Goal: Task Accomplishment & Management: Manage account settings

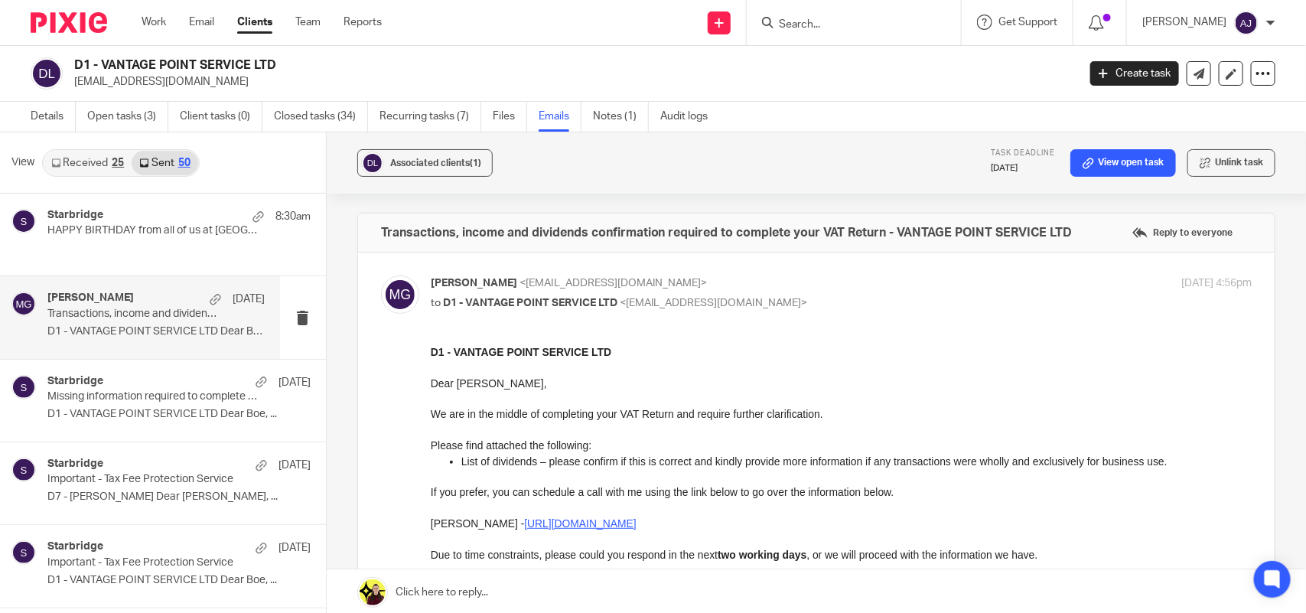
click at [337, 262] on div "Associated clients (1) Task deadline 31 Oct 2025 View open task Unlink task Tra…" at bounding box center [817, 373] width 980 height 483
click at [131, 18] on div "Work Email Clients Team Reports Work Email Clients Team Reports Settings" at bounding box center [265, 22] width 279 height 45
click at [145, 15] on link "Work" at bounding box center [154, 22] width 24 height 15
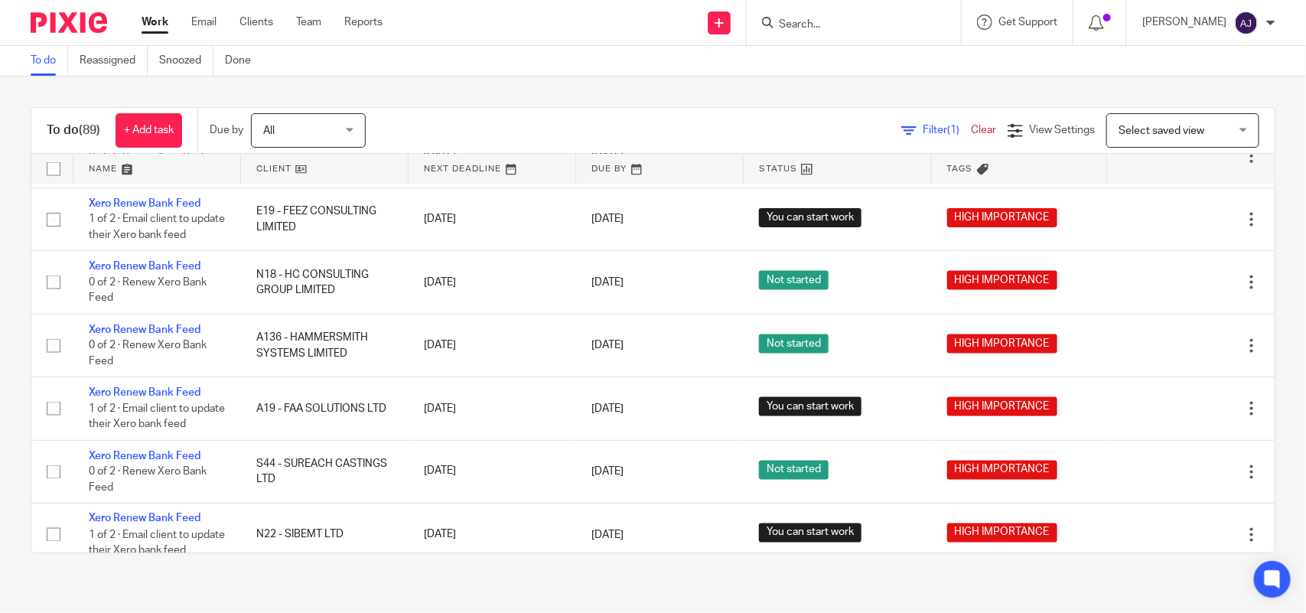
scroll to position [957, 0]
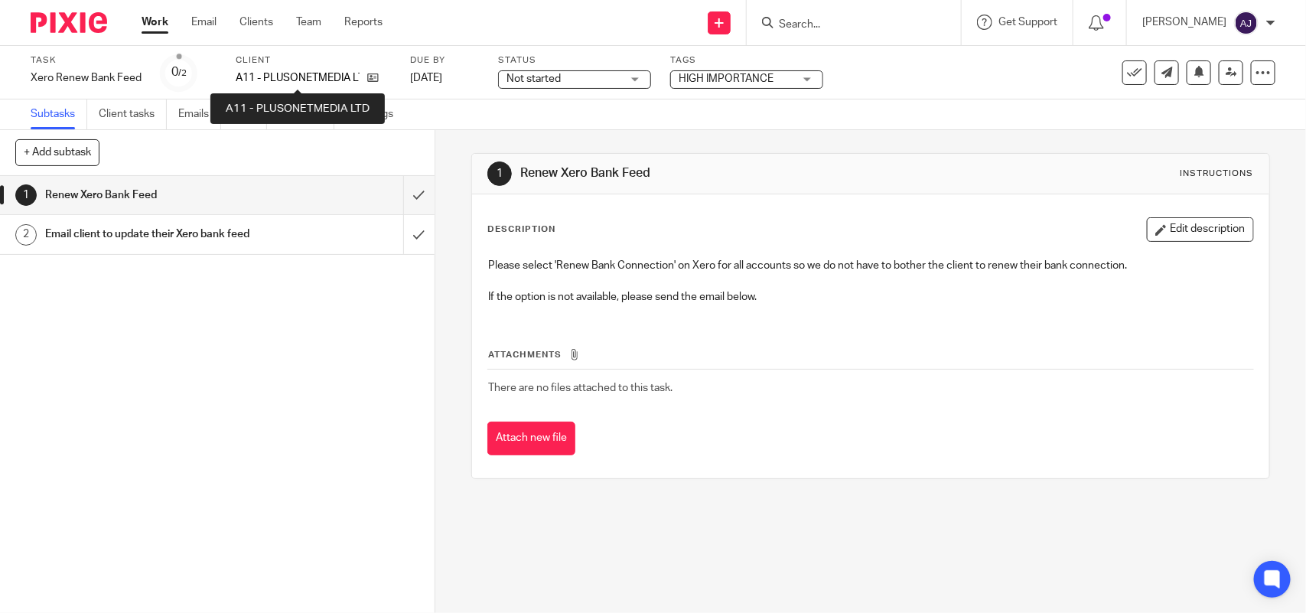
click at [345, 71] on p "A11 - PLUSONETMEDIA LTD" at bounding box center [298, 77] width 124 height 15
click at [299, 77] on p "A11 - PLUSONETMEDIA LTD" at bounding box center [298, 77] width 124 height 15
click at [304, 70] on p "A11 - PLUSONETMEDIA LTD" at bounding box center [298, 77] width 124 height 15
click at [306, 69] on div "Client A11 - PLUSONETMEDIA LTD" at bounding box center [313, 72] width 155 height 37
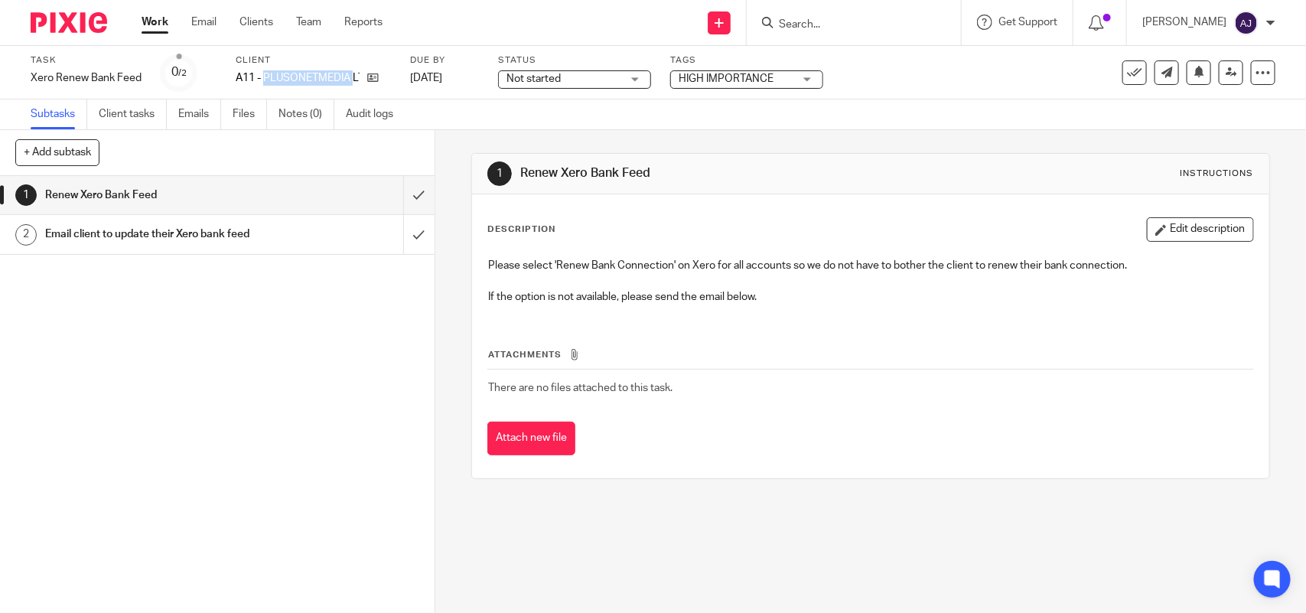
click at [306, 69] on div "Client A11 - PLUSONETMEDIA LTD" at bounding box center [313, 72] width 155 height 37
copy p "PLUSONETMEDIA"
click at [300, 77] on p "A11 - PLUSONETMEDIA LTD" at bounding box center [298, 77] width 124 height 15
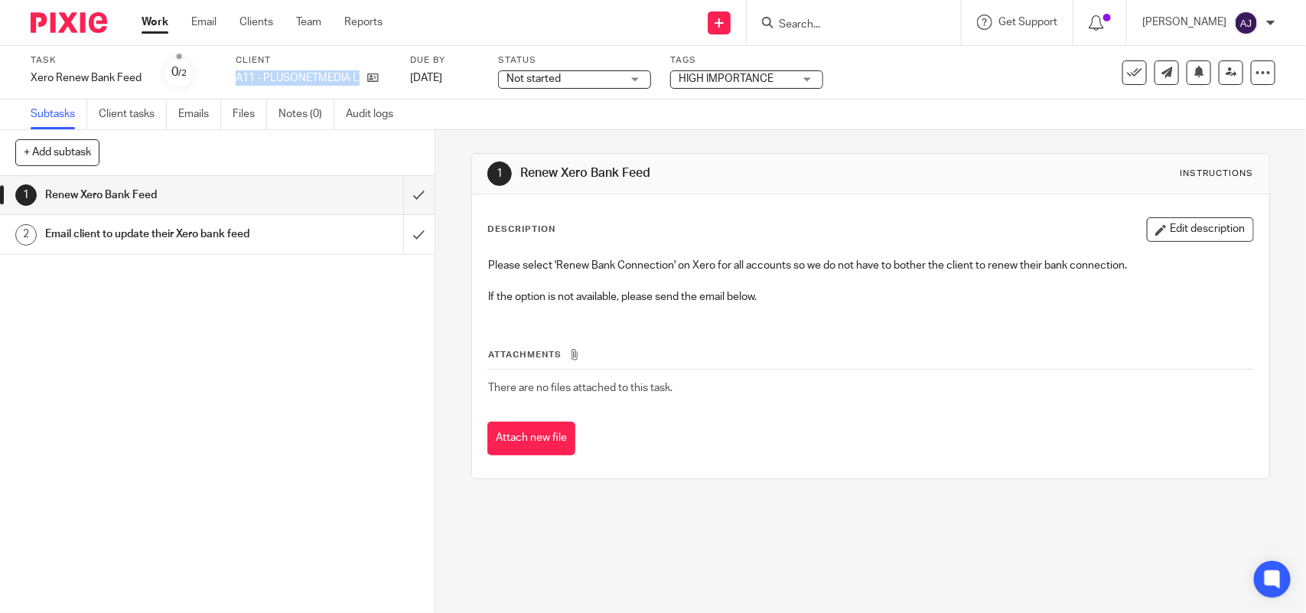
copy div "A11 - PLUSONETMEDIA LTD"
click at [298, 80] on p "O33 - DOUBLE OH LTD" at bounding box center [291, 77] width 111 height 15
copy div "O33 - DOUBLE OH LTD"
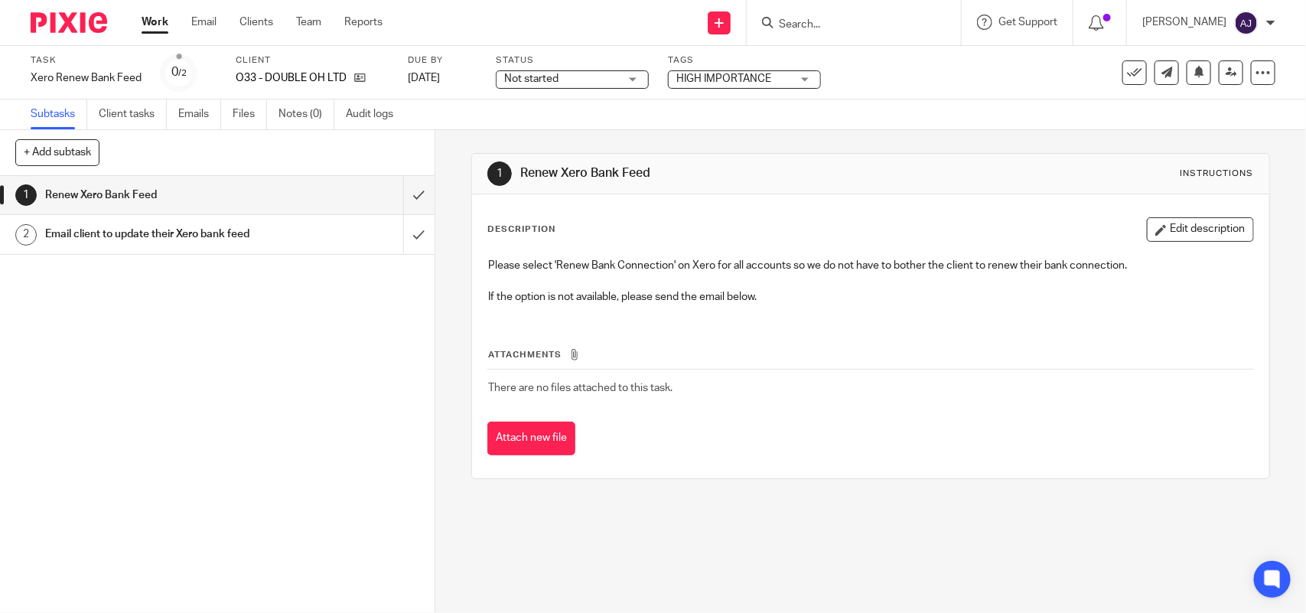
click at [205, 370] on div "1 Renew Xero Bank Feed 2 Email client to update their Xero bank feed" at bounding box center [217, 394] width 435 height 437
click at [289, 77] on p "O33 - DOUBLE OH LTD" at bounding box center [291, 77] width 111 height 15
click at [289, 75] on p "O33 - DOUBLE OH LTD" at bounding box center [291, 77] width 111 height 15
copy p "DOUBLE"
click at [712, 69] on div "Tags HIGH IMPORTANCE HIGH IMPORTANCE" at bounding box center [744, 72] width 153 height 37
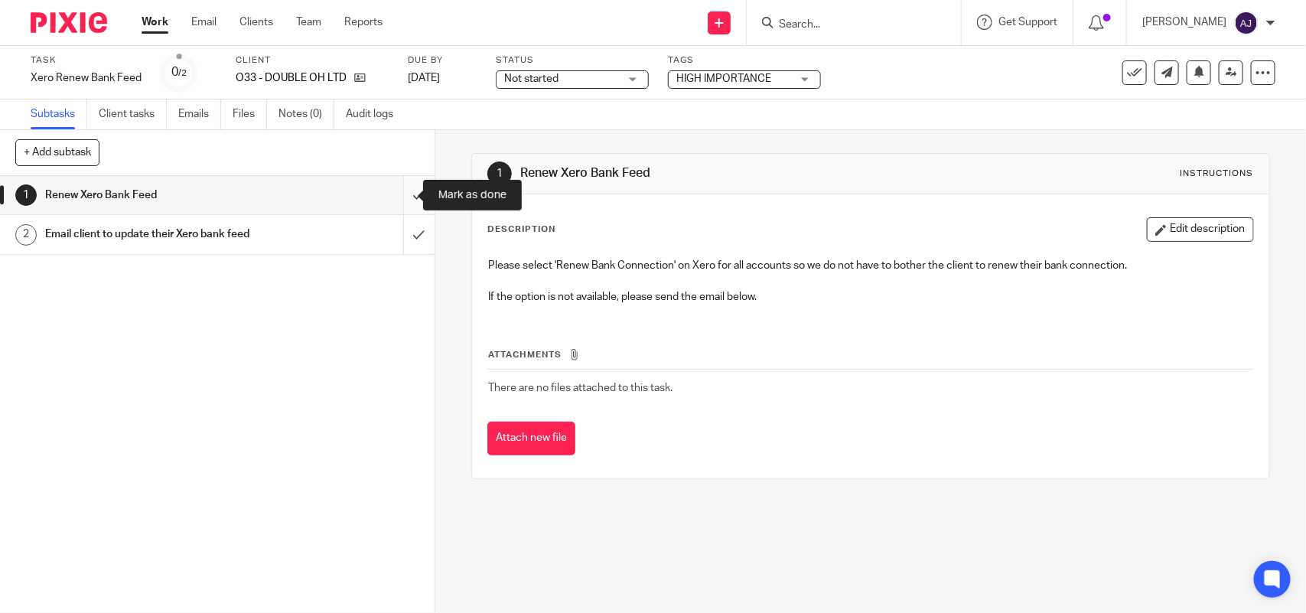
click at [403, 191] on input "submit" at bounding box center [217, 195] width 435 height 38
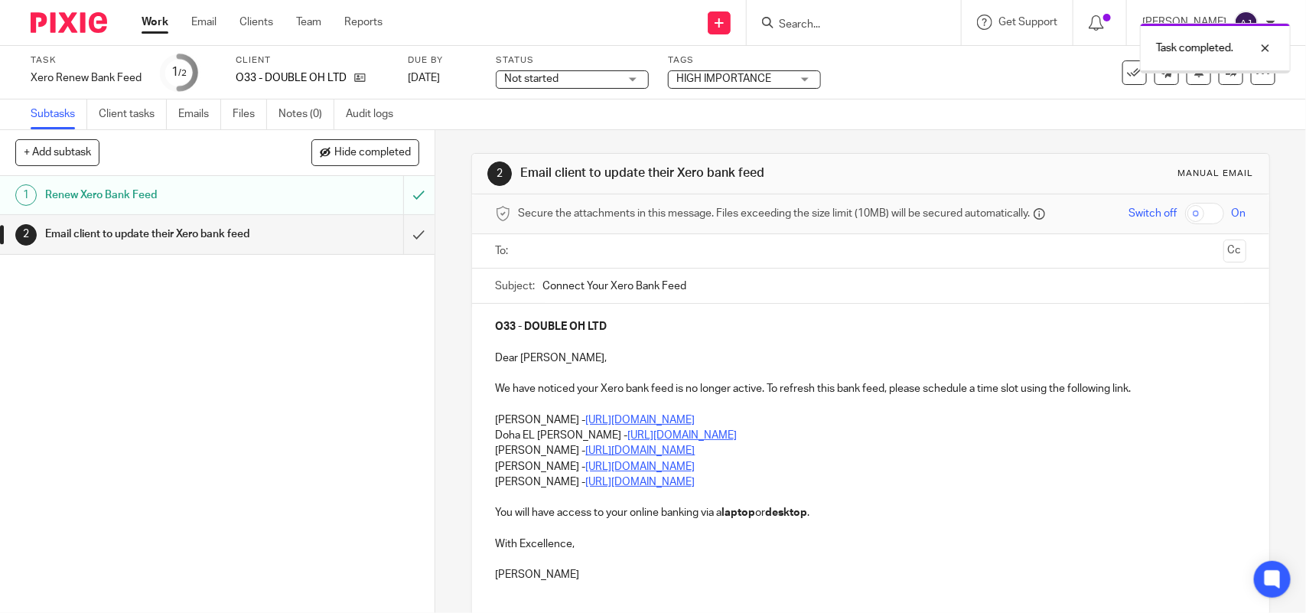
click at [723, 70] on div "Task completed." at bounding box center [973, 44] width 638 height 58
click at [566, 83] on span "Not started" at bounding box center [561, 79] width 115 height 16
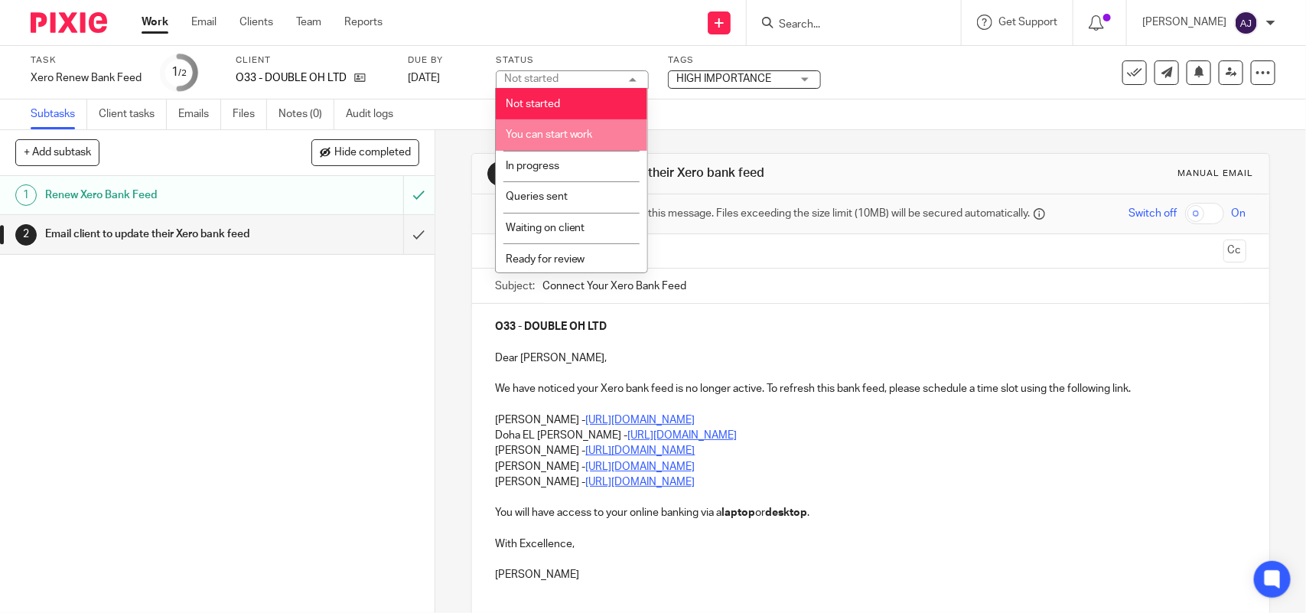
click at [583, 132] on span "You can start work" at bounding box center [549, 134] width 87 height 11
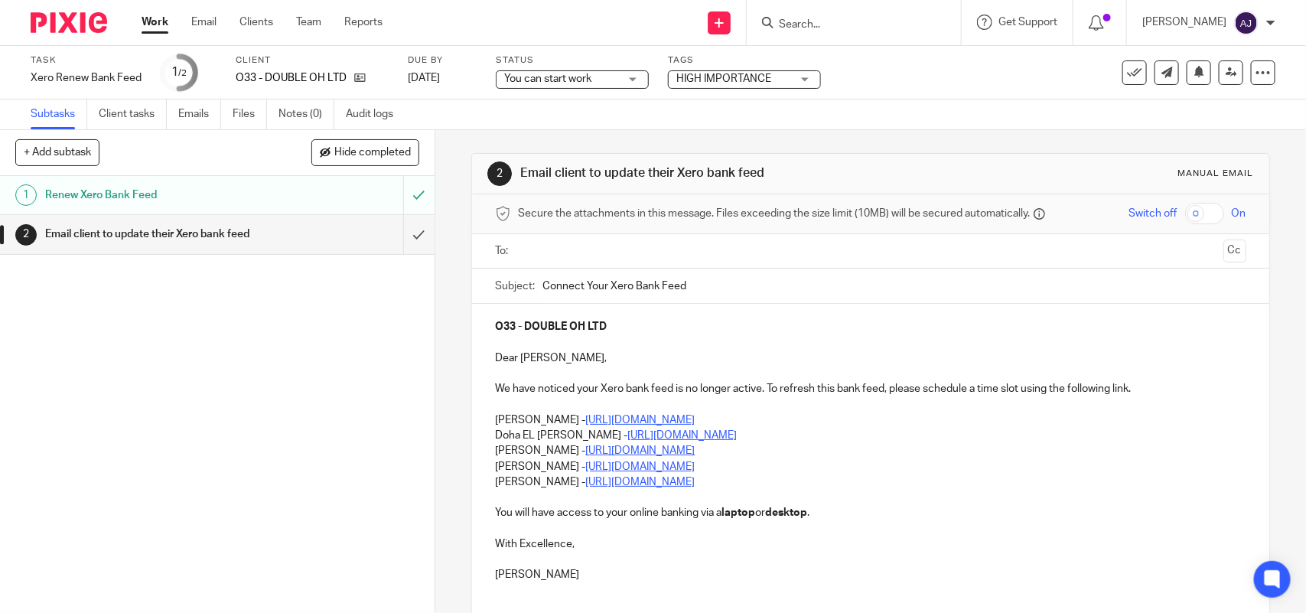
click at [366, 342] on div "1 Renew Xero Bank Feed 2 Email client to update their Xero bank feed" at bounding box center [217, 394] width 435 height 437
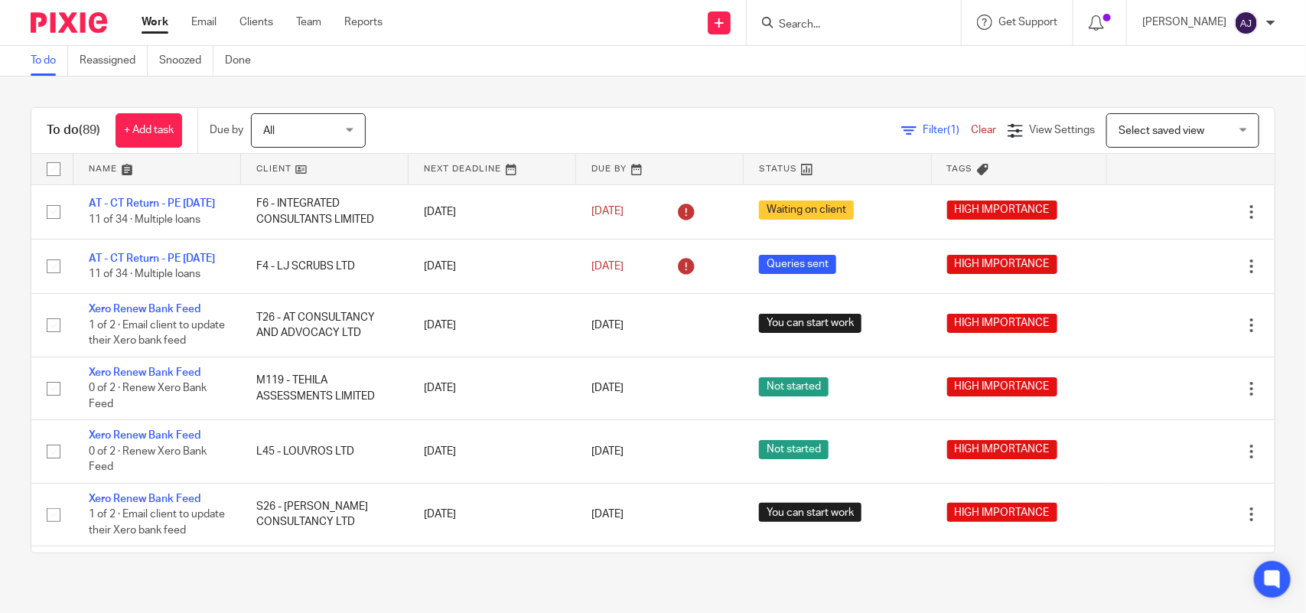
click at [153, 17] on link "Work" at bounding box center [155, 22] width 27 height 15
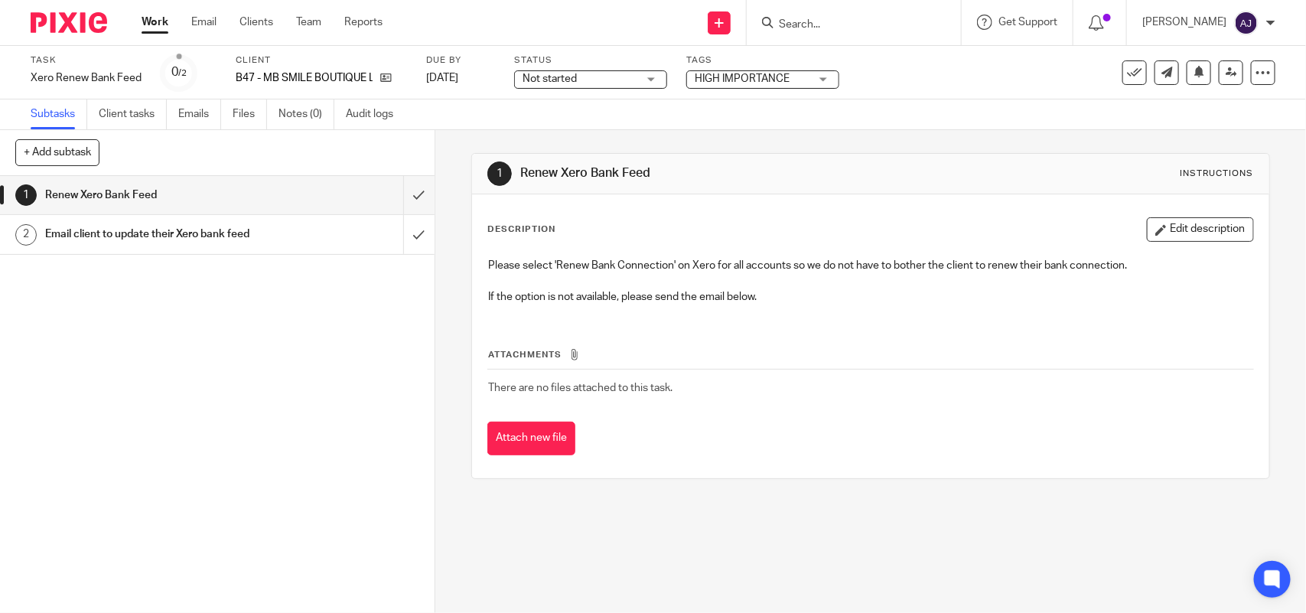
click at [276, 67] on div "Client B47 - MB SMILE BOUTIQUE LTD" at bounding box center [321, 72] width 171 height 37
click at [277, 69] on div "Client B47 - MB SMILE BOUTIQUE LTD" at bounding box center [321, 72] width 171 height 37
click at [275, 69] on div "Client B47 - MB SMILE BOUTIQUE LTD" at bounding box center [321, 72] width 171 height 37
click at [274, 70] on p "B47 - MB SMILE BOUTIQUE LTD" at bounding box center [304, 77] width 137 height 15
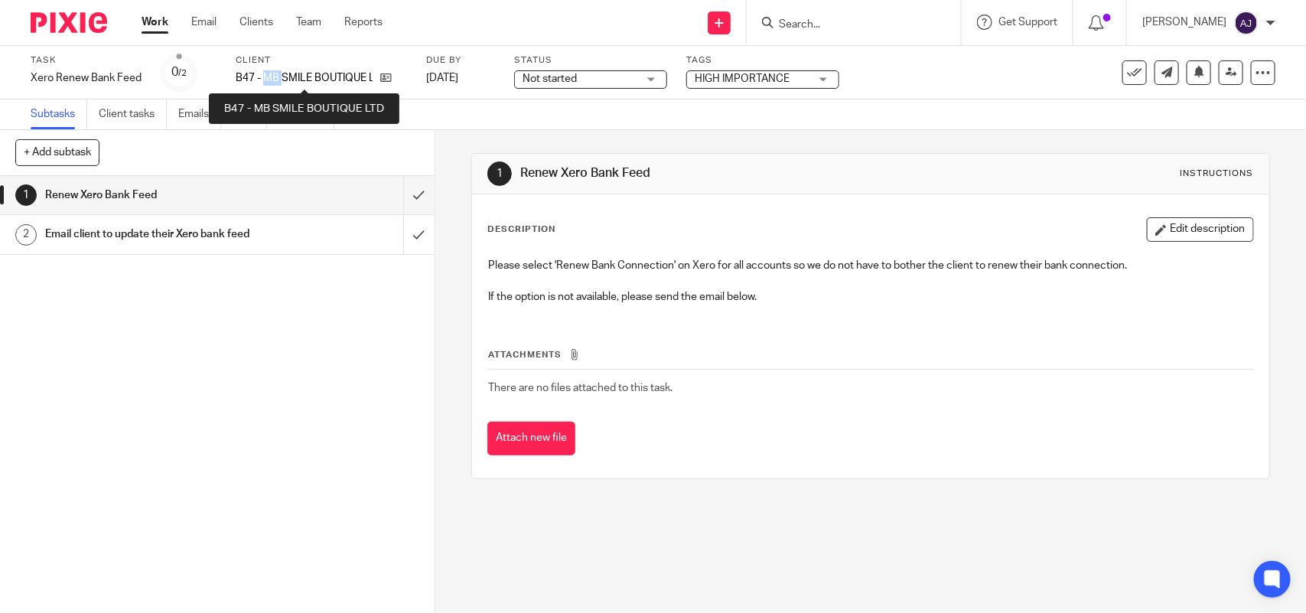
click at [273, 70] on p "B47 - MB SMILE BOUTIQUE LTD" at bounding box center [304, 77] width 137 height 15
copy p "MB"
click at [297, 69] on div "Client B47 - MB SMILE BOUTIQUE LTD" at bounding box center [321, 72] width 171 height 37
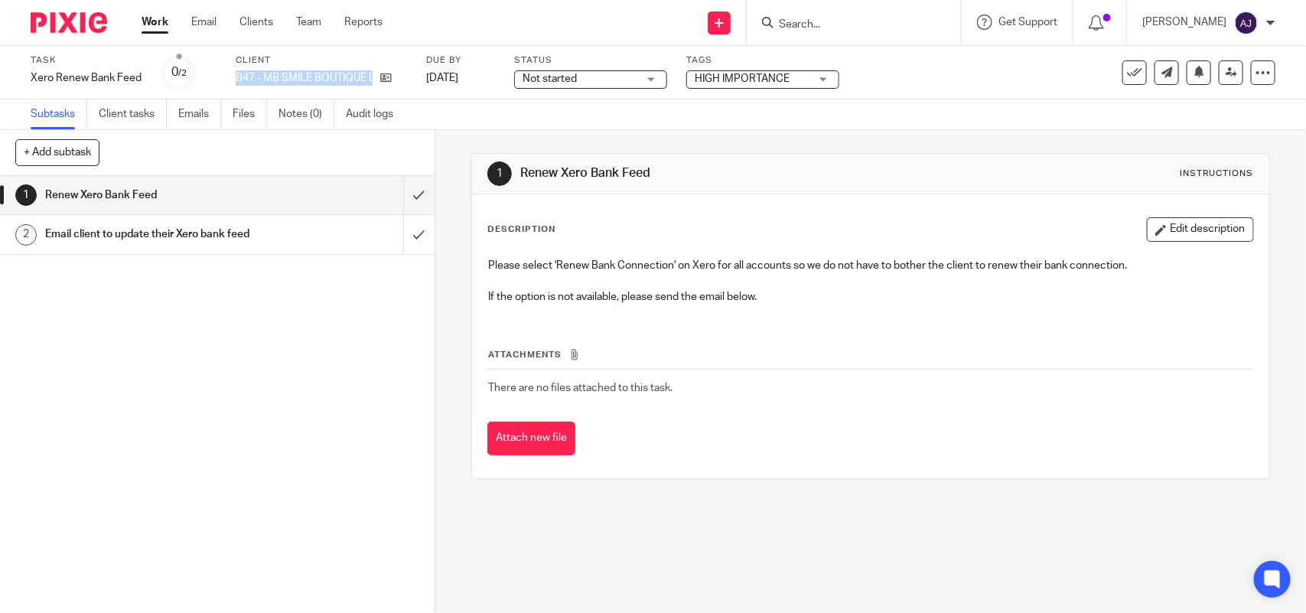
click at [297, 69] on div "Client B47 - MB SMILE BOUTIQUE LTD" at bounding box center [321, 72] width 171 height 37
copy div "B47 - MB SMILE BOUTIQUE LTD"
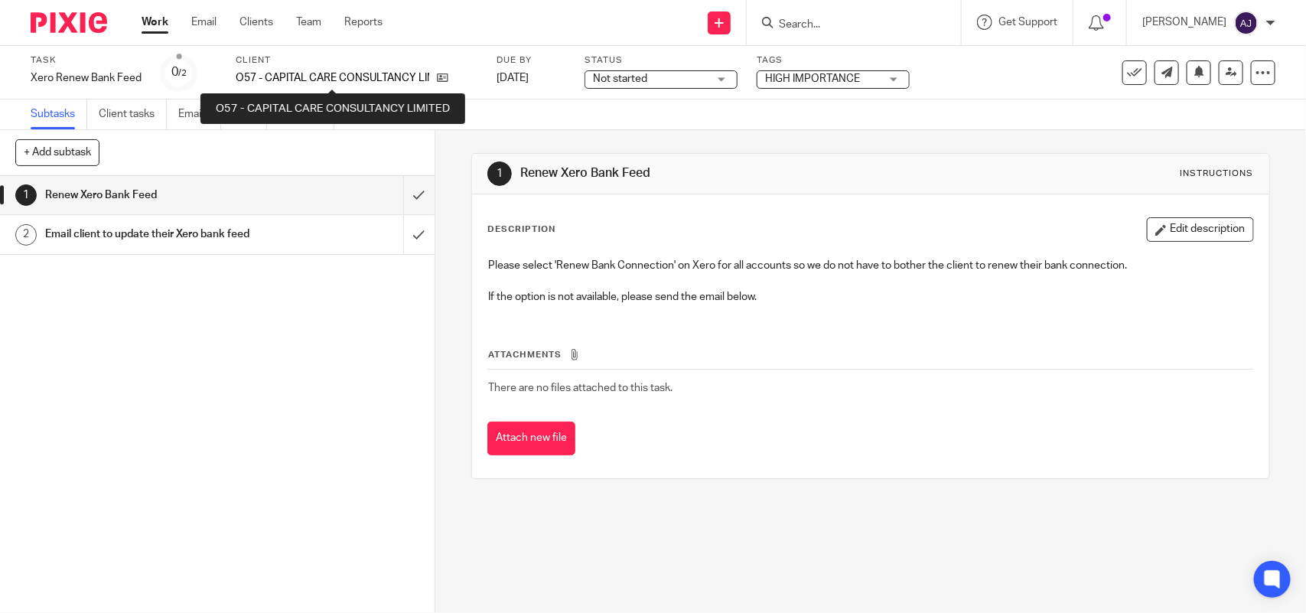
click at [281, 71] on p "O57 - CAPITAL CARE CONSULTANCY LIMITED" at bounding box center [333, 77] width 194 height 15
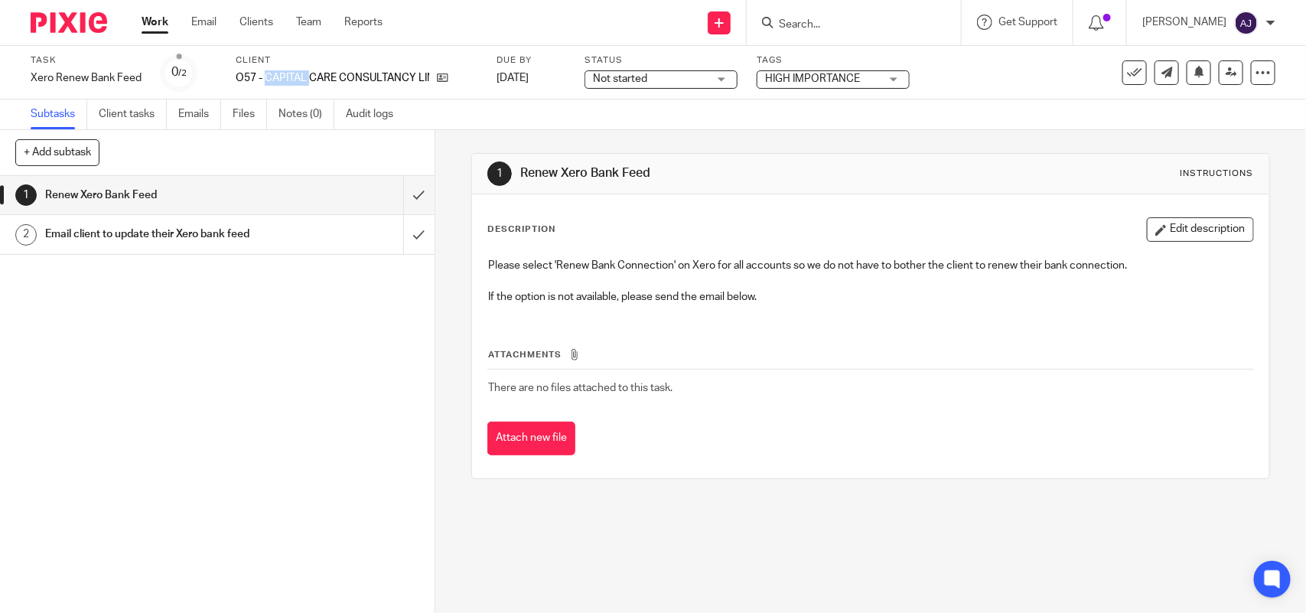
click at [281, 71] on p "O57 - CAPITAL CARE CONSULTANCY LIMITED" at bounding box center [333, 77] width 194 height 15
copy p "CAPITAL"
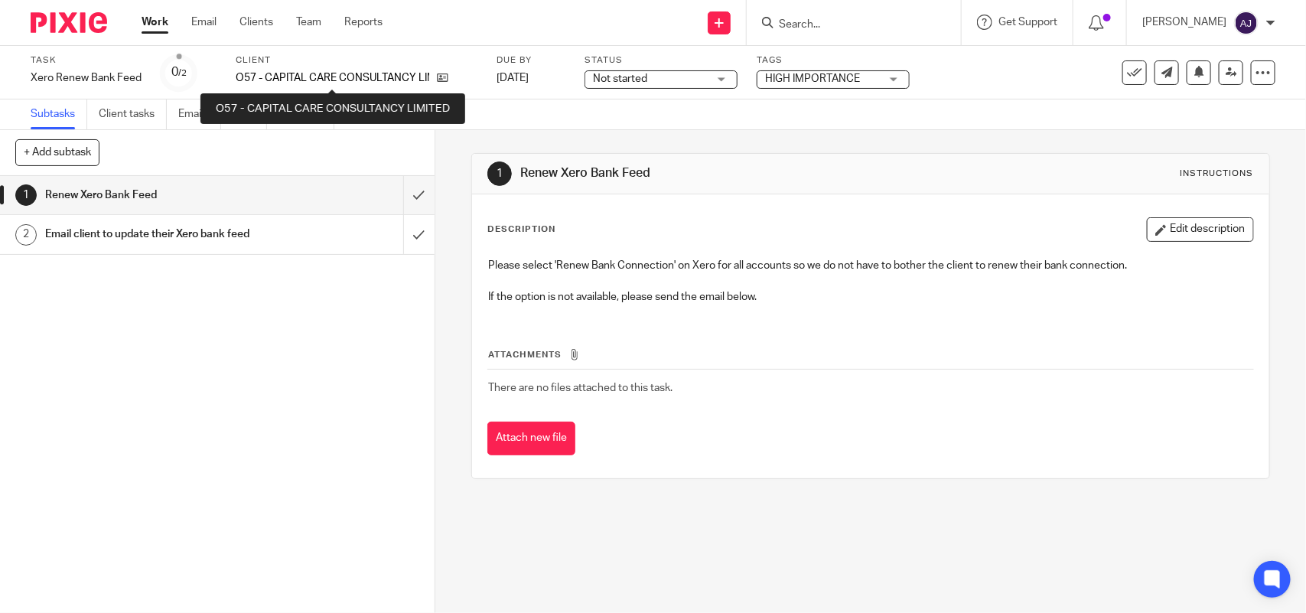
click at [331, 83] on p "O57 - CAPITAL CARE CONSULTANCY LIMITED" at bounding box center [333, 77] width 194 height 15
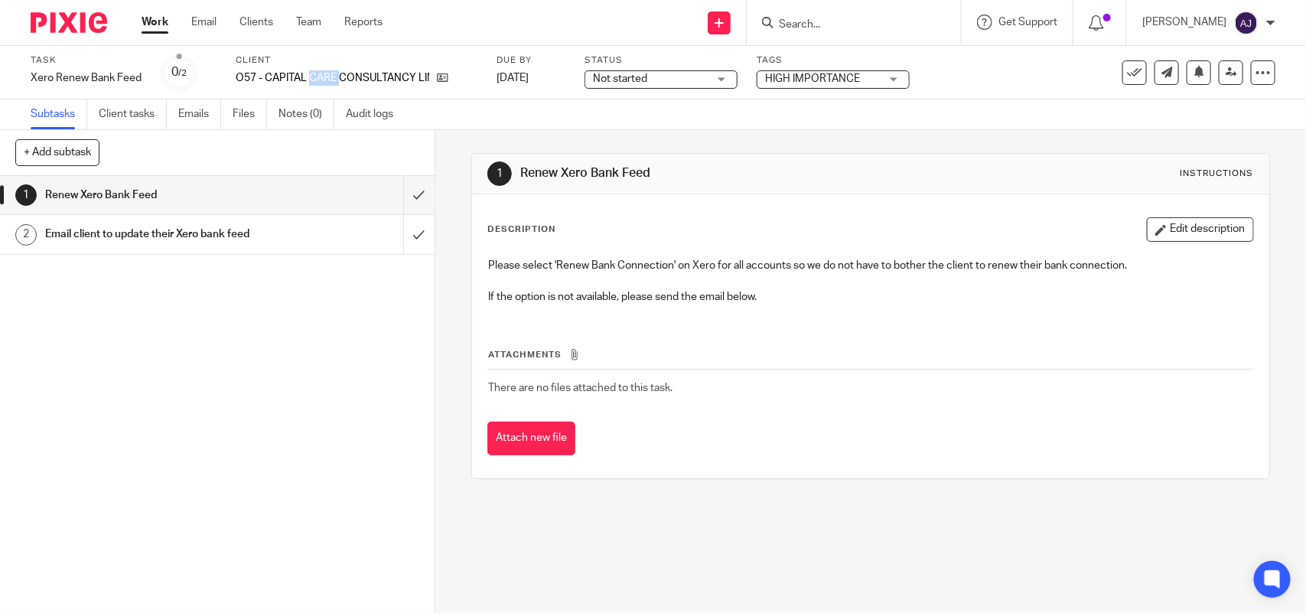
click at [331, 82] on p "O57 - CAPITAL CARE CONSULTANCY LIMITED" at bounding box center [333, 77] width 194 height 15
copy div "O57 - CAPITAL CARE CONSULTANCY LIMITED"
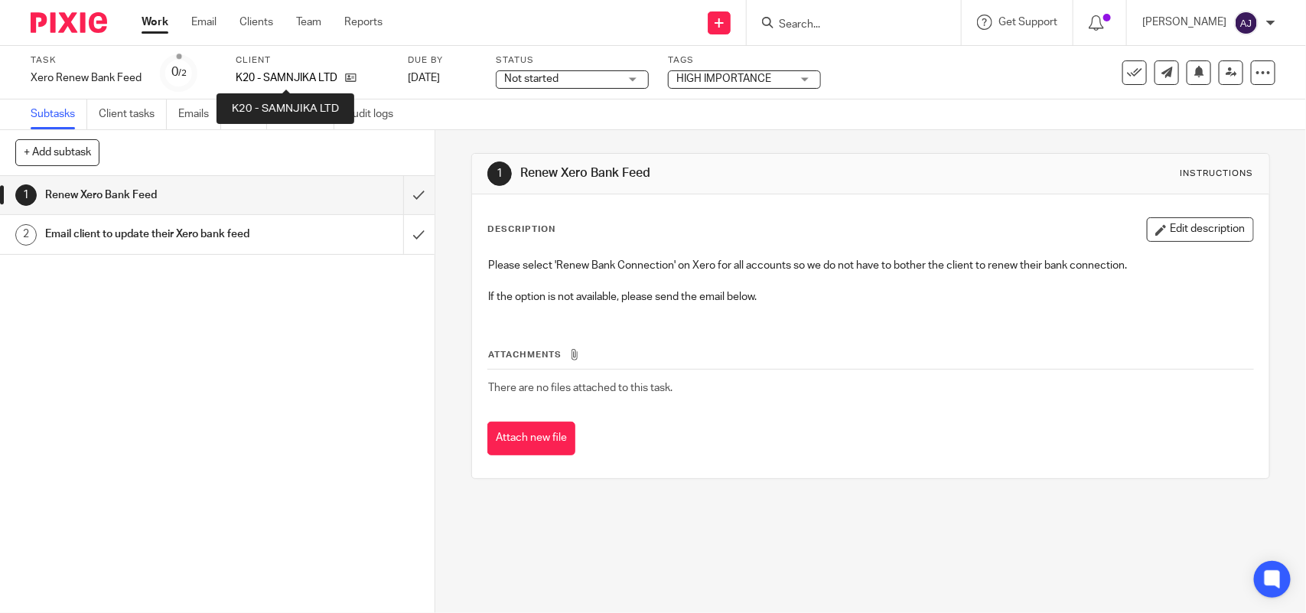
click at [259, 73] on p "K20 - SAMNJIKA LTD" at bounding box center [287, 77] width 102 height 15
copy div "K20 - SAMNJIKA LTD"
click at [120, 303] on div "1 Renew Xero Bank Feed 2 Email client to update their Xero bank feed" at bounding box center [217, 394] width 435 height 437
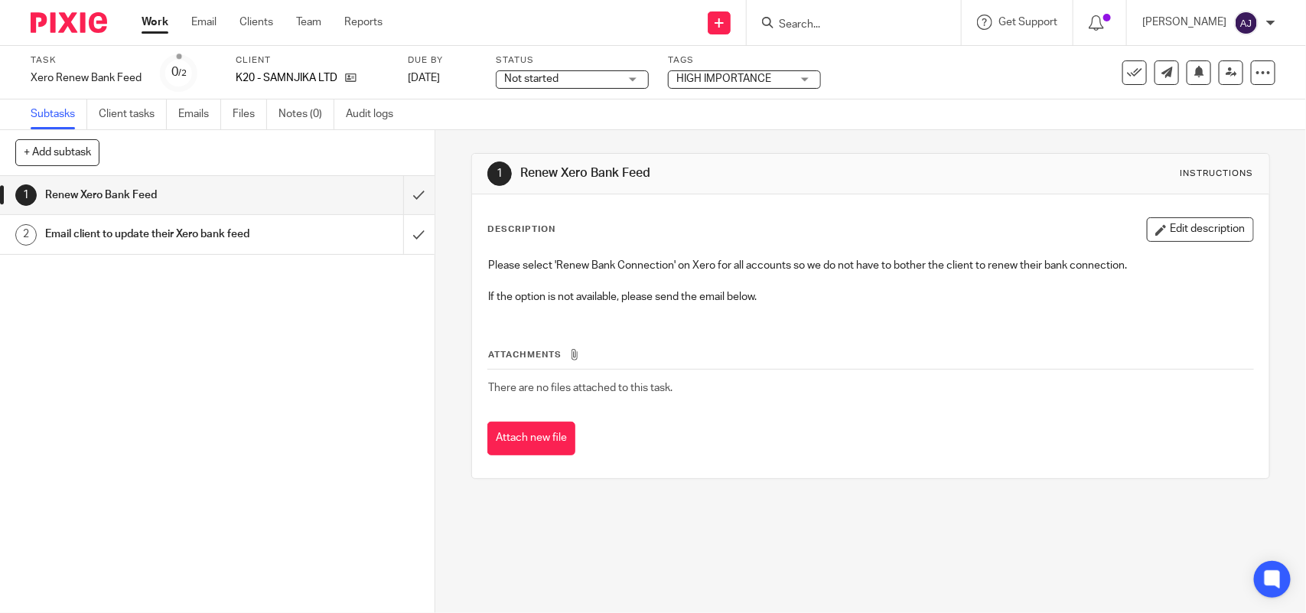
click at [278, 65] on label "Client" at bounding box center [312, 60] width 153 height 12
click at [285, 67] on div "Client K20 - SAMNJIKA LTD" at bounding box center [312, 72] width 153 height 37
click at [288, 67] on div "Client K20 - SAMNJIKA LTD" at bounding box center [312, 72] width 153 height 37
click at [289, 71] on p "K20 - SAMNJIKA LTD" at bounding box center [287, 77] width 102 height 15
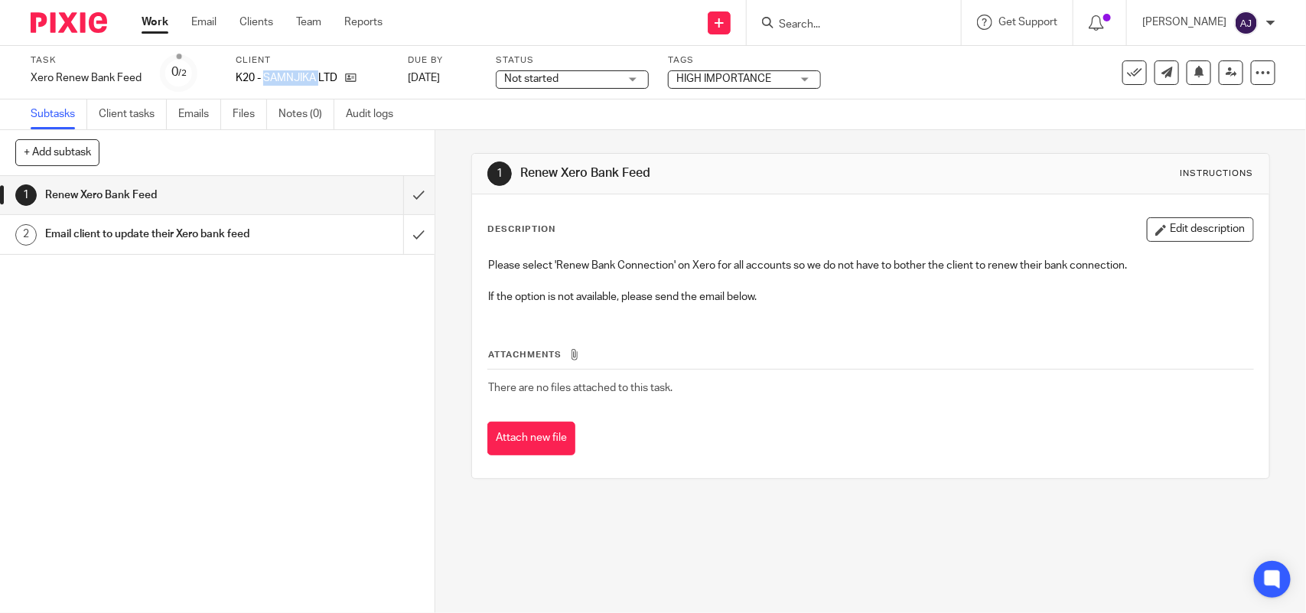
click at [289, 71] on p "K20 - SAMNJIKA LTD" at bounding box center [287, 77] width 102 height 15
copy p "SAMNJIKA"
click at [986, 519] on div "1 Renew Xero Bank Feed Instructions Description Edit description Please select …" at bounding box center [870, 371] width 871 height 483
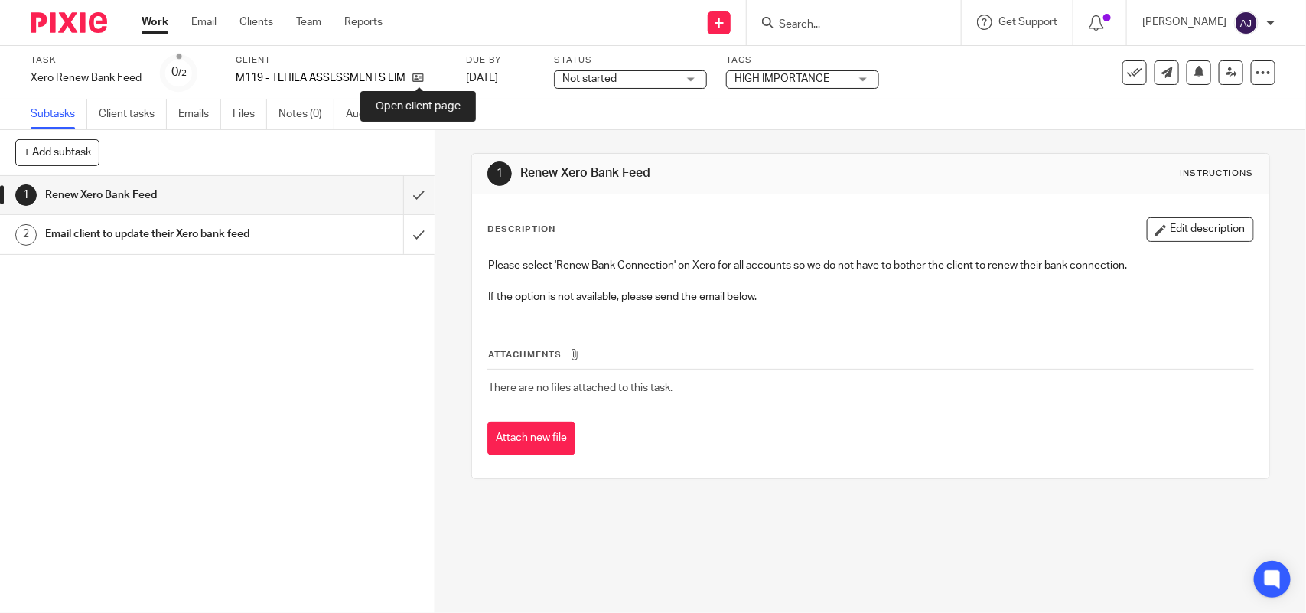
drag, startPoint x: 419, startPoint y: 77, endPoint x: 429, endPoint y: 63, distance: 17.6
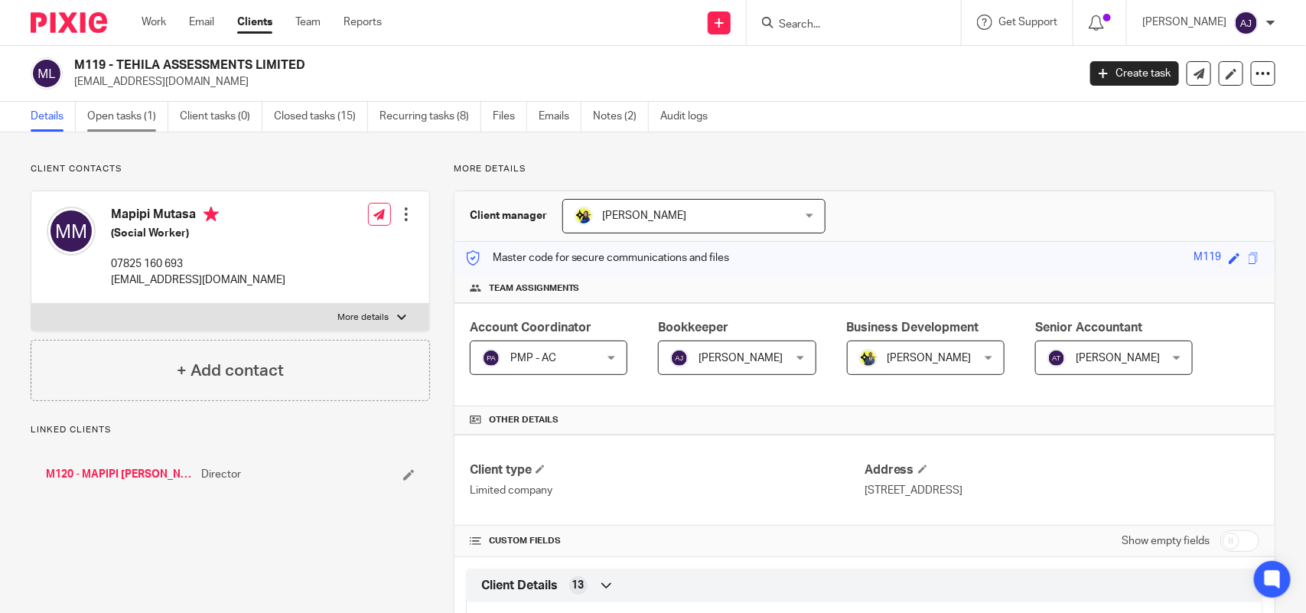
click at [113, 116] on link "Open tasks (1)" at bounding box center [127, 117] width 81 height 30
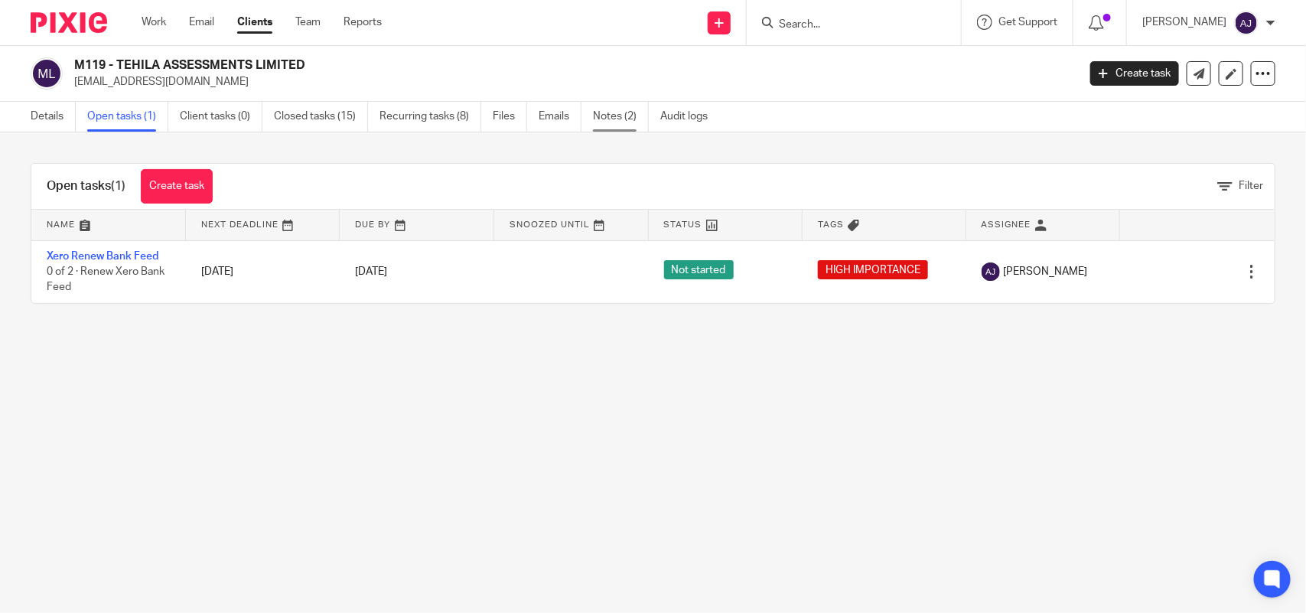
click at [637, 113] on link "Notes (2)" at bounding box center [621, 117] width 56 height 30
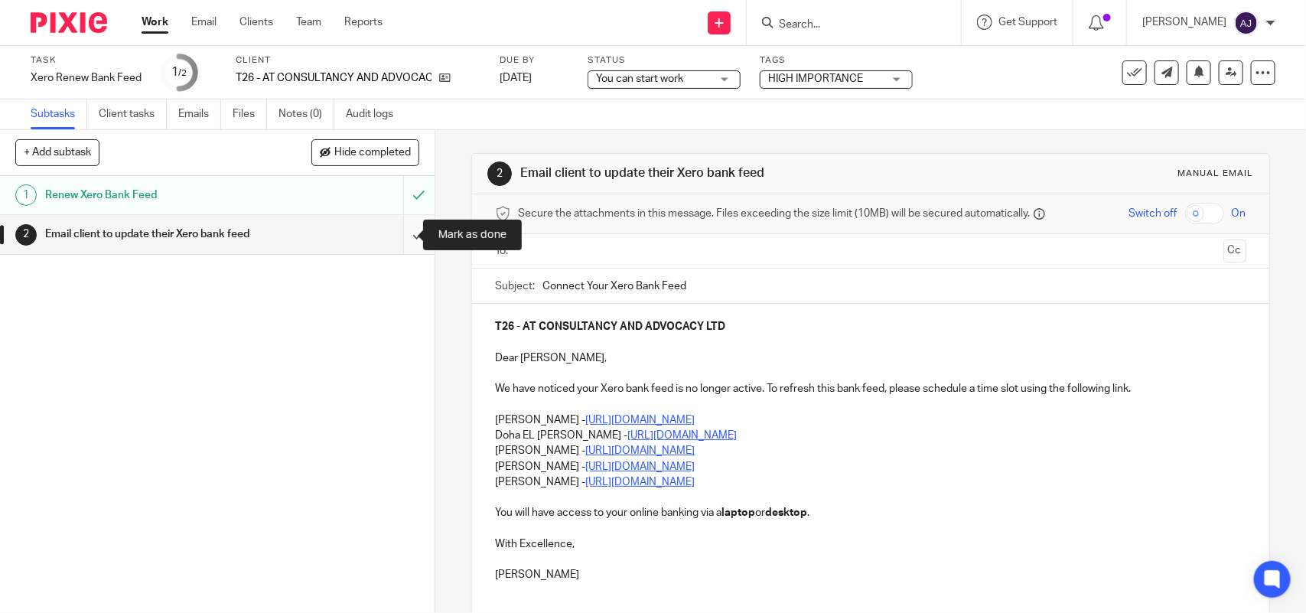
click at [385, 233] on input "submit" at bounding box center [217, 234] width 435 height 38
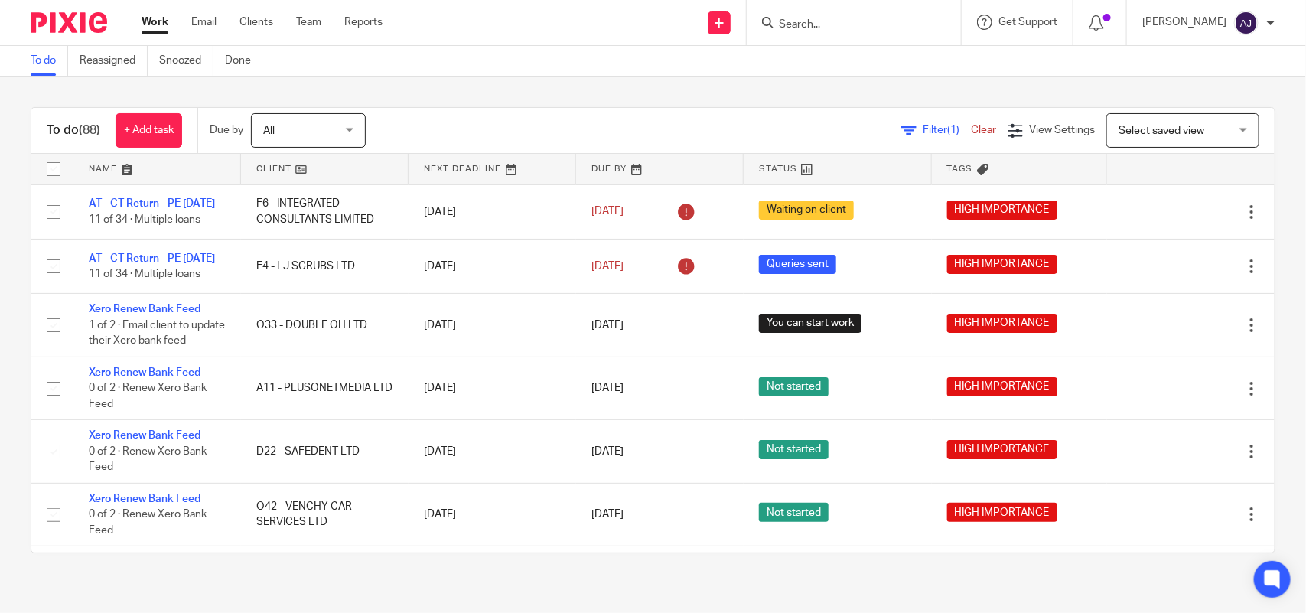
click at [162, 28] on link "Work" at bounding box center [155, 22] width 27 height 15
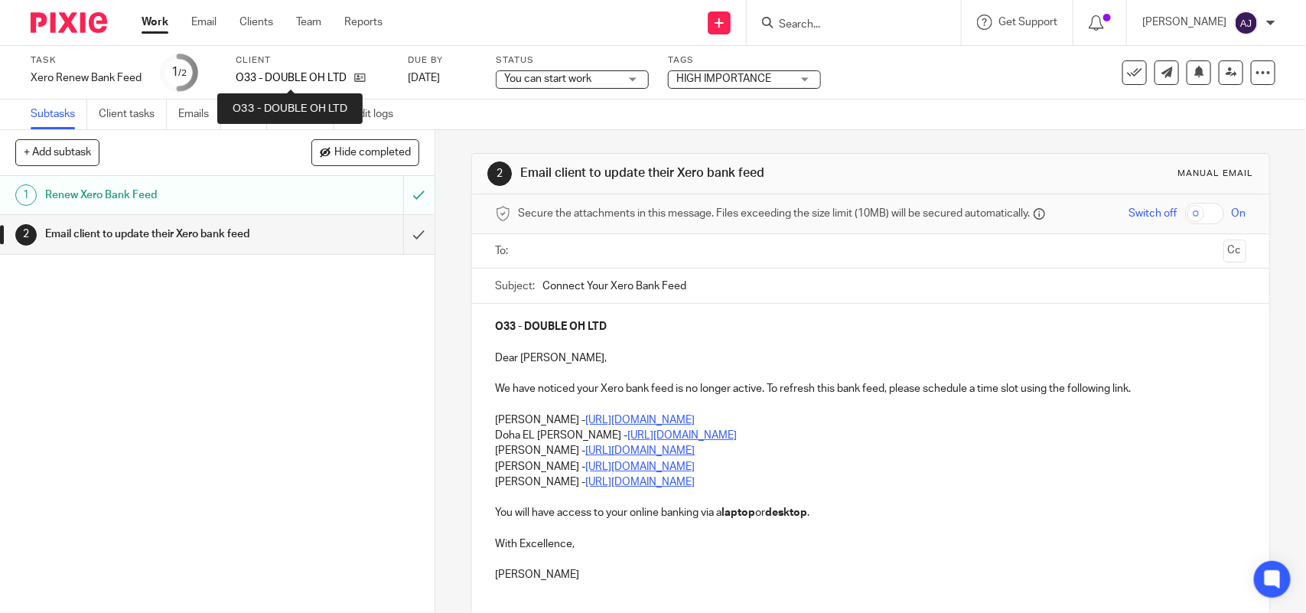
click at [274, 77] on p "O33 - DOUBLE OH LTD" at bounding box center [291, 77] width 111 height 15
copy p "DOUBLE"
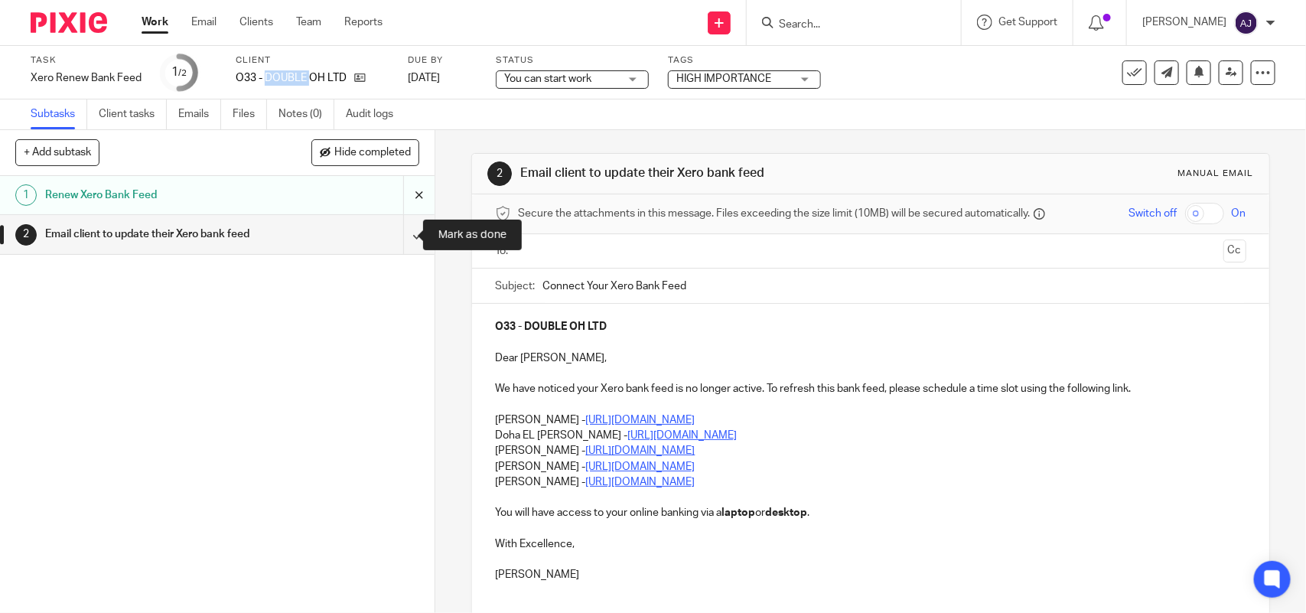
drag, startPoint x: 404, startPoint y: 235, endPoint x: 388, endPoint y: 178, distance: 59.6
click at [403, 234] on input "submit" at bounding box center [217, 234] width 435 height 38
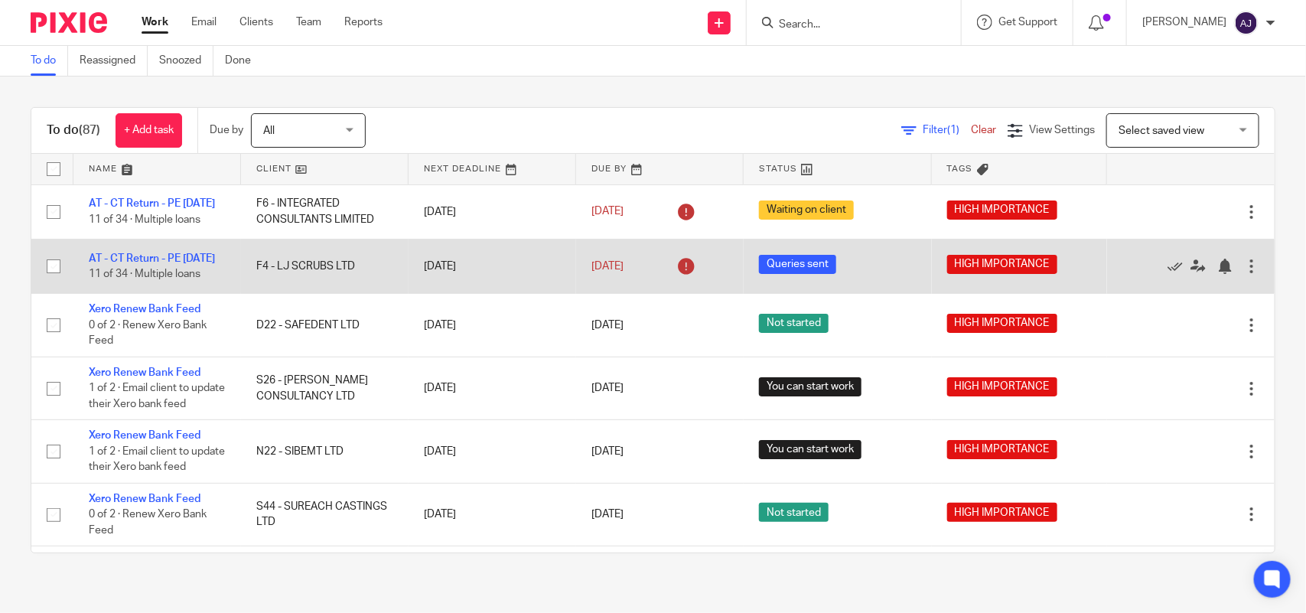
drag, startPoint x: 106, startPoint y: 321, endPoint x: 121, endPoint y: 295, distance: 30.2
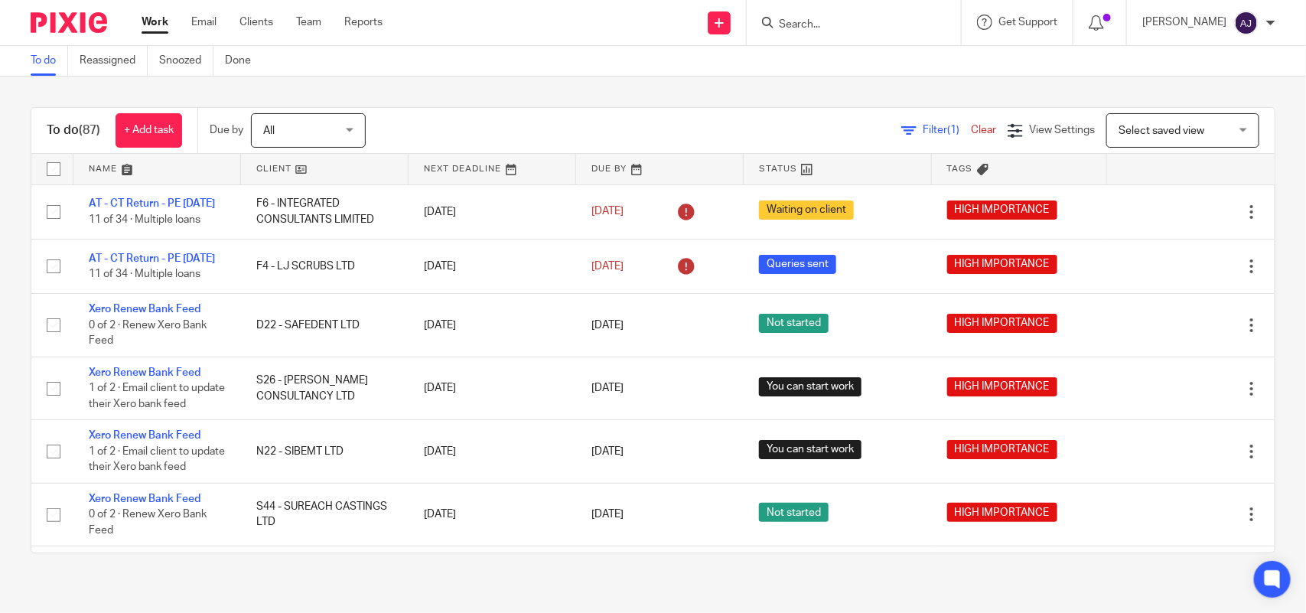
click at [162, 28] on link "Work" at bounding box center [155, 22] width 27 height 15
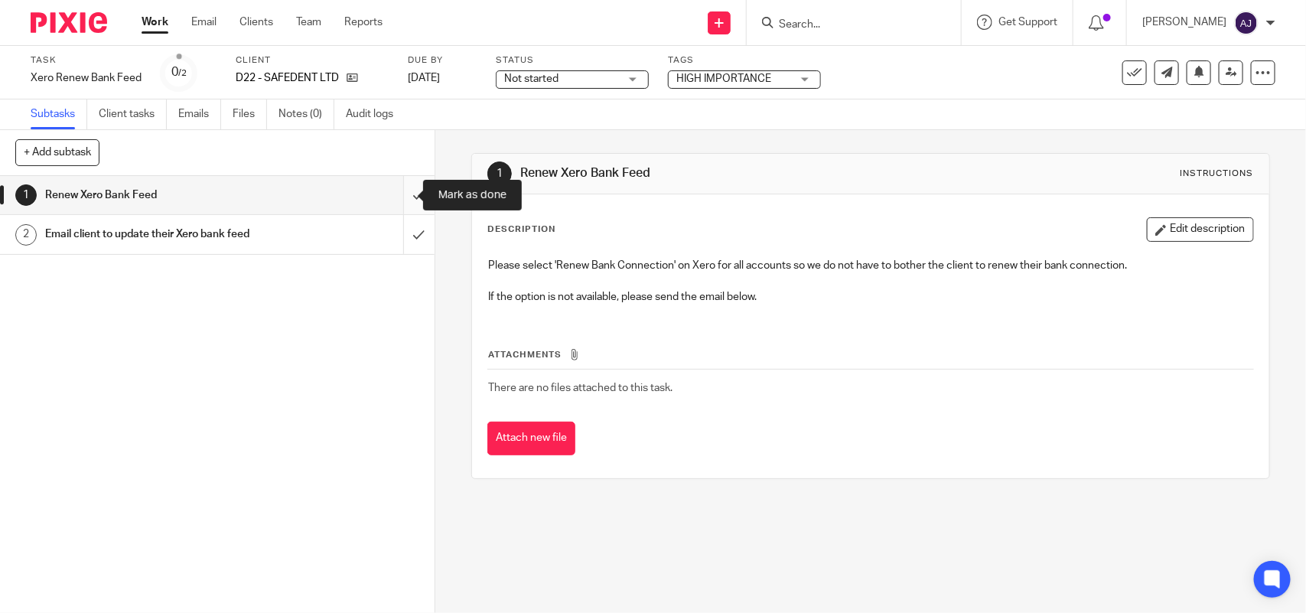
click at [406, 201] on input "submit" at bounding box center [217, 195] width 435 height 38
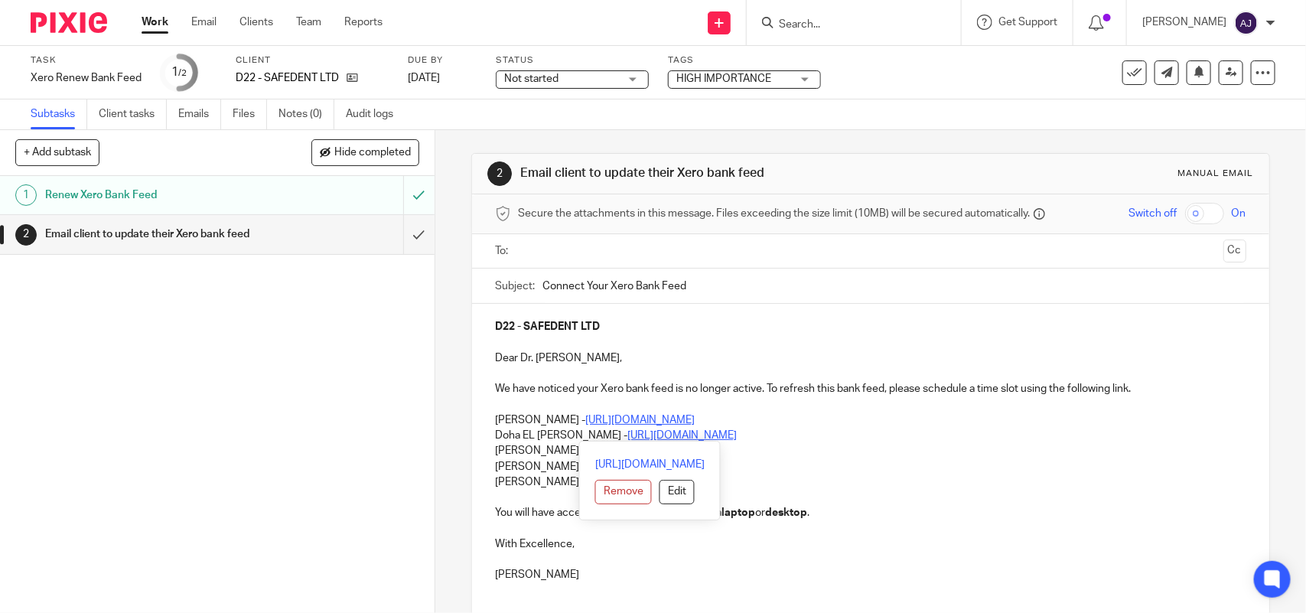
drag, startPoint x: 488, startPoint y: 421, endPoint x: 810, endPoint y: 435, distance: 321.7
click at [810, 436] on div "D22 - SAFEDENT LTD Dear Dr. Iordanis, We have noticed your Xero bank feed is no…" at bounding box center [870, 449] width 797 height 291
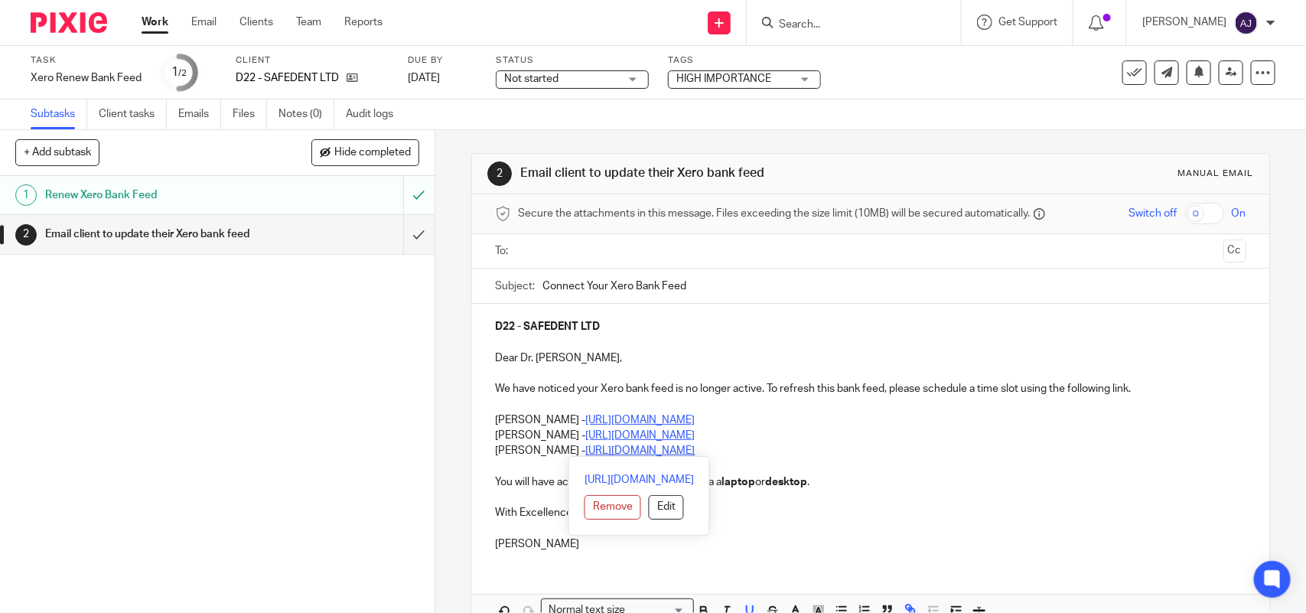
drag, startPoint x: 488, startPoint y: 433, endPoint x: 783, endPoint y: 458, distance: 295.6
click at [783, 458] on div "D22 - SAFEDENT LTD Dear Dr. Iordanis, We have noticed your Xero bank feed is no…" at bounding box center [870, 433] width 797 height 259
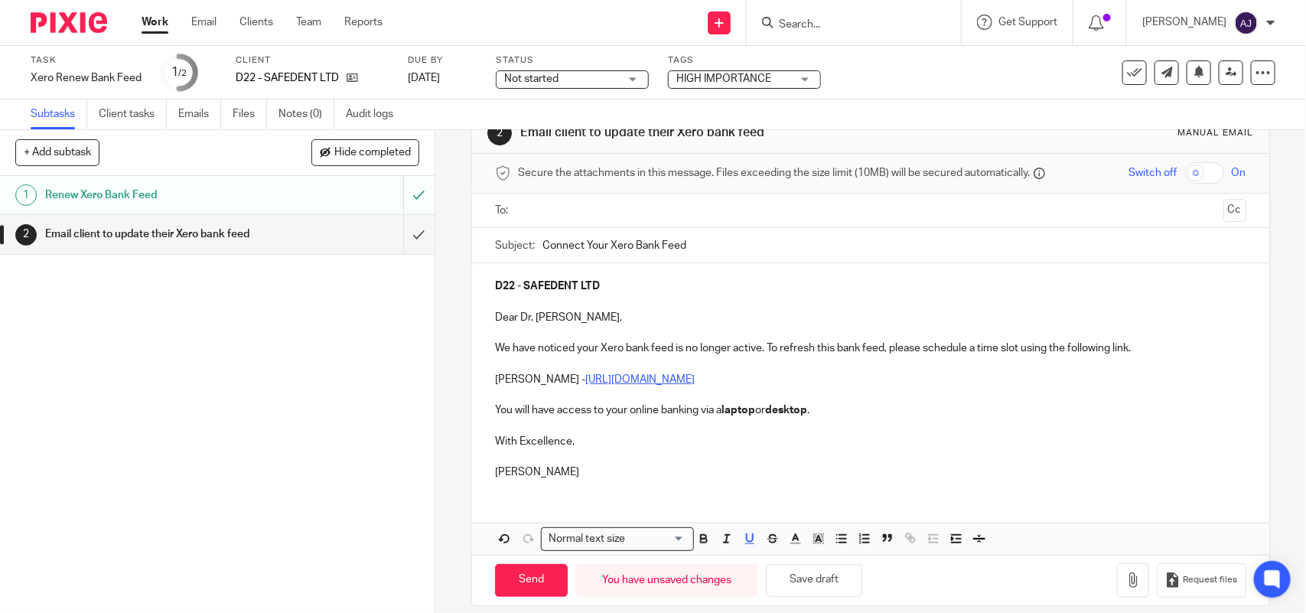
scroll to position [58, 0]
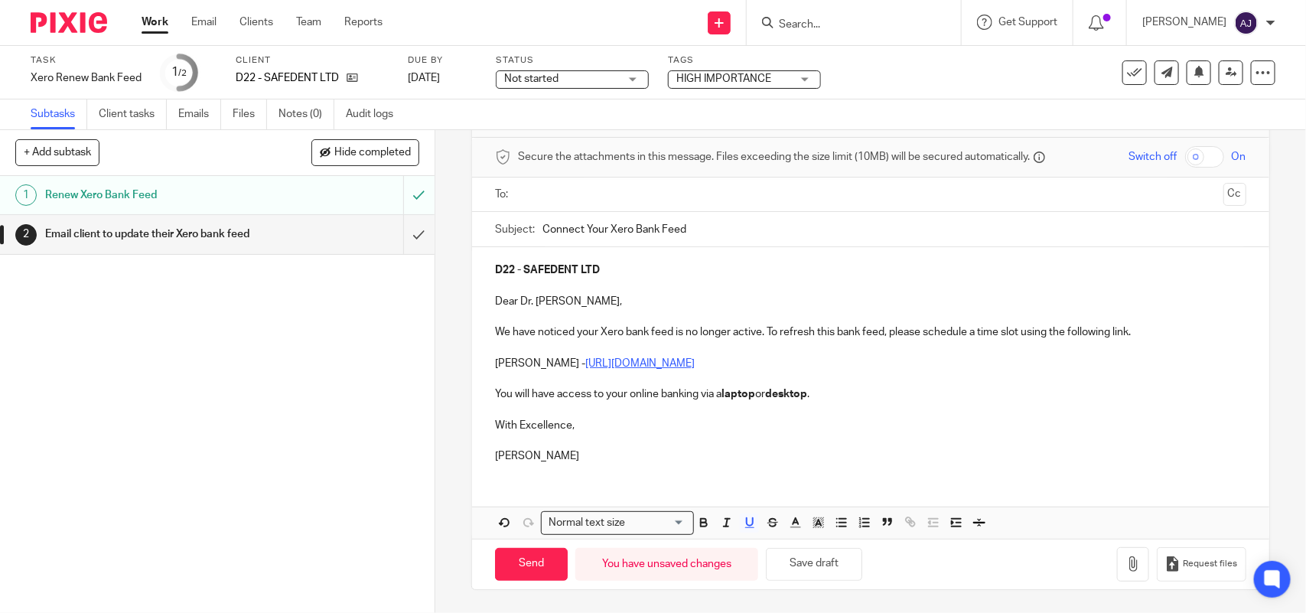
click at [549, 460] on p "[PERSON_NAME]" at bounding box center [870, 455] width 751 height 15
click at [813, 559] on button "Save draft" at bounding box center [814, 564] width 96 height 33
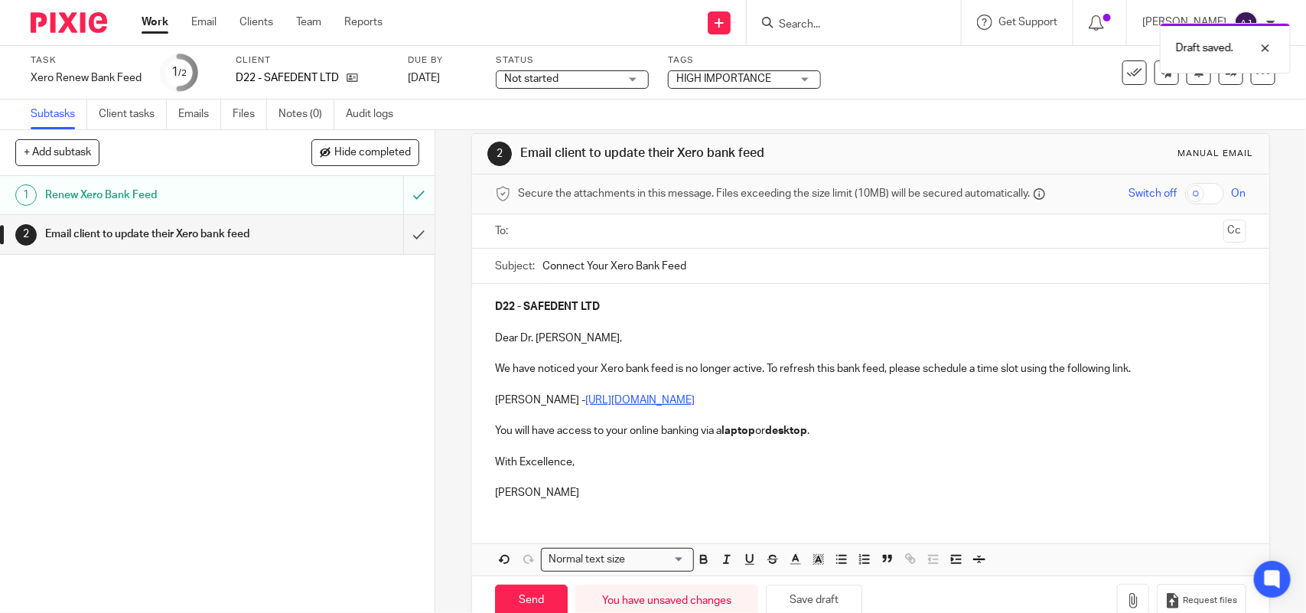
scroll to position [0, 0]
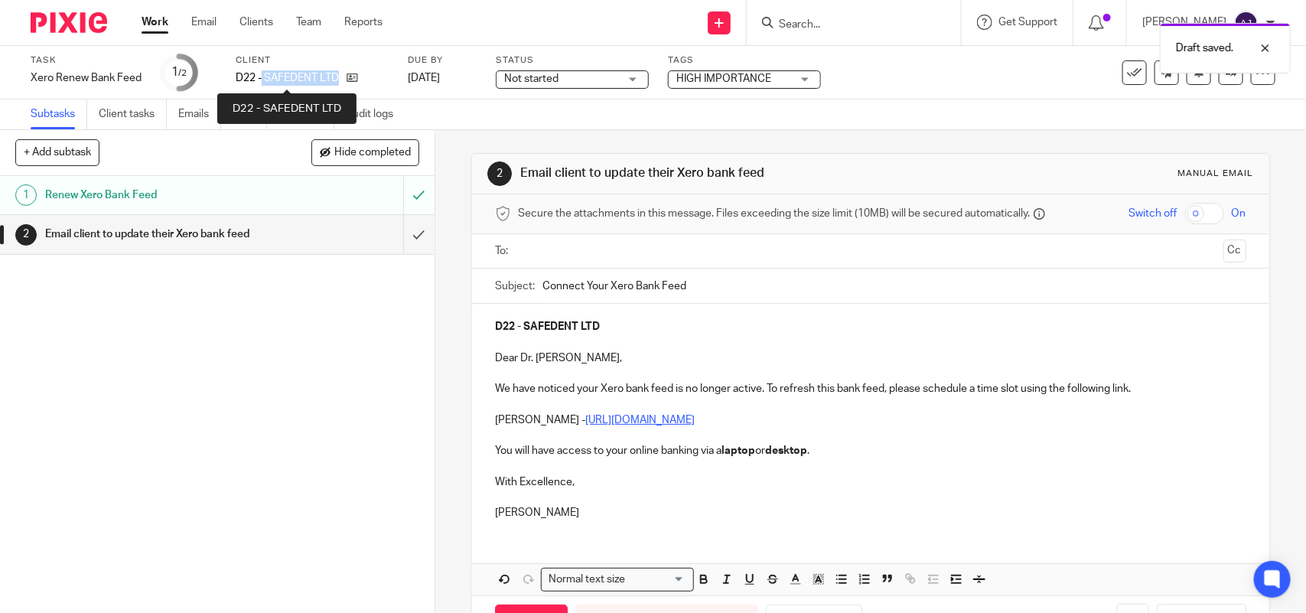
drag, startPoint x: 262, startPoint y: 71, endPoint x: 337, endPoint y: 74, distance: 75.8
click at [337, 74] on p "D22 - SAFEDENT LTD" at bounding box center [287, 77] width 103 height 15
copy p "SAFEDENT LTD"
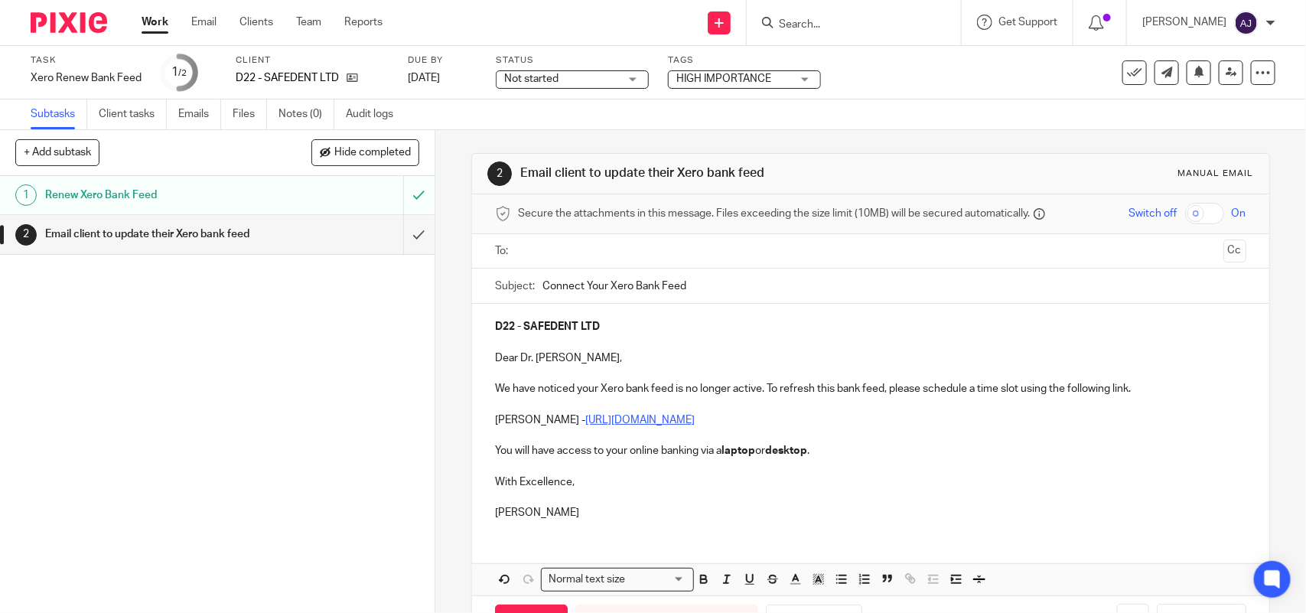
click at [766, 289] on input "Connect Your Xero Bank Feed" at bounding box center [894, 286] width 703 height 34
paste input "SAFEDENT LTD"
type input "Connect Your Xero Bank Feed - SAFEDENT LTD."
click at [584, 260] on input "text" at bounding box center [869, 252] width 693 height 18
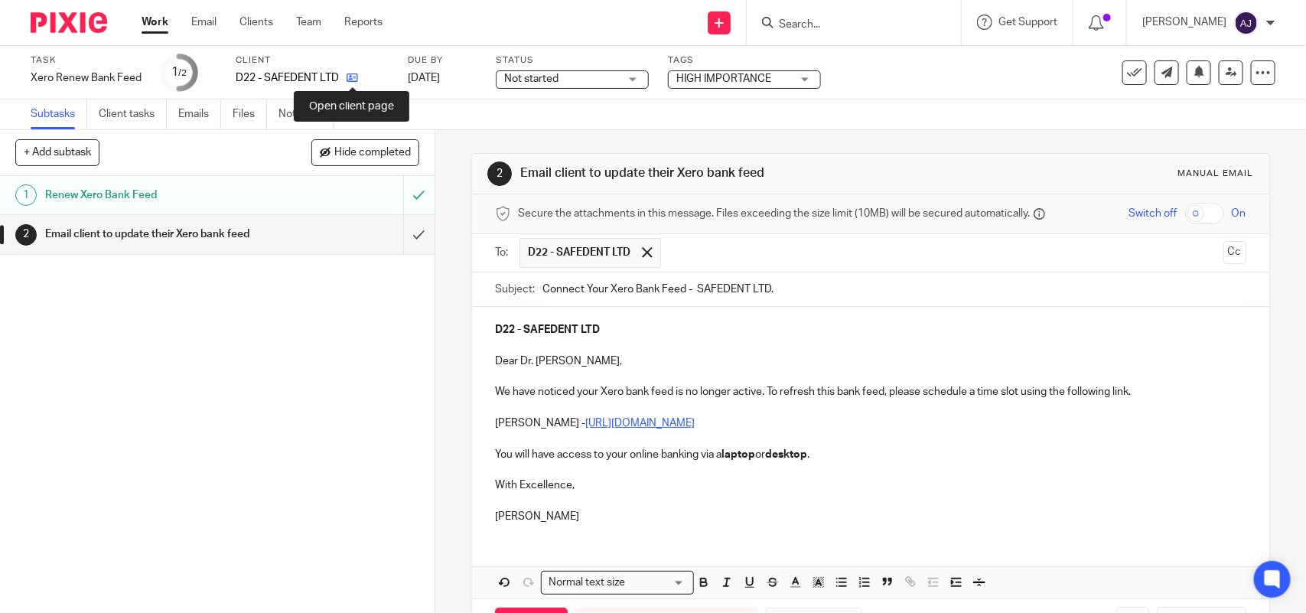
click at [353, 78] on icon at bounding box center [352, 77] width 11 height 11
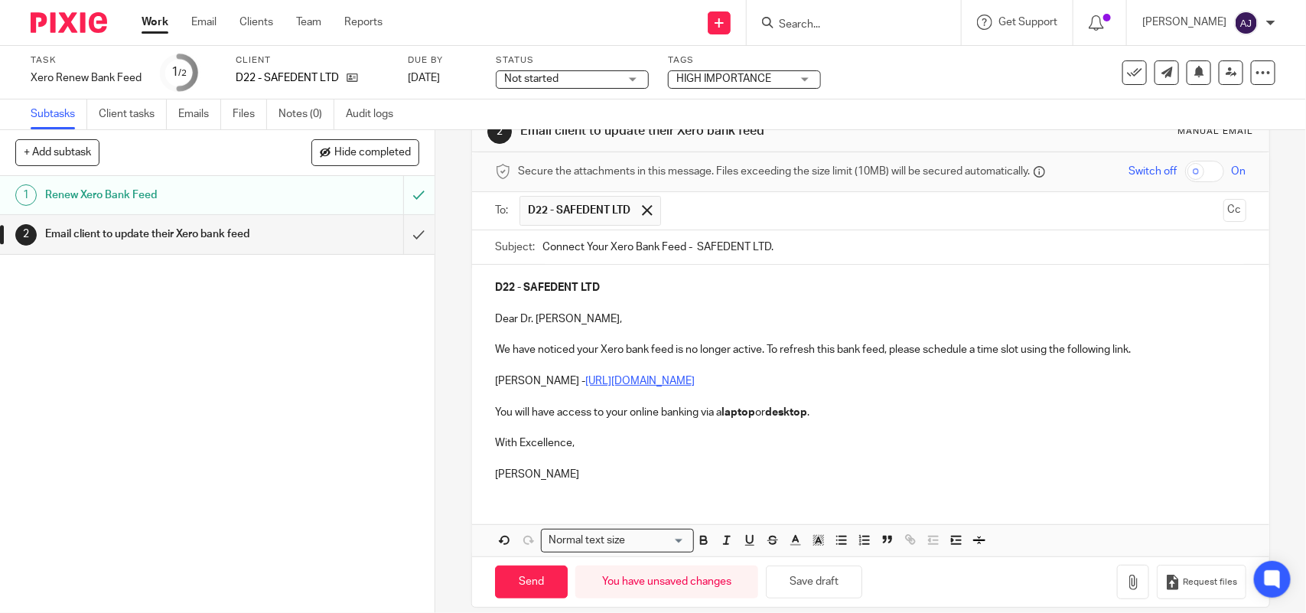
scroll to position [63, 0]
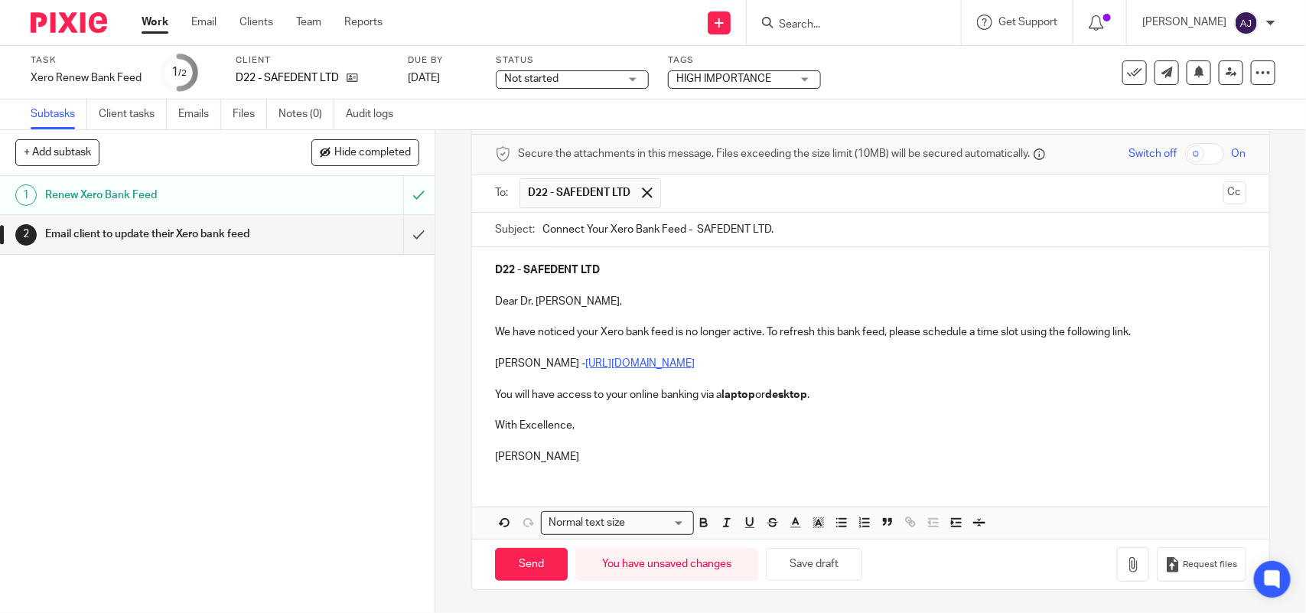
click at [591, 469] on div "D22 - SAFEDENT LTD Dear Dr. Iordanis, We have noticed your Xero bank feed is no…" at bounding box center [870, 361] width 797 height 228
click at [847, 572] on button "Save draft" at bounding box center [814, 564] width 96 height 33
click at [526, 552] on input "Send" at bounding box center [531, 564] width 73 height 33
type input "Sent"
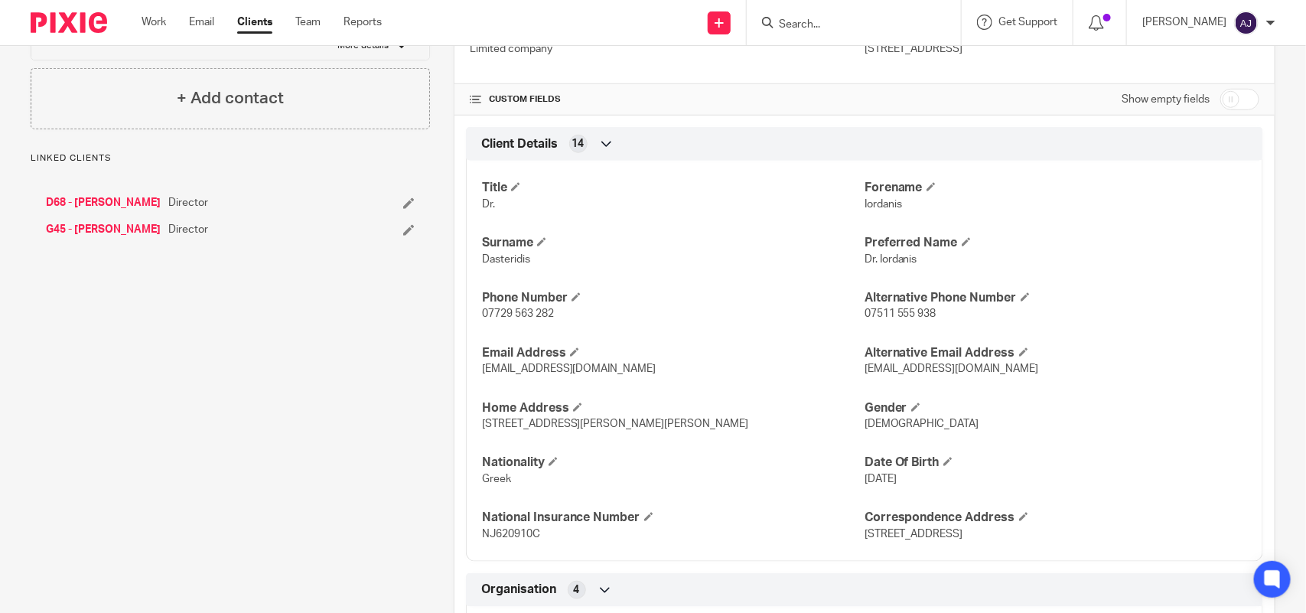
scroll to position [478, 0]
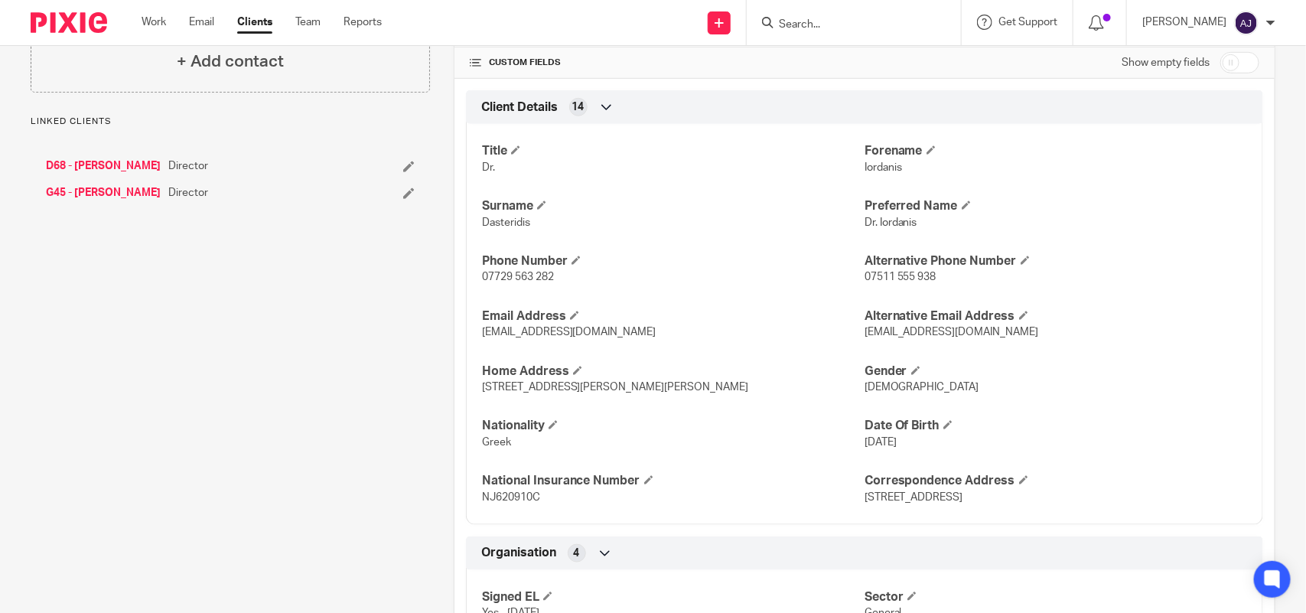
click at [882, 220] on span "Dr. Iordanis" at bounding box center [891, 222] width 53 height 11
click at [885, 220] on span "Dr. Iordanis" at bounding box center [891, 222] width 53 height 11
click at [893, 223] on span "Dr. Iordanis" at bounding box center [891, 222] width 53 height 11
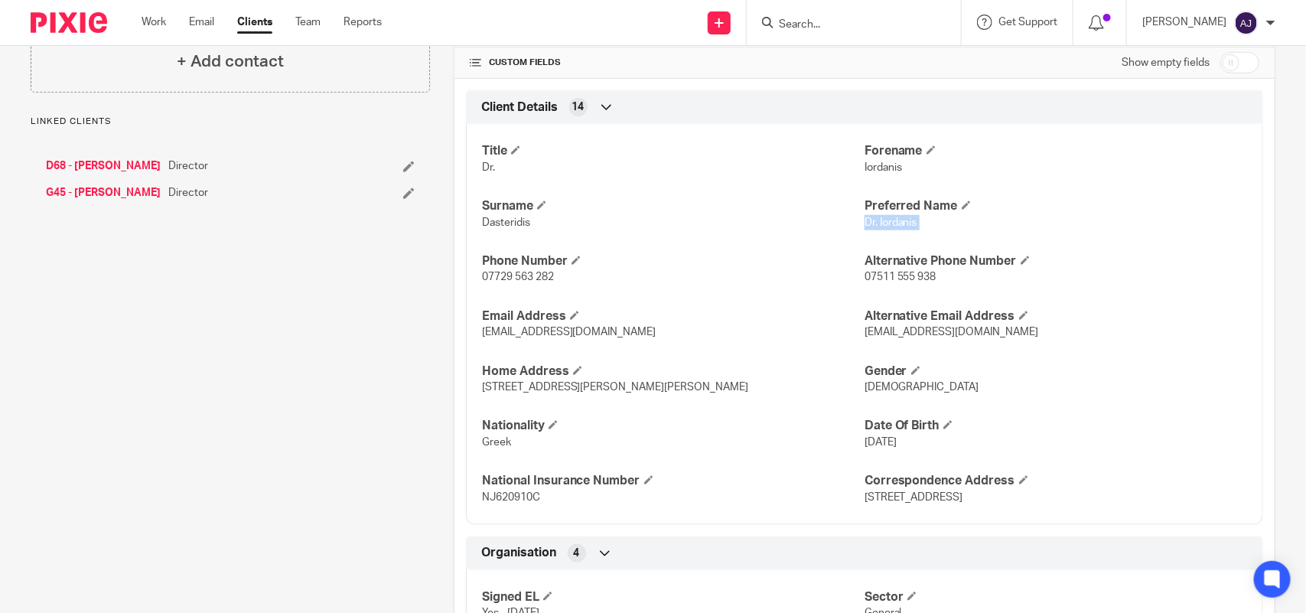
click at [893, 223] on span "Dr. Iordanis" at bounding box center [891, 222] width 53 height 11
copy p "Dr. Iordanis"
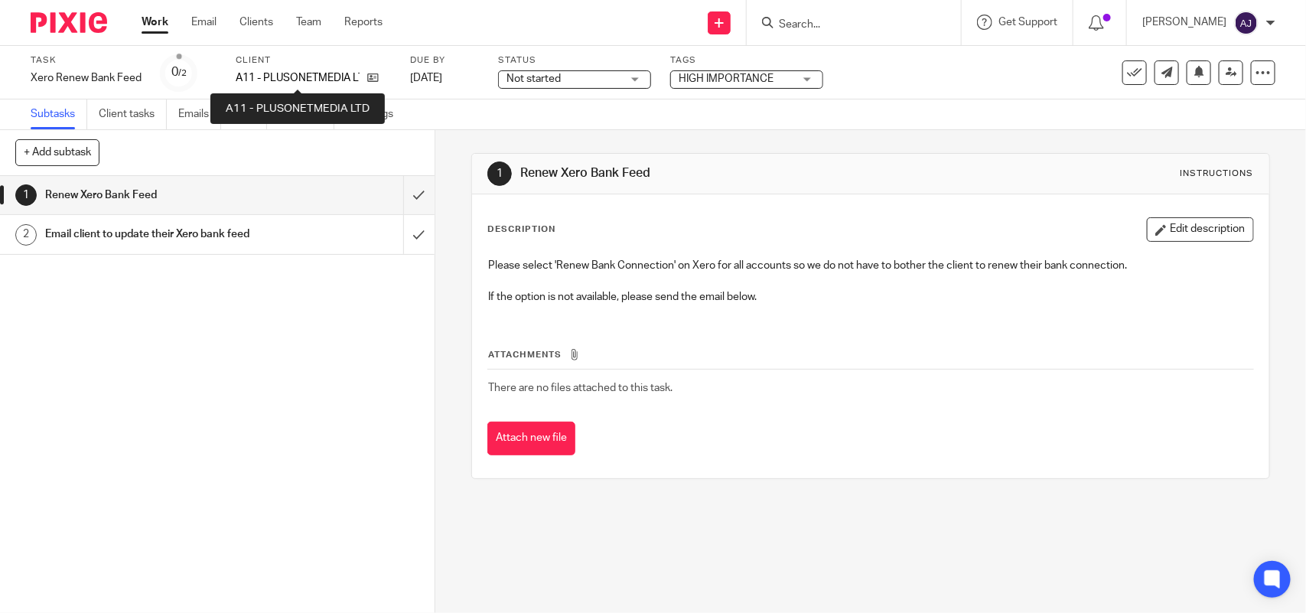
click at [302, 74] on p "A11 - PLUSONETMEDIA LTD" at bounding box center [298, 77] width 124 height 15
click at [302, 73] on p "A11 - PLUSONETMEDIA LTD" at bounding box center [298, 77] width 124 height 15
copy p "PLUSONETMEDIA"
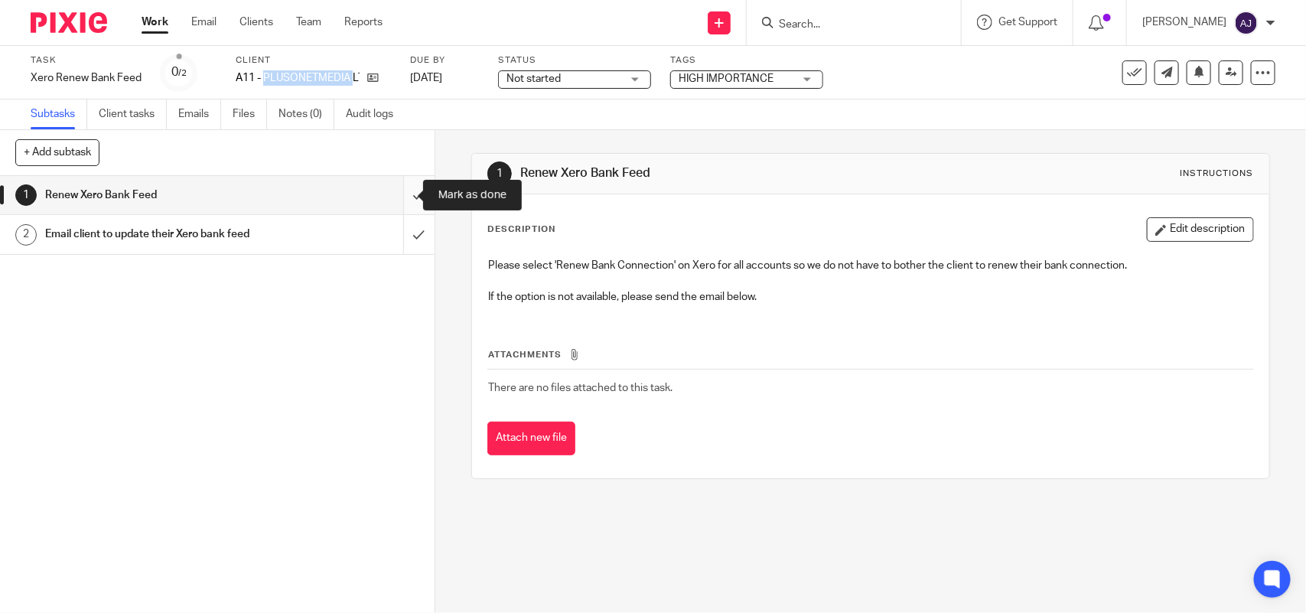
click at [399, 201] on input "submit" at bounding box center [217, 195] width 435 height 38
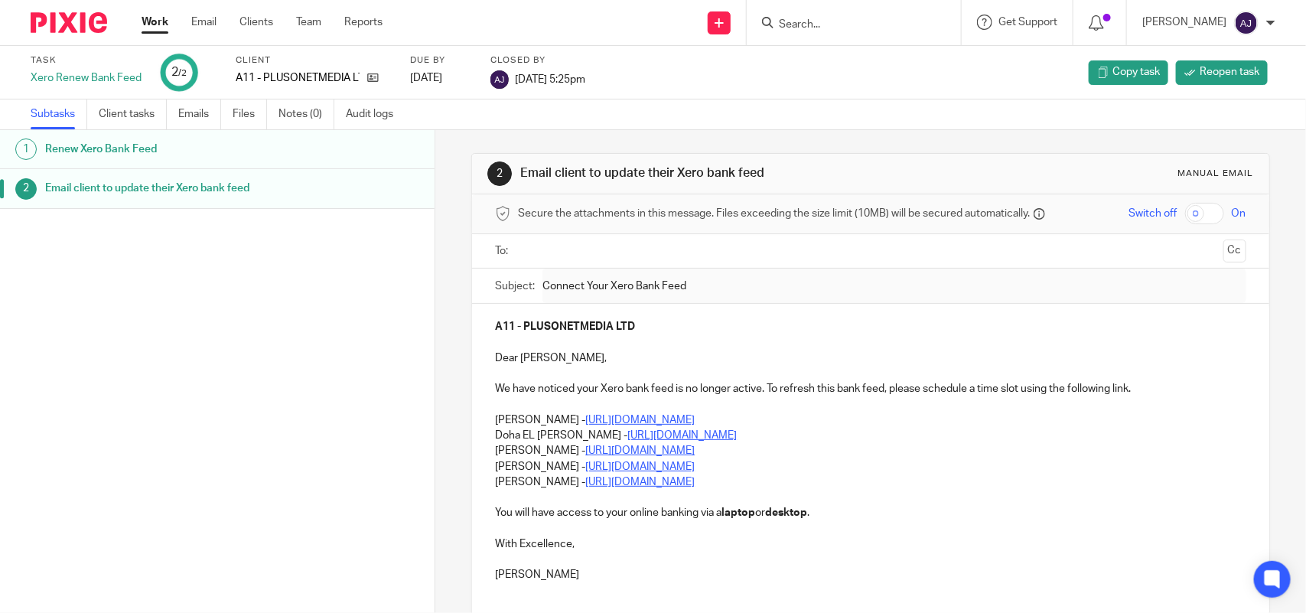
click at [112, 389] on div "1 Renew Xero Bank Feed 2 Email client to update their Xero bank feed" at bounding box center [217, 348] width 435 height 437
click at [148, 15] on link "Work" at bounding box center [155, 22] width 27 height 15
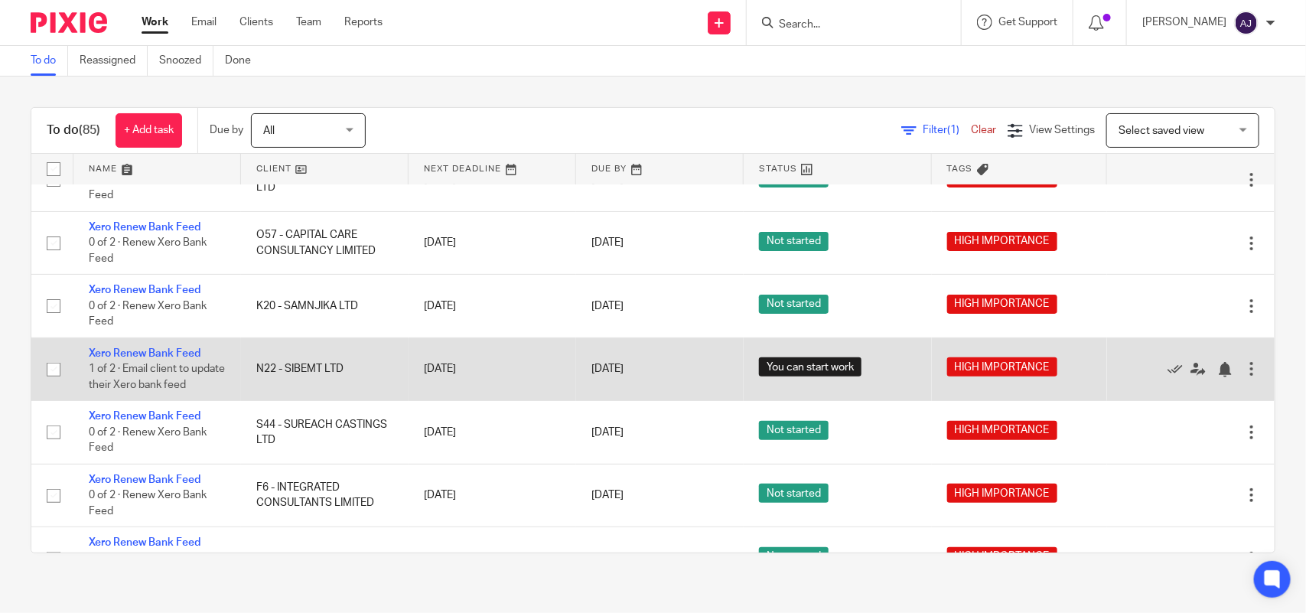
scroll to position [191, 0]
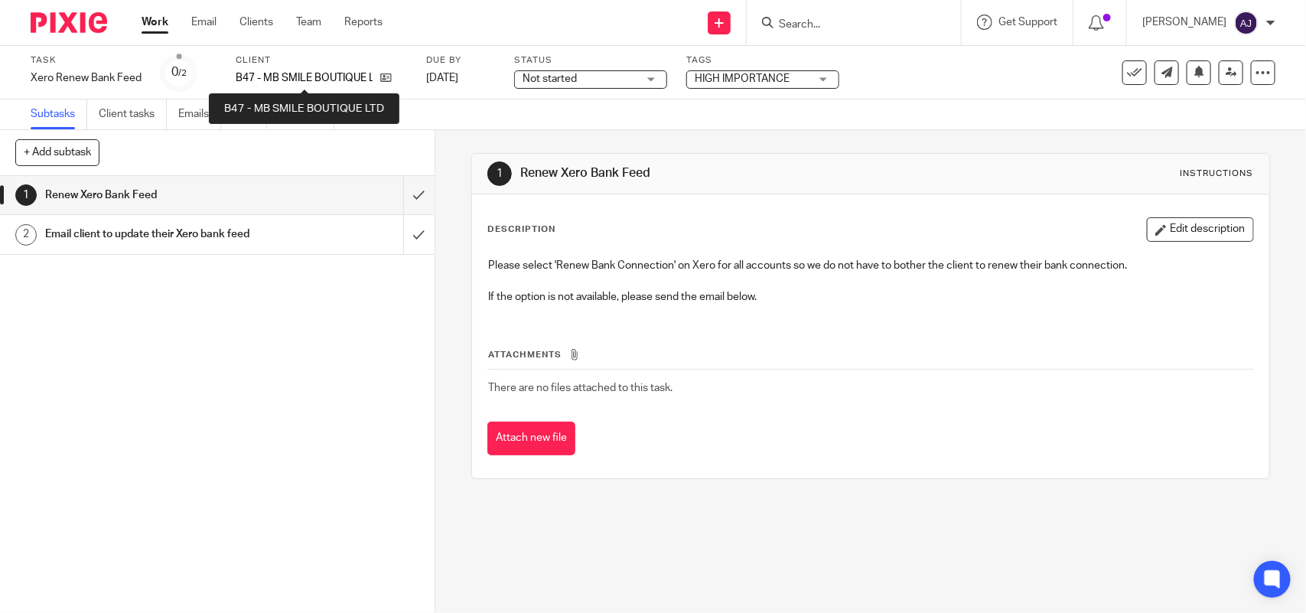
click at [301, 79] on p "B47 - MB SMILE BOUTIQUE LTD" at bounding box center [304, 77] width 137 height 15
click at [301, 77] on p "B47 - MB SMILE BOUTIQUE LTD" at bounding box center [304, 77] width 137 height 15
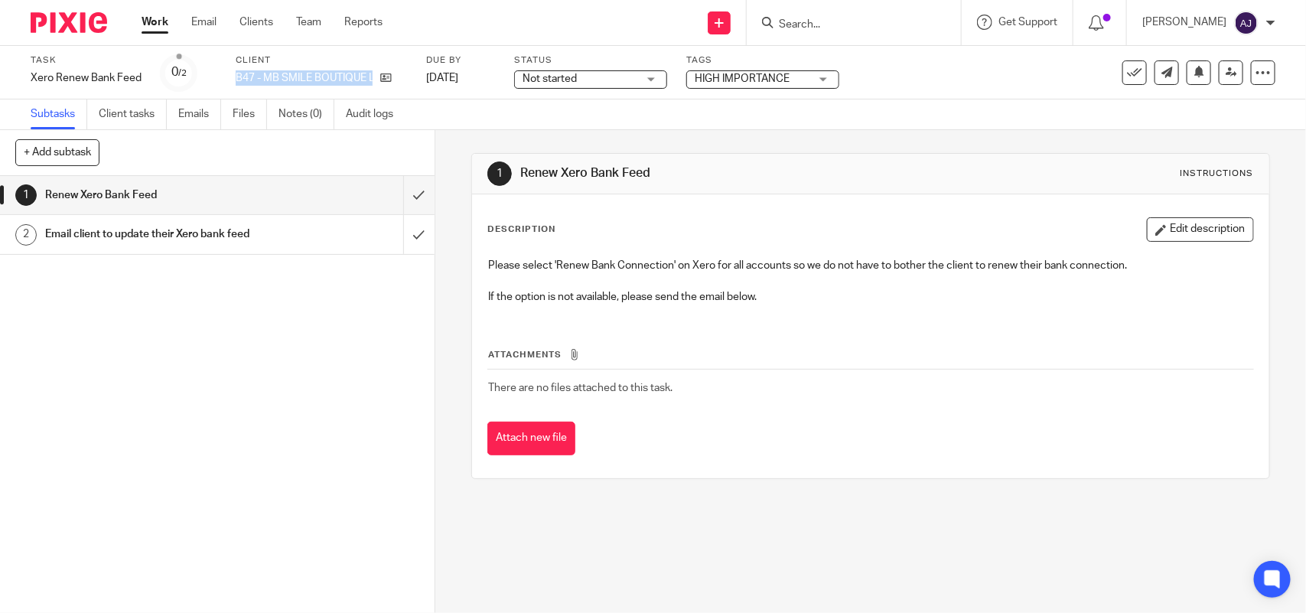
drag, startPoint x: 301, startPoint y: 77, endPoint x: 283, endPoint y: 77, distance: 17.6
click at [283, 77] on p "B47 - MB SMILE BOUTIQUE LTD" at bounding box center [304, 77] width 137 height 15
drag, startPoint x: 260, startPoint y: 77, endPoint x: 310, endPoint y: 75, distance: 49.8
click at [310, 75] on p "B47 - MB SMILE BOUTIQUE LTD" at bounding box center [304, 77] width 137 height 15
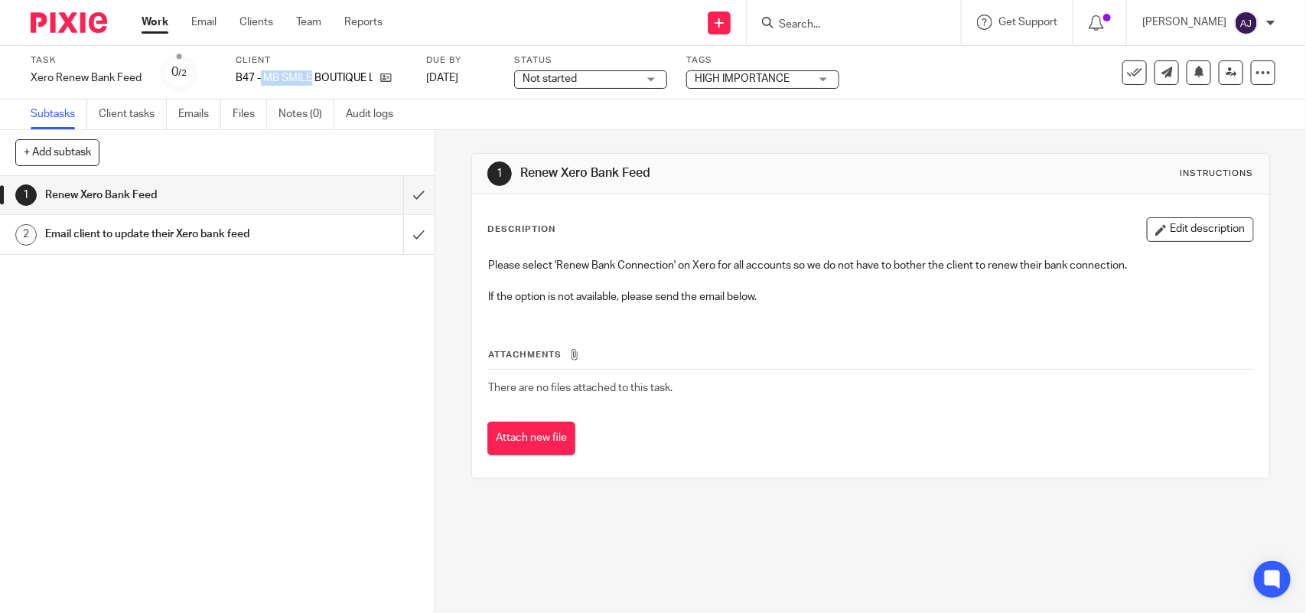
copy p "MB SMILE"
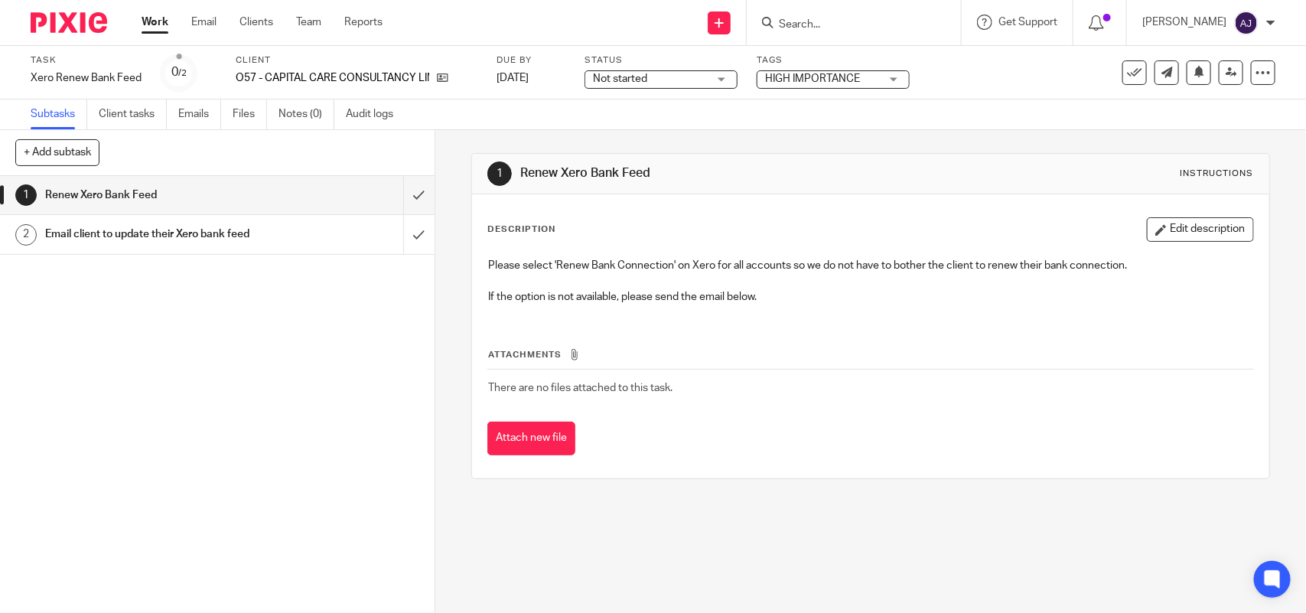
click at [285, 67] on div "Client O57 - CAPITAL CARE CONSULTANCY LIMITED" at bounding box center [357, 72] width 242 height 37
click at [322, 69] on div "Client O57 - CAPITAL CARE CONSULTANCY LIMITED" at bounding box center [357, 72] width 242 height 37
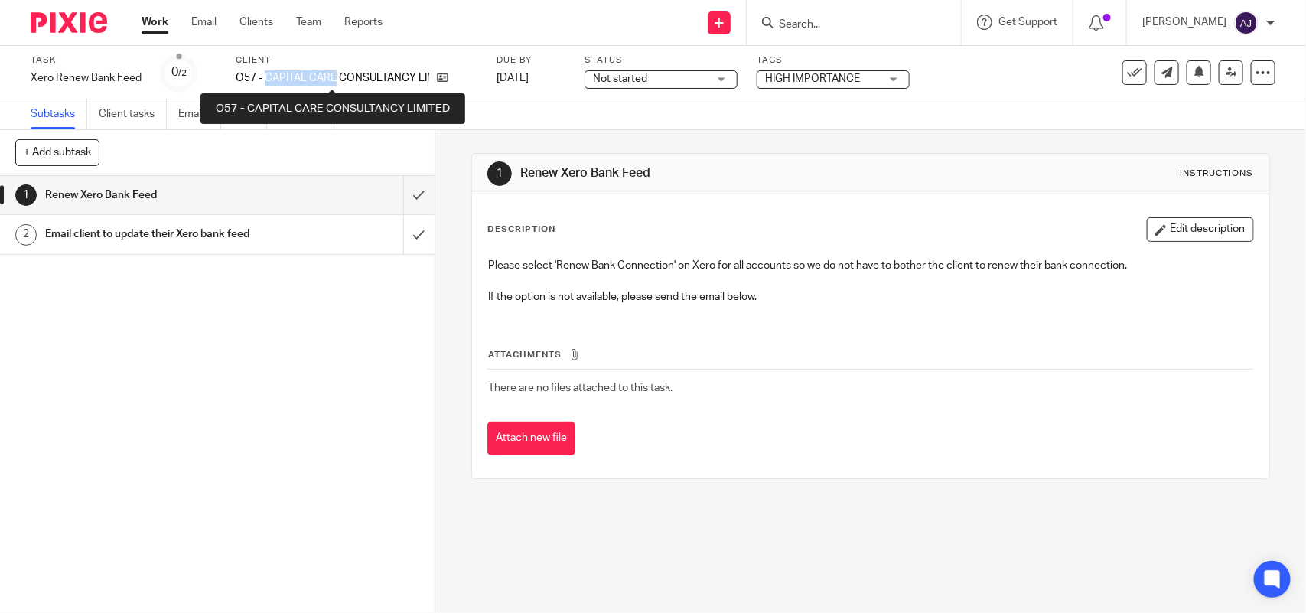
drag, startPoint x: 335, startPoint y: 70, endPoint x: 264, endPoint y: 78, distance: 71.6
click at [264, 78] on p "O57 - CAPITAL CARE CONSULTANCY LIMITED" at bounding box center [333, 77] width 194 height 15
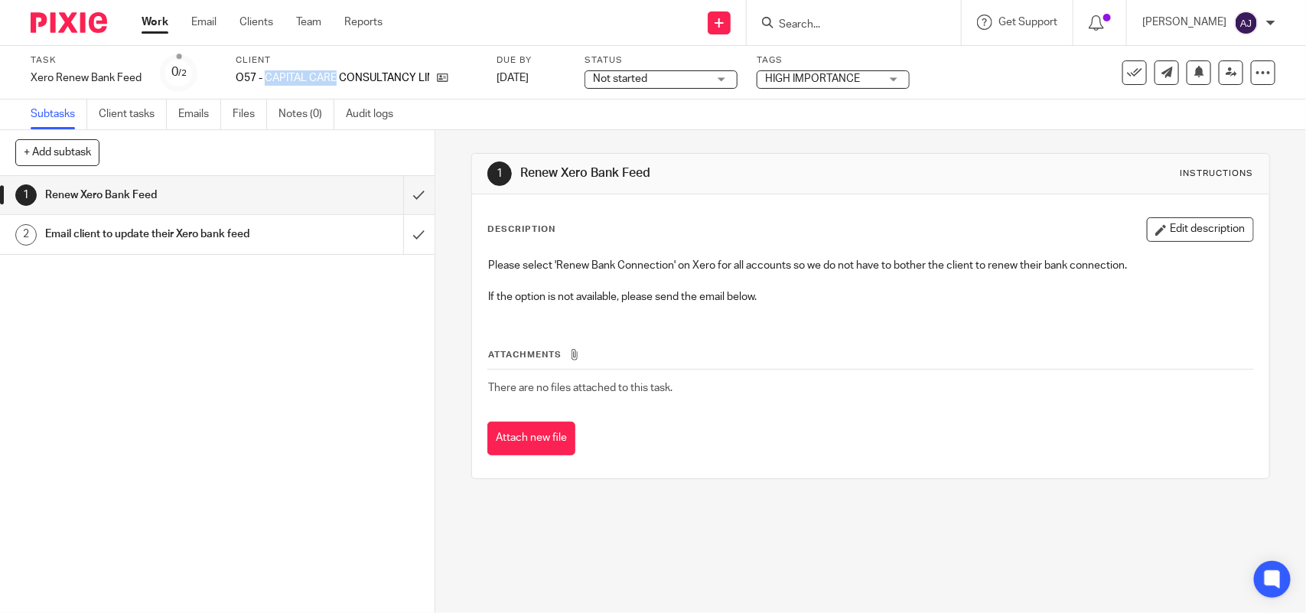
copy p "CAPITAL CARE"
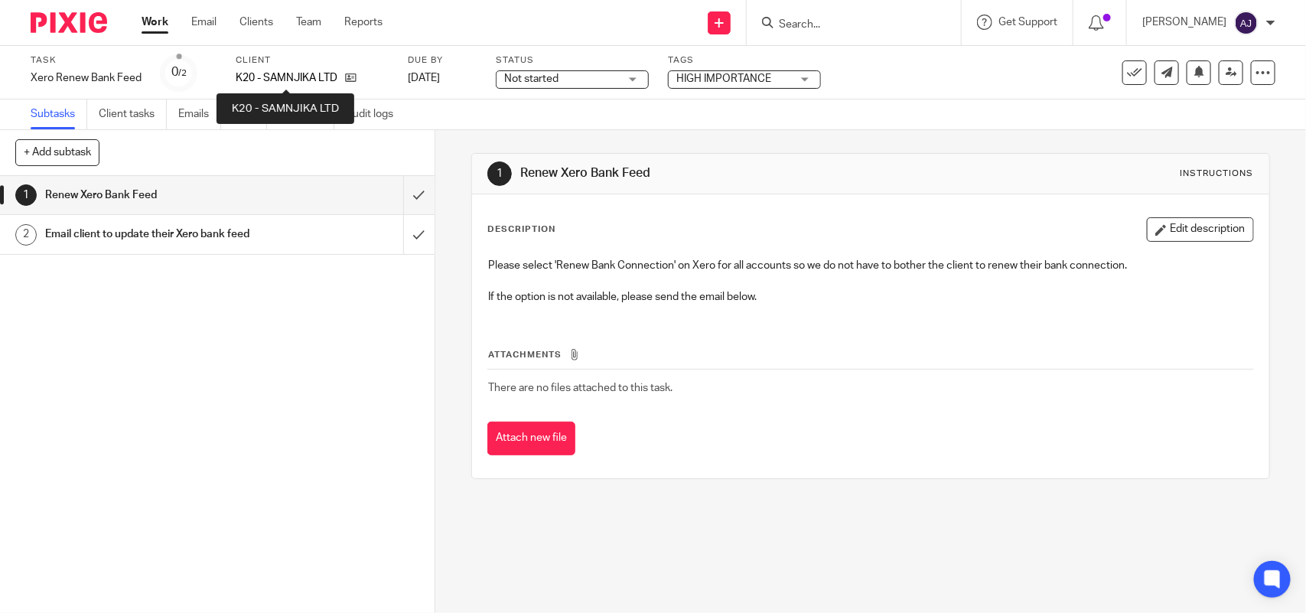
click at [280, 70] on p "K20 - SAMNJIKA LTD" at bounding box center [287, 77] width 102 height 15
copy p "SAMNJIKA"
click at [155, 28] on link "Work" at bounding box center [155, 22] width 27 height 15
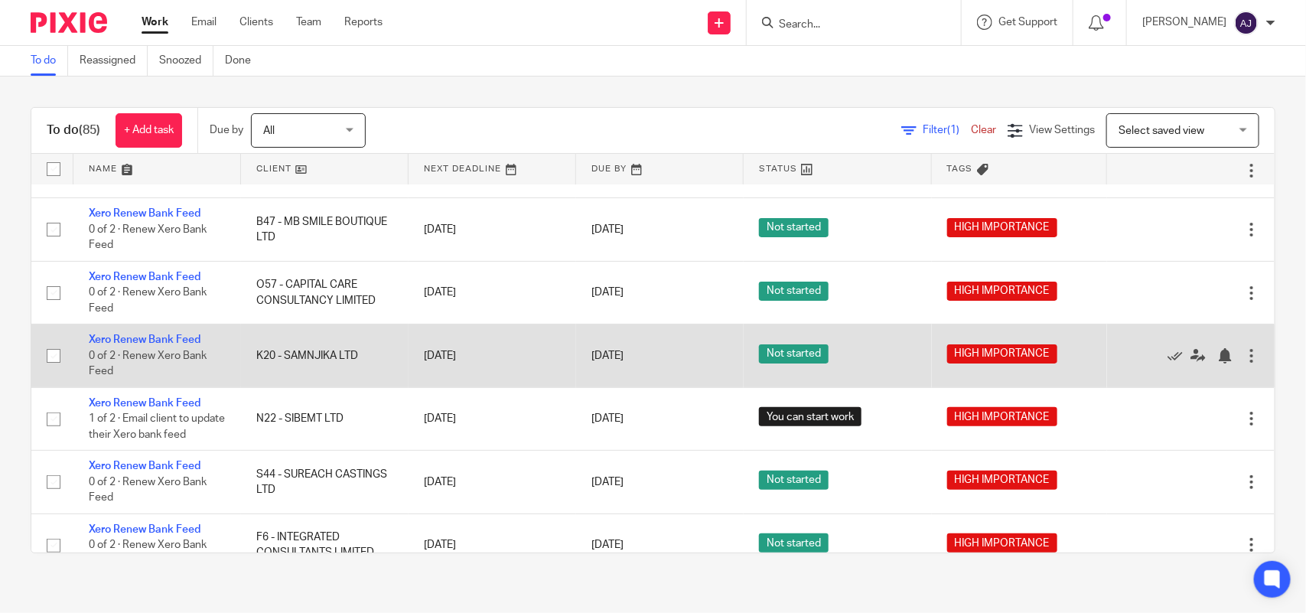
scroll to position [191, 0]
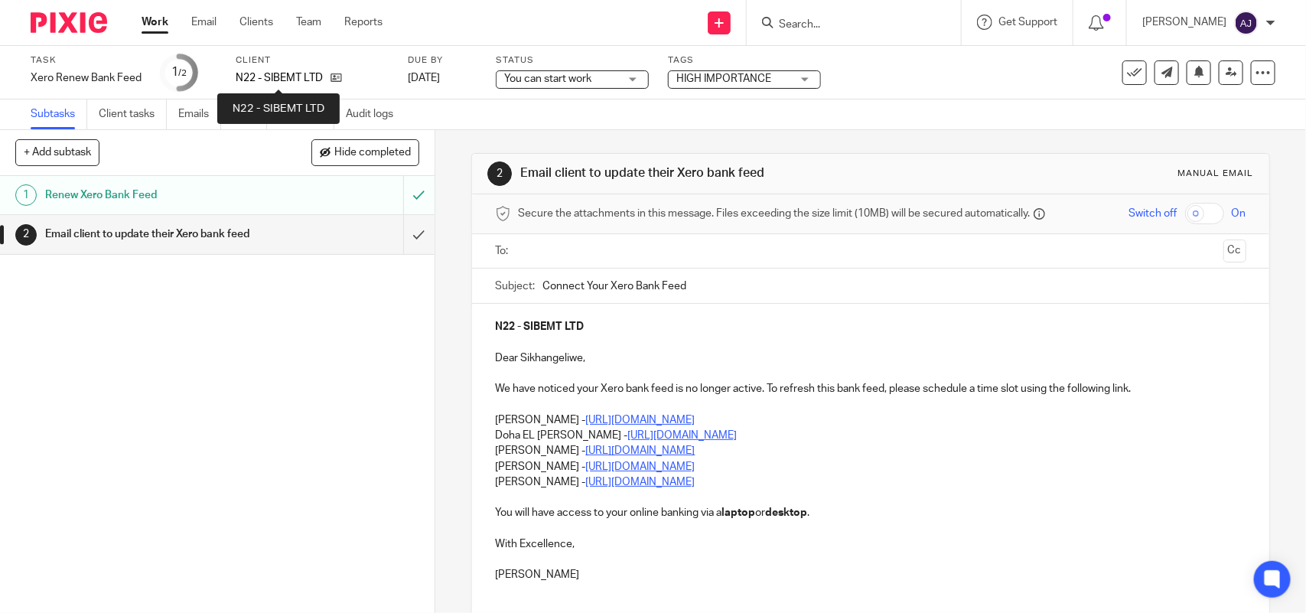
click at [291, 64] on label "Client" at bounding box center [312, 60] width 153 height 12
click at [289, 67] on div "Client N22 - SIBEMT LTD" at bounding box center [312, 72] width 153 height 37
copy p "SIBEMT"
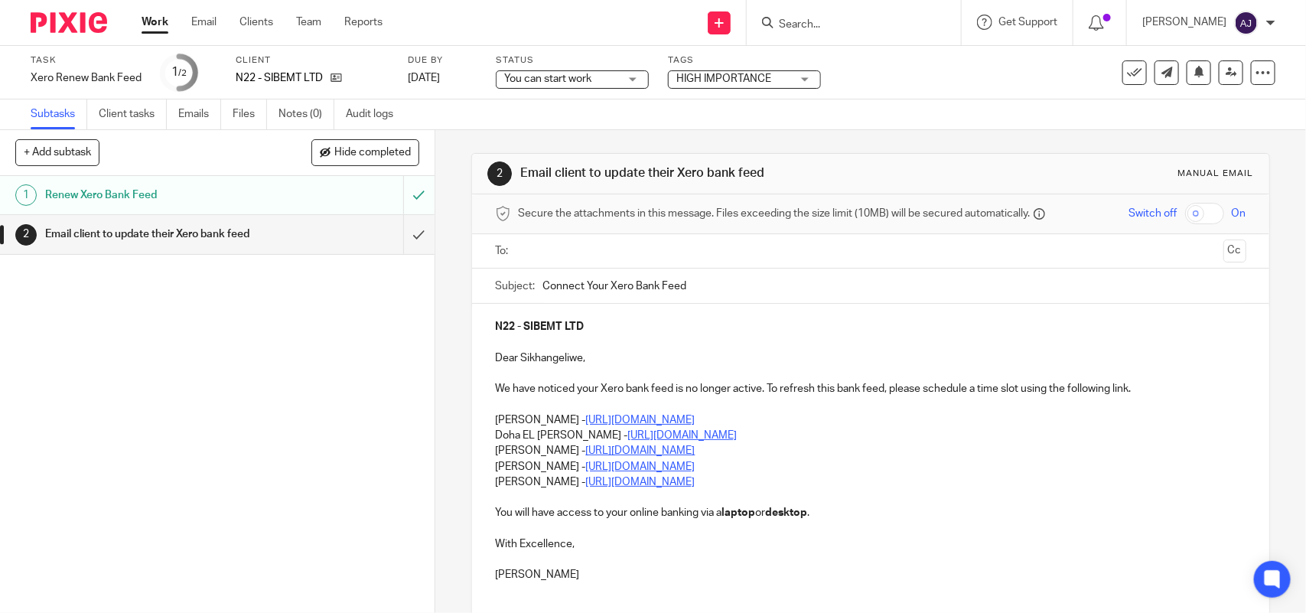
click at [149, 373] on div "1 Renew Xero Bank Feed 2 Email client to update their Xero bank feed" at bounding box center [217, 394] width 435 height 437
click at [207, 343] on div "1 Renew Xero Bank Feed 2 Email client to update their Xero bank feed" at bounding box center [217, 394] width 435 height 437
click at [403, 233] on input "submit" at bounding box center [217, 234] width 435 height 38
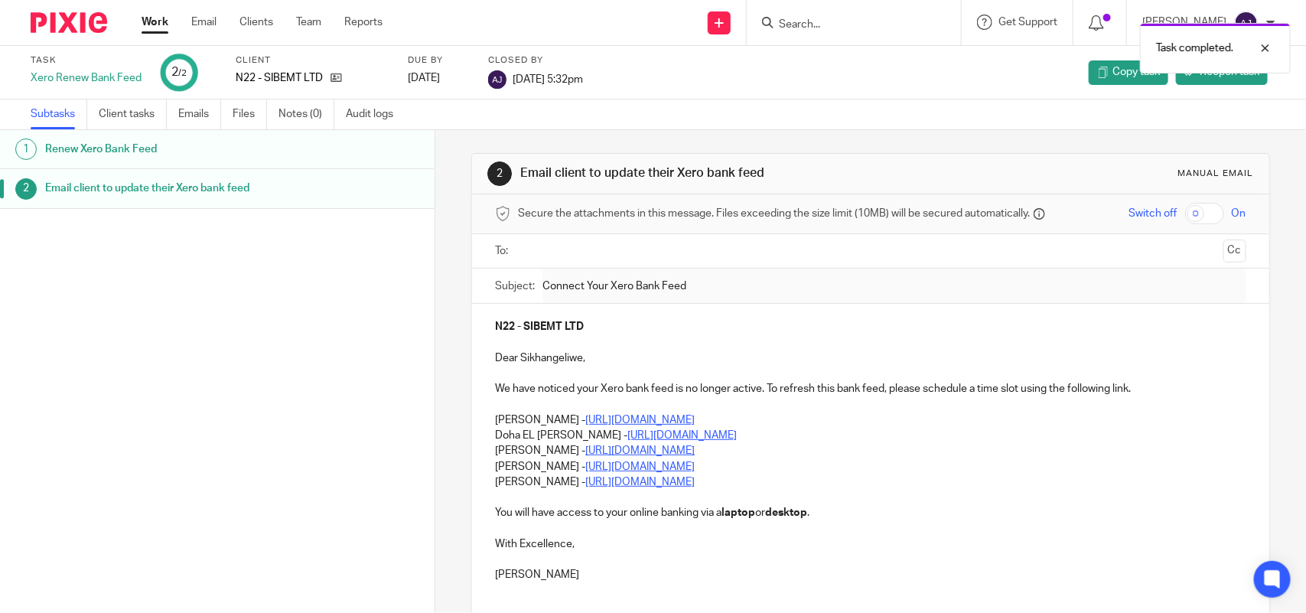
click at [158, 27] on link "Work" at bounding box center [155, 22] width 27 height 15
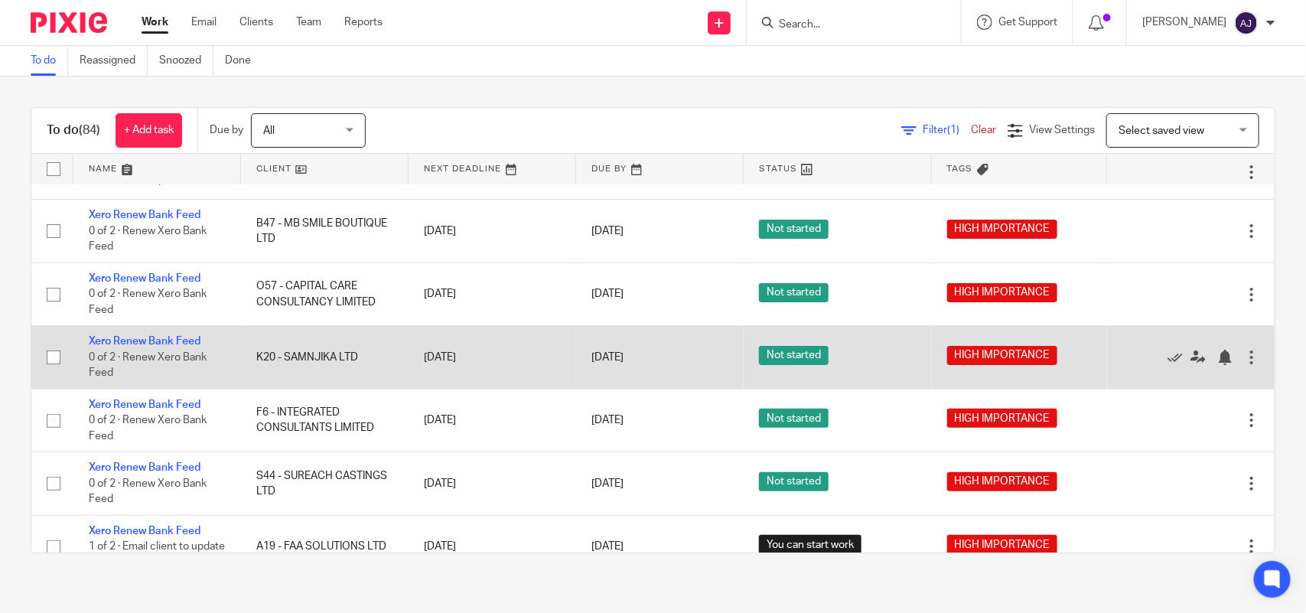
scroll to position [96, 0]
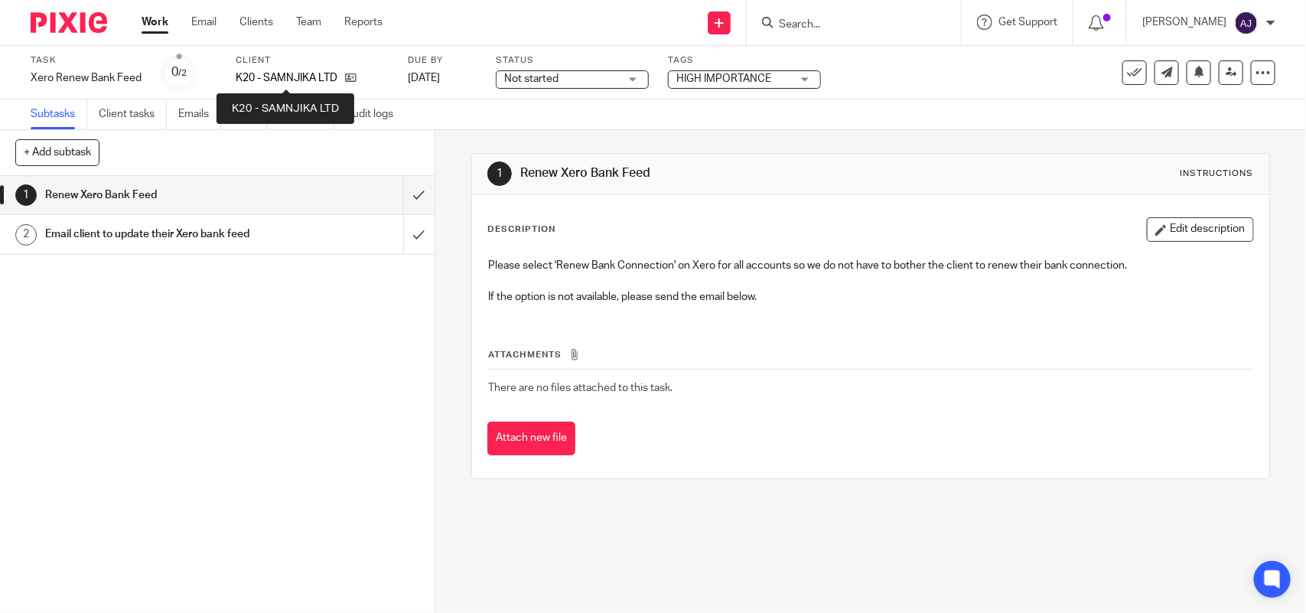
click at [311, 80] on p "K20 - SAMNJIKA LTD" at bounding box center [287, 77] width 102 height 15
copy p "SAMNJIKA"
click at [149, 29] on link "Work" at bounding box center [155, 22] width 27 height 15
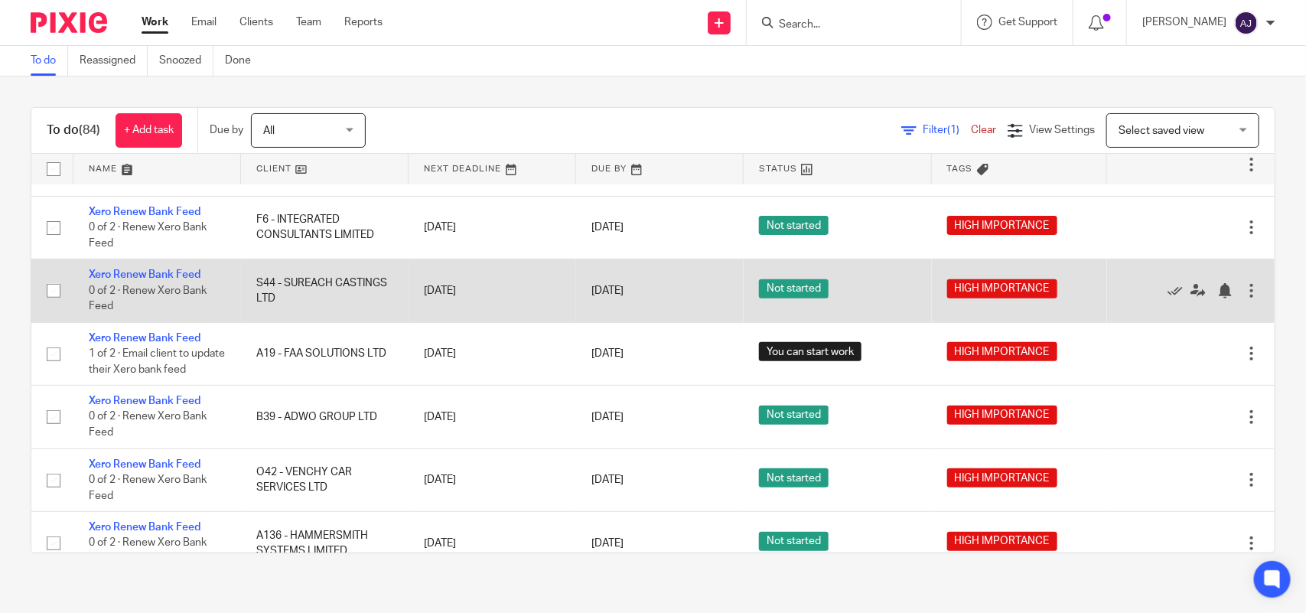
scroll to position [191, 0]
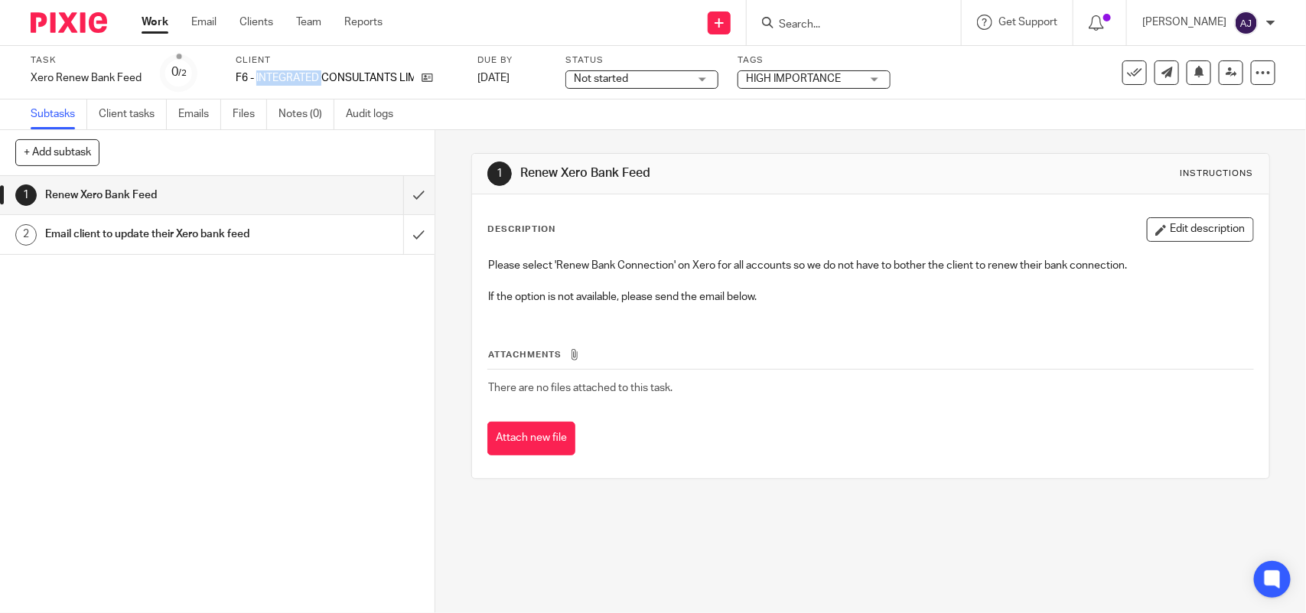
click at [155, 24] on link "Work" at bounding box center [155, 22] width 27 height 15
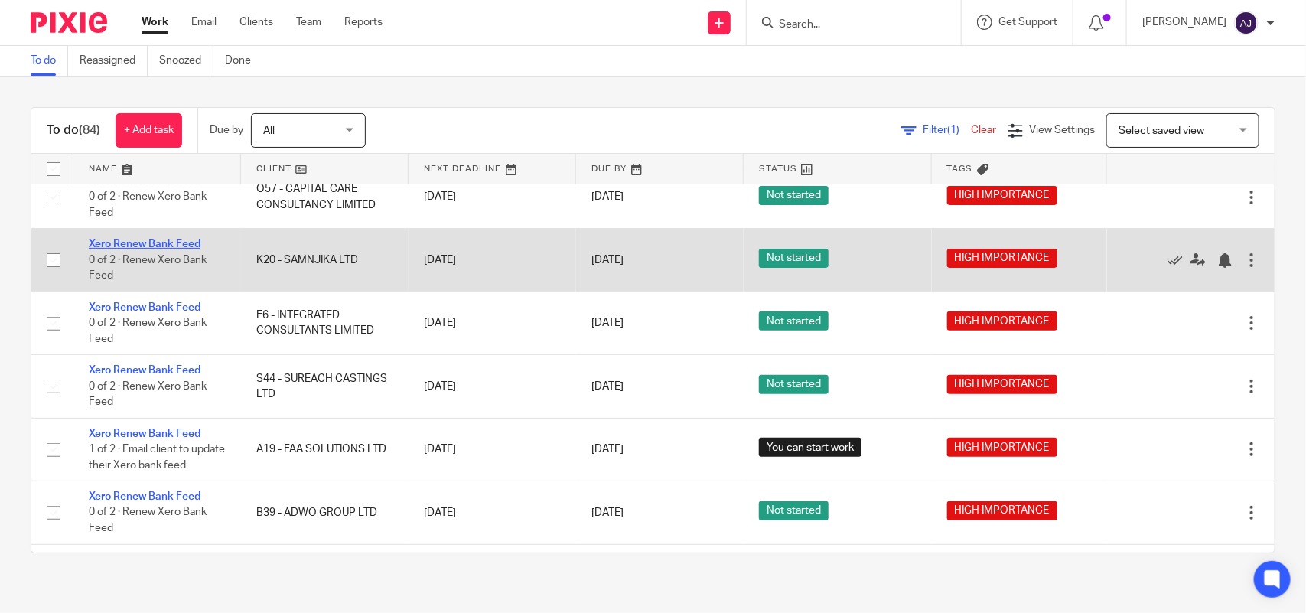
scroll to position [287, 0]
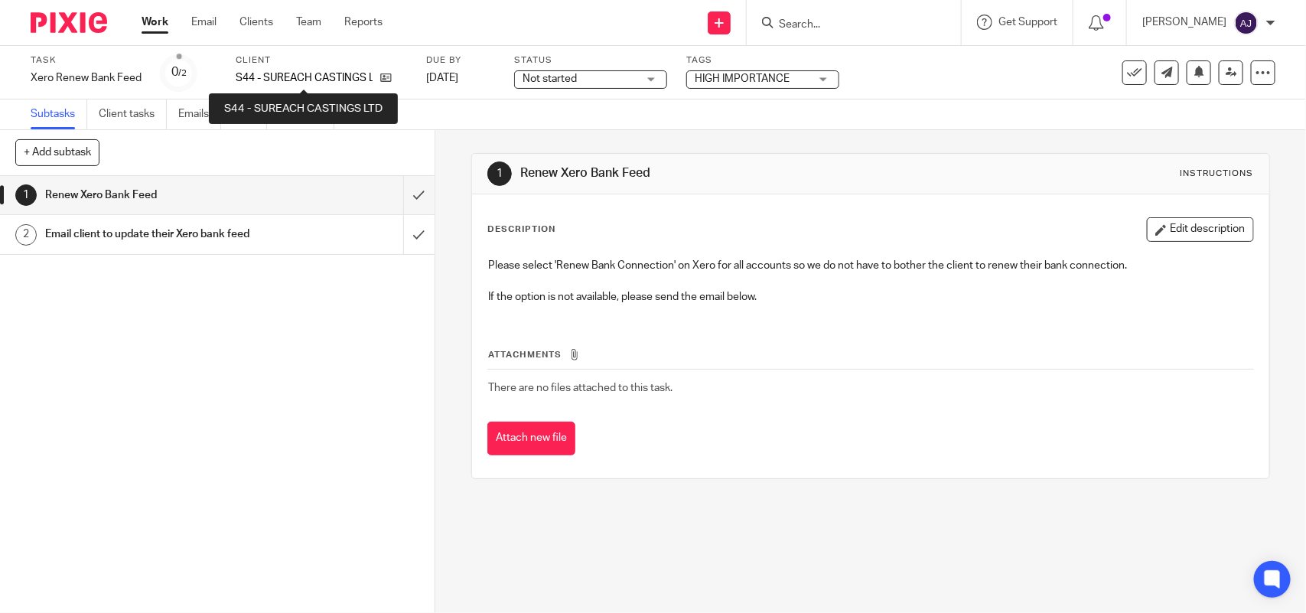
click at [303, 79] on p "S44 - SUREACH CASTINGS LTD" at bounding box center [304, 77] width 137 height 15
copy p "SUREACH"
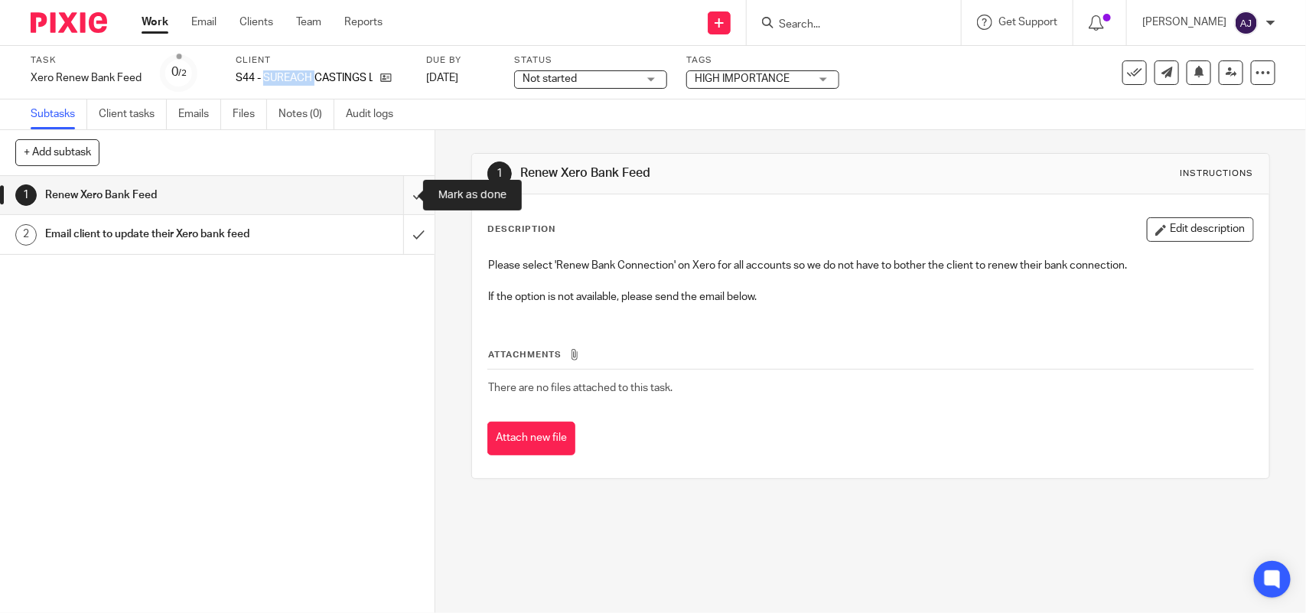
click at [399, 192] on input "submit" at bounding box center [217, 195] width 435 height 38
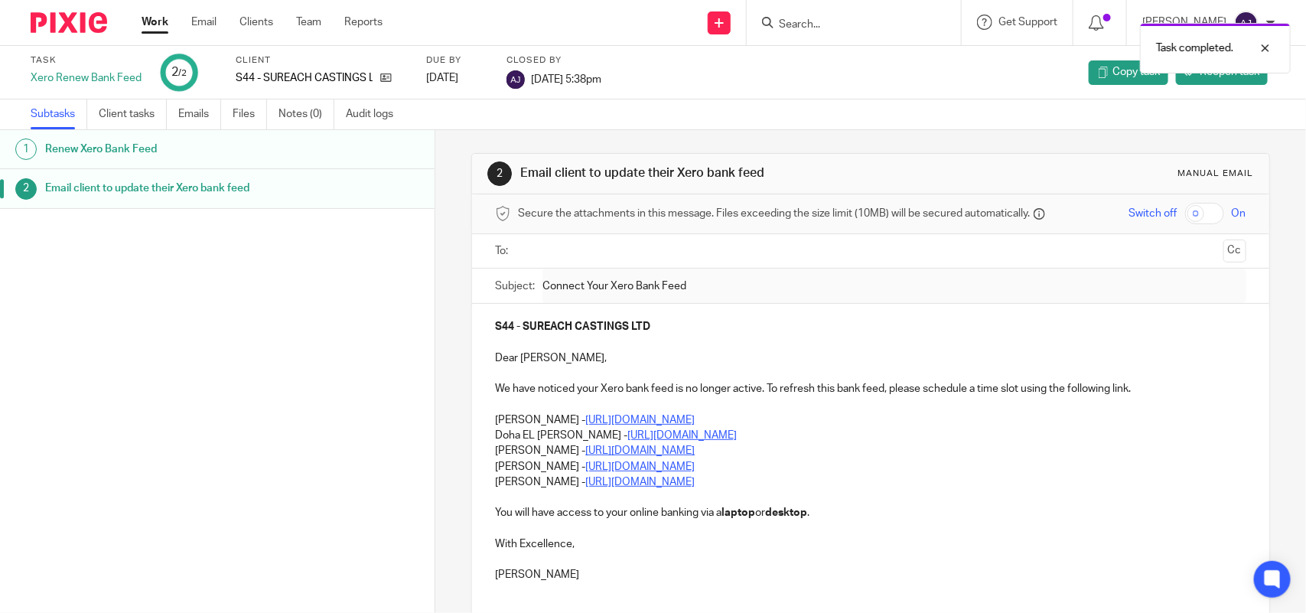
drag, startPoint x: 181, startPoint y: 31, endPoint x: 159, endPoint y: 23, distance: 23.0
click at [181, 31] on div "Work Email Clients Team Reports Work Email Clients Team Reports Settings" at bounding box center [265, 22] width 279 height 45
click at [155, 21] on link "Work" at bounding box center [155, 22] width 27 height 15
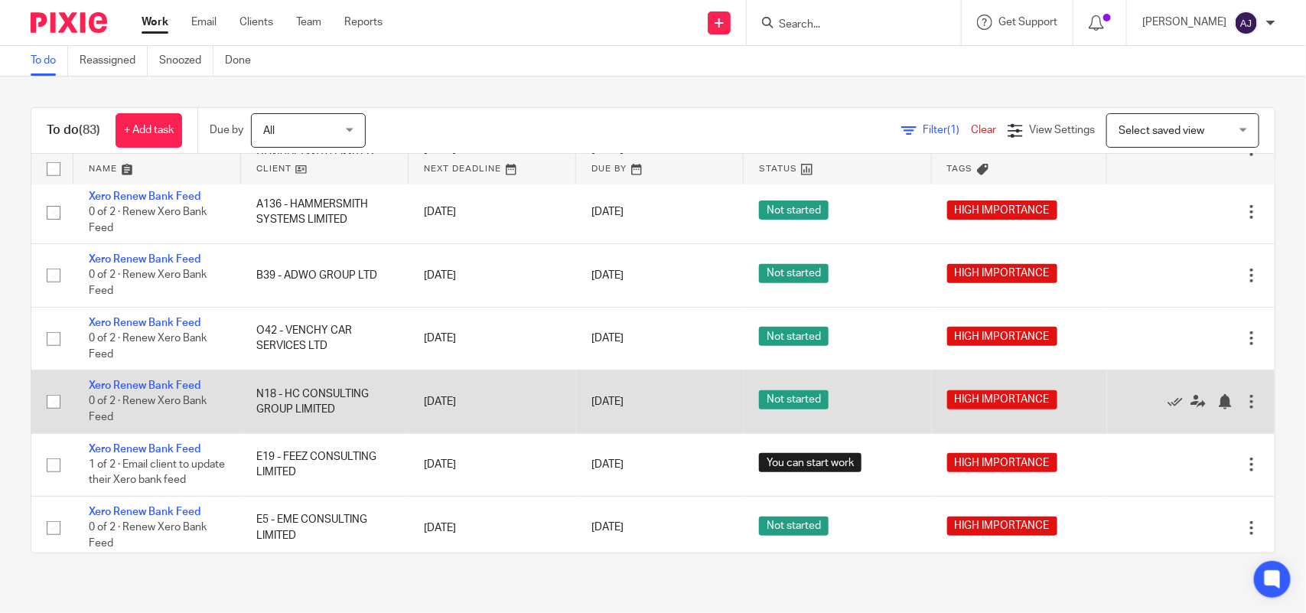
scroll to position [383, 0]
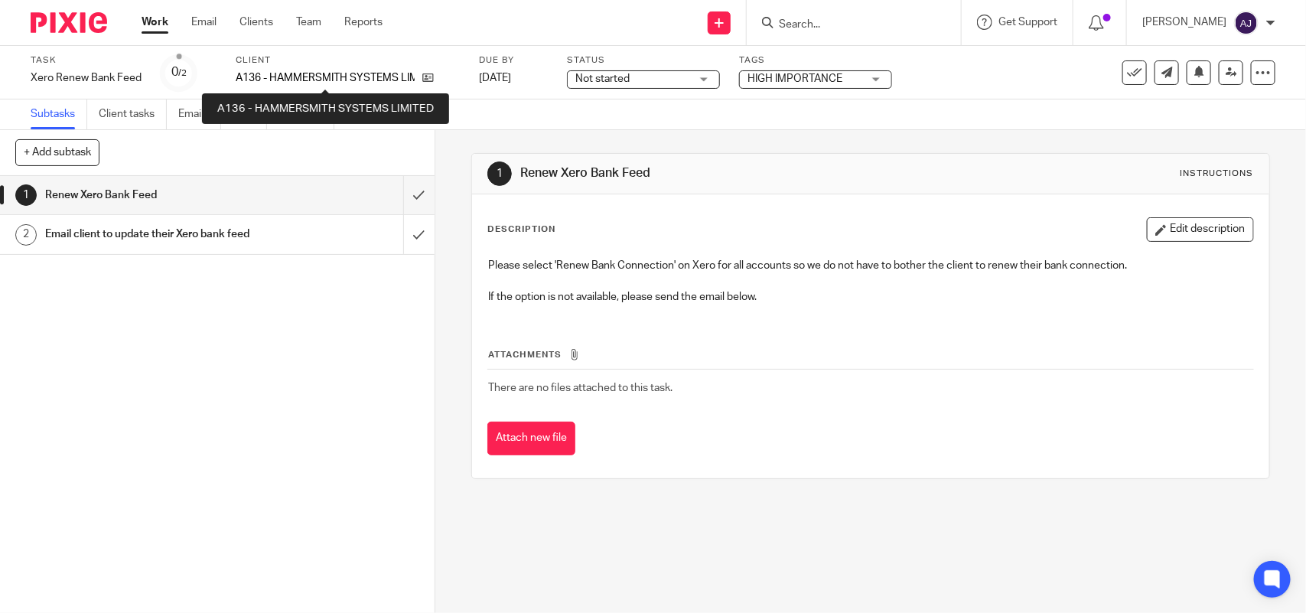
click at [304, 78] on p "A136 - HAMMERSMITH SYSTEMS LIMITED" at bounding box center [325, 77] width 179 height 15
click at [304, 79] on p "A136 - HAMMERSMITH SYSTEMS LIMITED" at bounding box center [325, 77] width 179 height 15
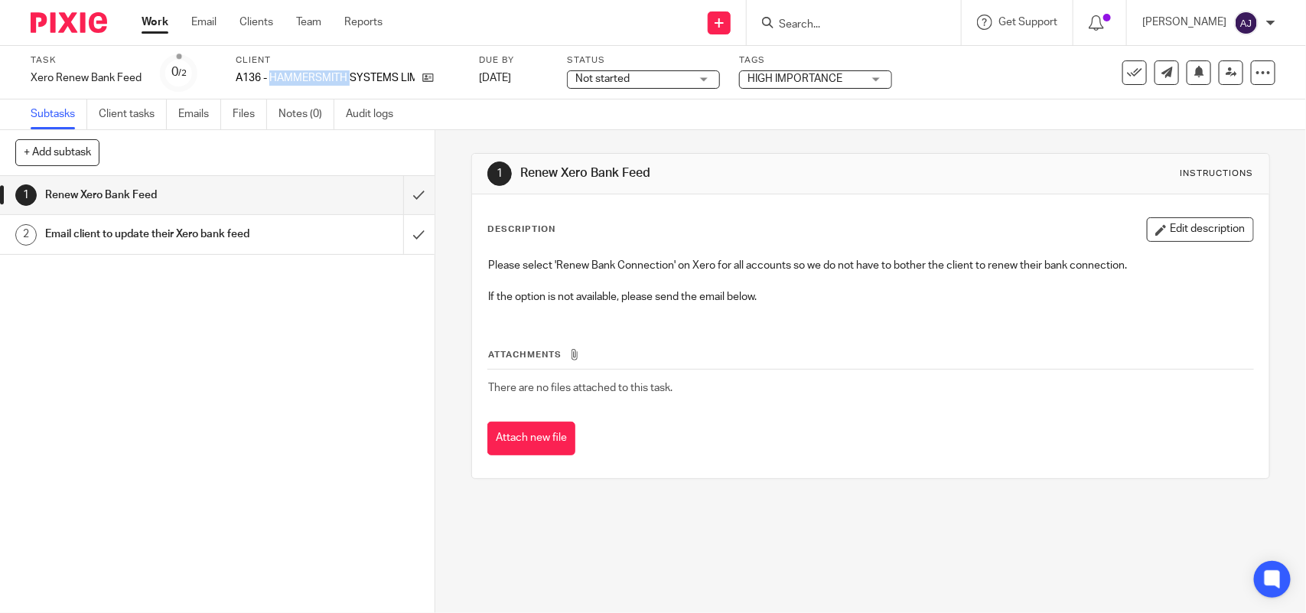
copy p "HAMMERSMITH"
click at [396, 199] on input "submit" at bounding box center [217, 195] width 435 height 38
click at [396, 230] on input "submit" at bounding box center [217, 234] width 435 height 38
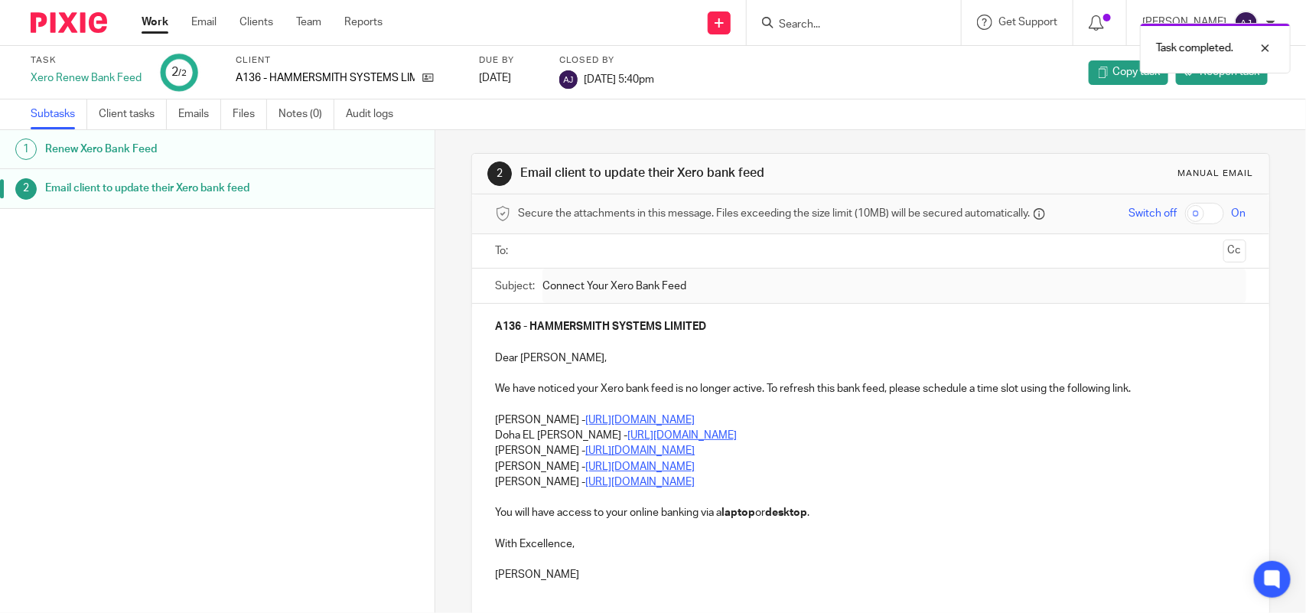
click at [143, 10] on div "Work Email Clients Team Reports Work Email Clients Team Reports Settings" at bounding box center [265, 22] width 279 height 45
click at [157, 21] on link "Work" at bounding box center [155, 22] width 27 height 15
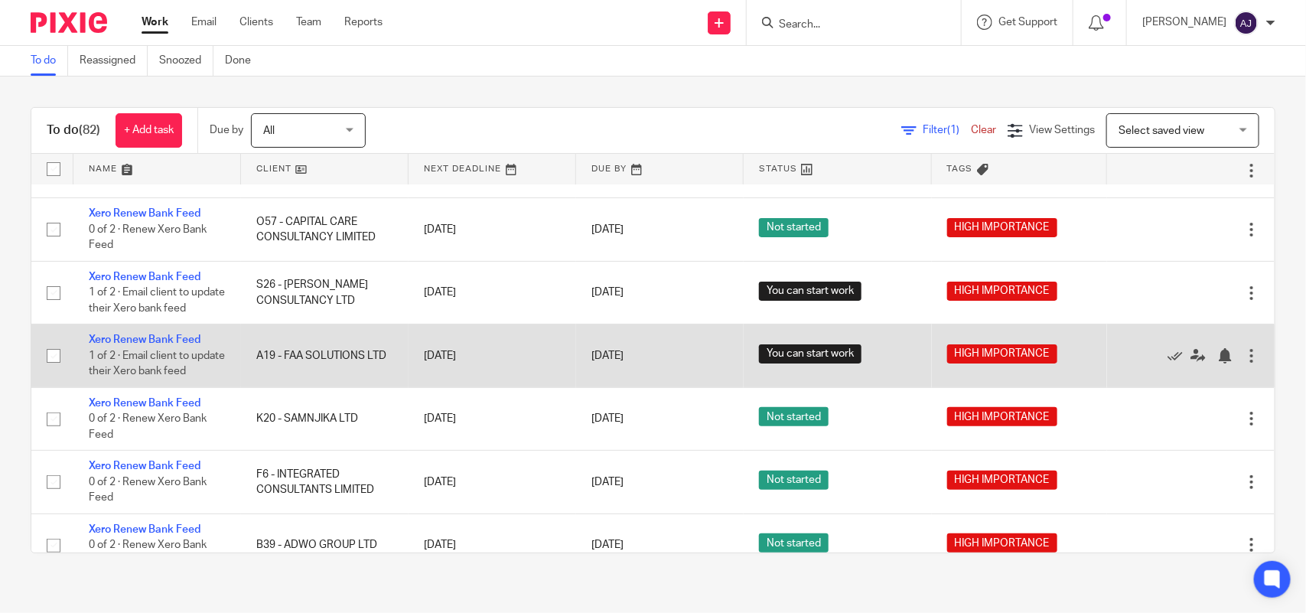
scroll to position [191, 0]
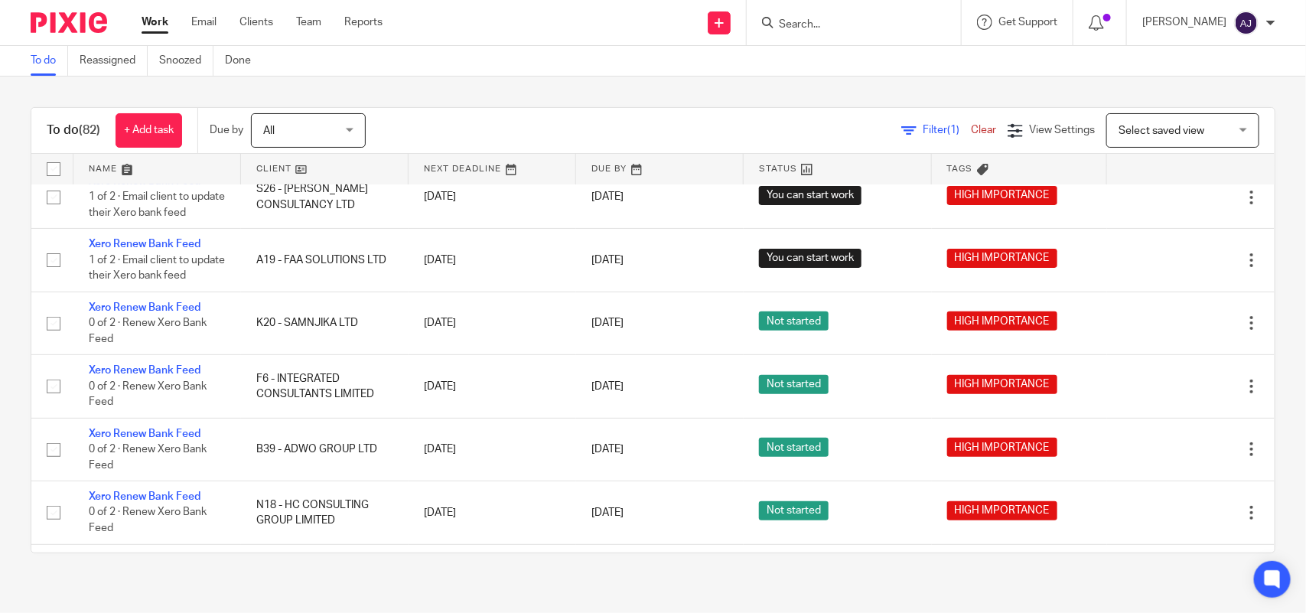
click at [159, 11] on div "Work Email Clients Team Reports Work Email Clients Team Reports Settings" at bounding box center [265, 22] width 279 height 45
click at [155, 24] on link "Work" at bounding box center [155, 22] width 27 height 15
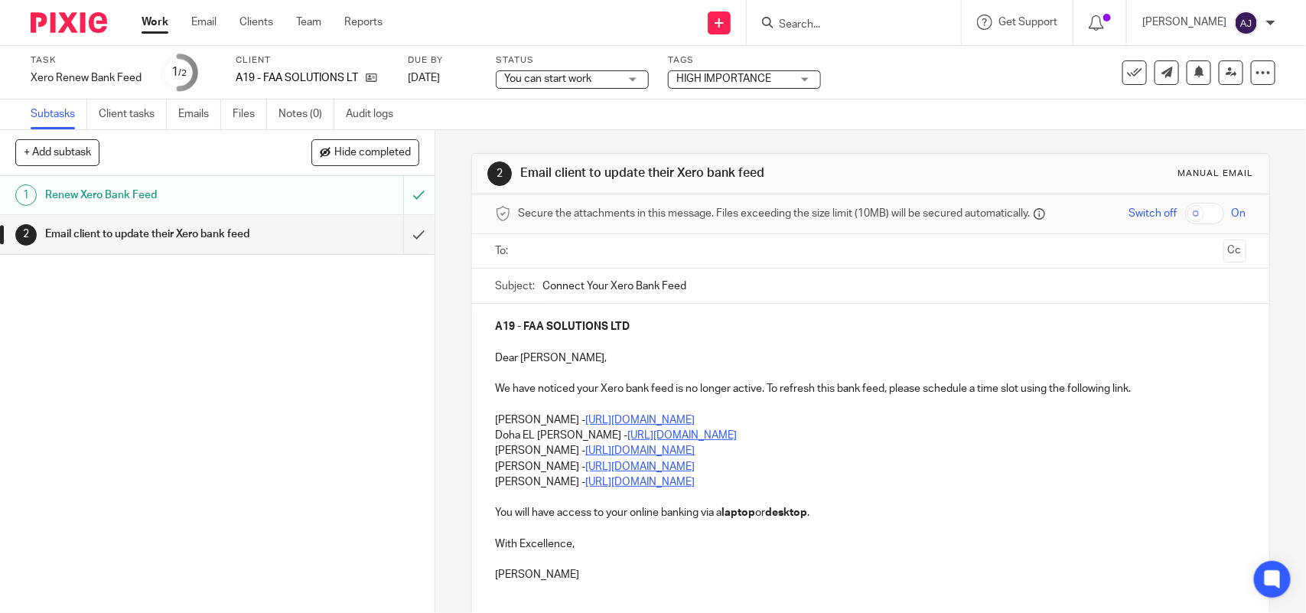
click at [276, 71] on p "A19 - FAA SOLUTIONS LTD" at bounding box center [297, 77] width 122 height 15
copy p "FAA"
click at [399, 241] on input "submit" at bounding box center [217, 234] width 435 height 38
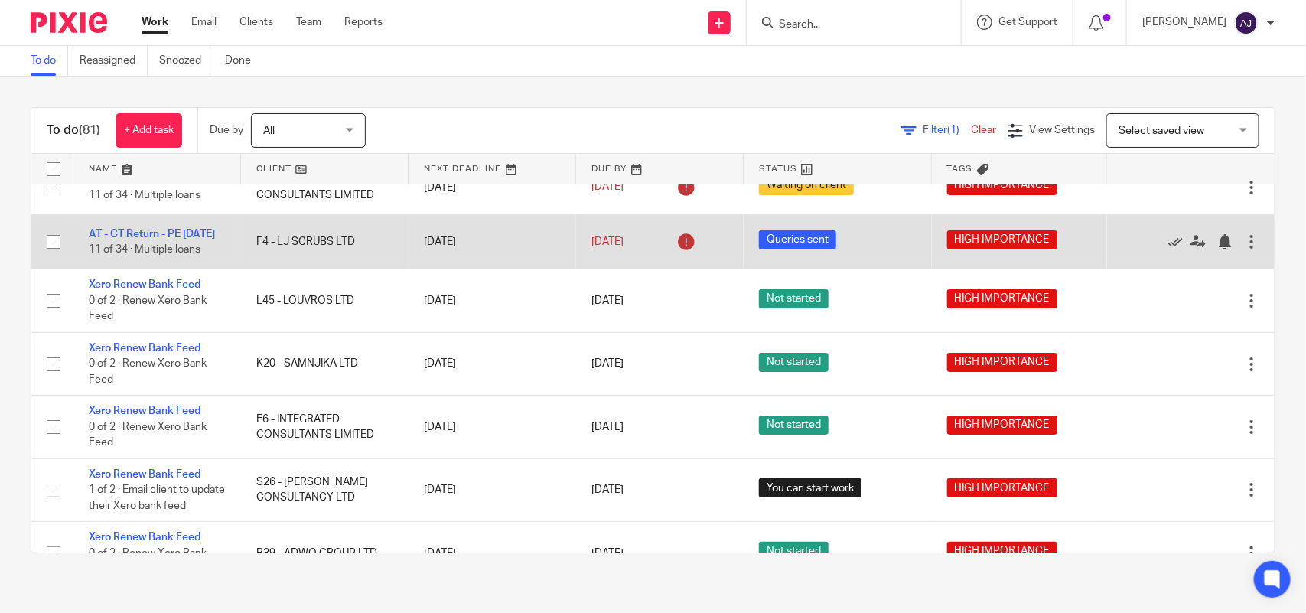
scroll to position [96, 0]
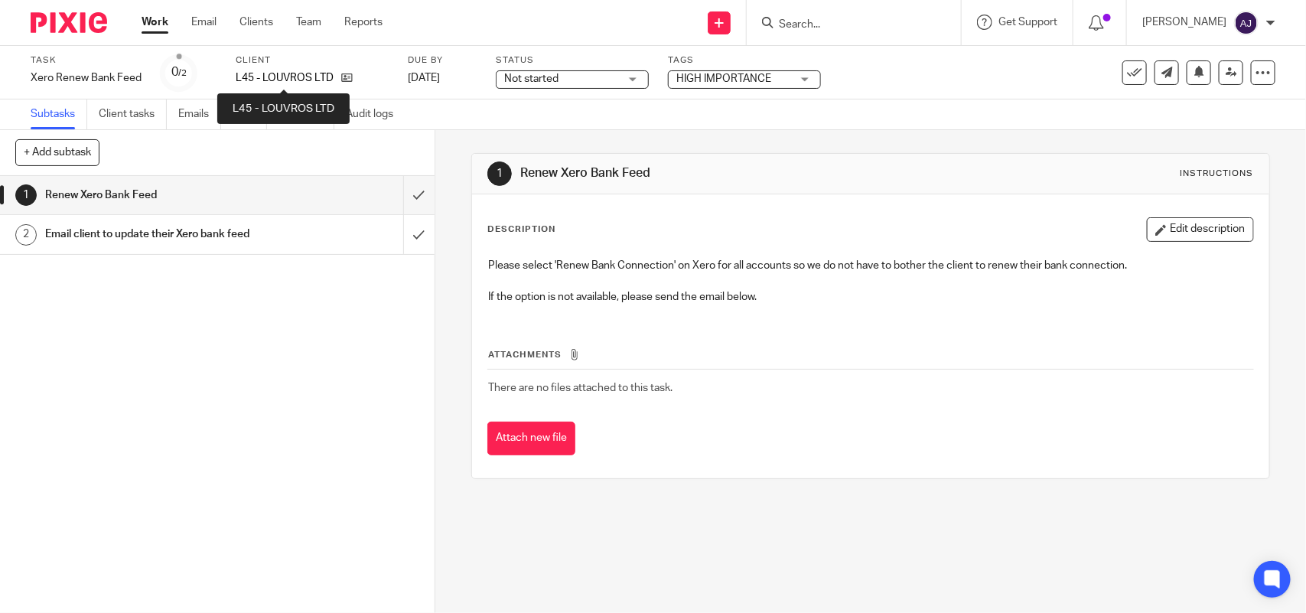
click at [301, 75] on p "L45 - LOUVROS LTD" at bounding box center [285, 77] width 98 height 15
copy p "LOUVROS"
click at [152, 19] on link "Work" at bounding box center [155, 22] width 27 height 15
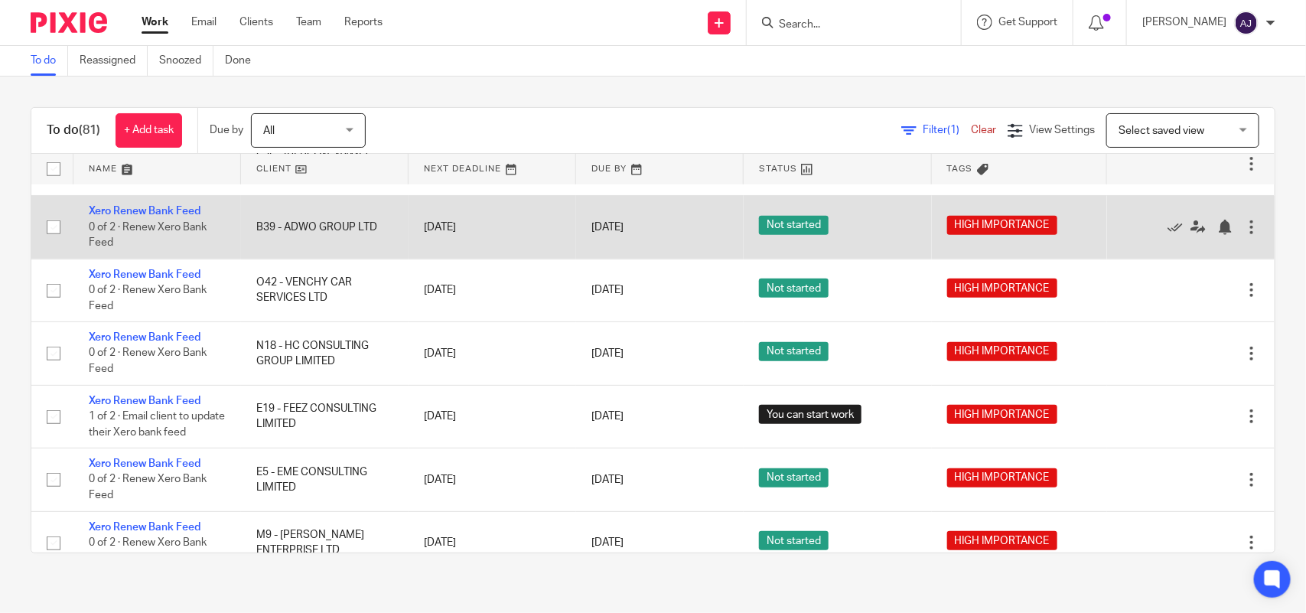
scroll to position [383, 0]
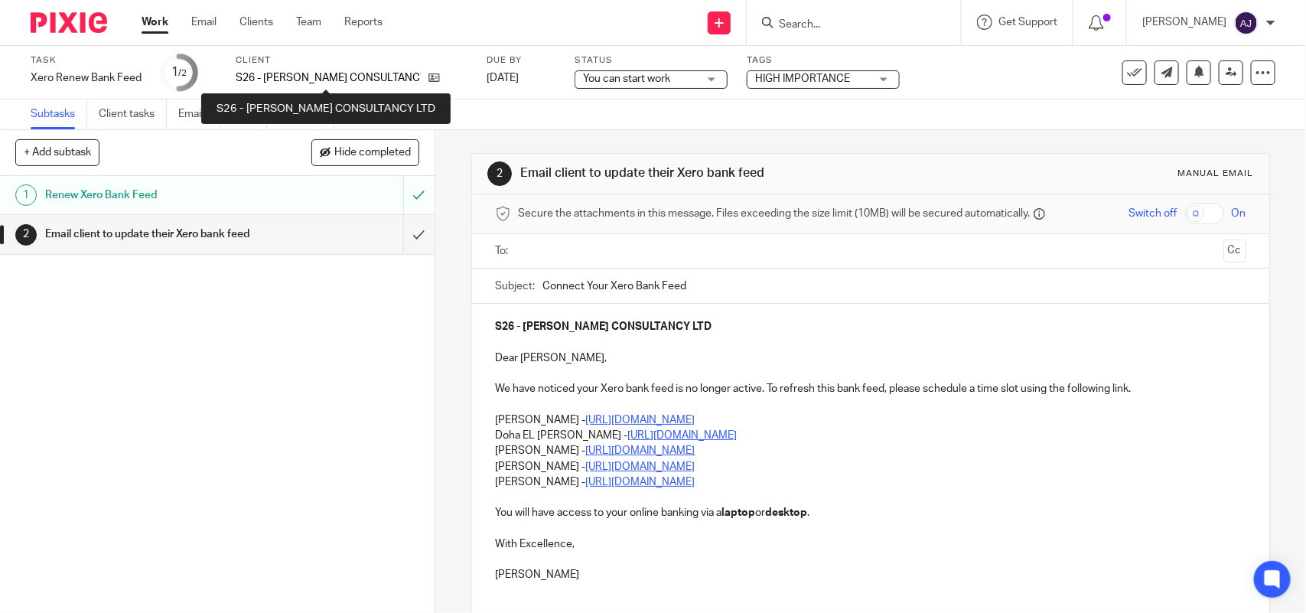
click at [293, 71] on p "S26 - [PERSON_NAME] CONSULTANCY LTD" at bounding box center [328, 77] width 185 height 15
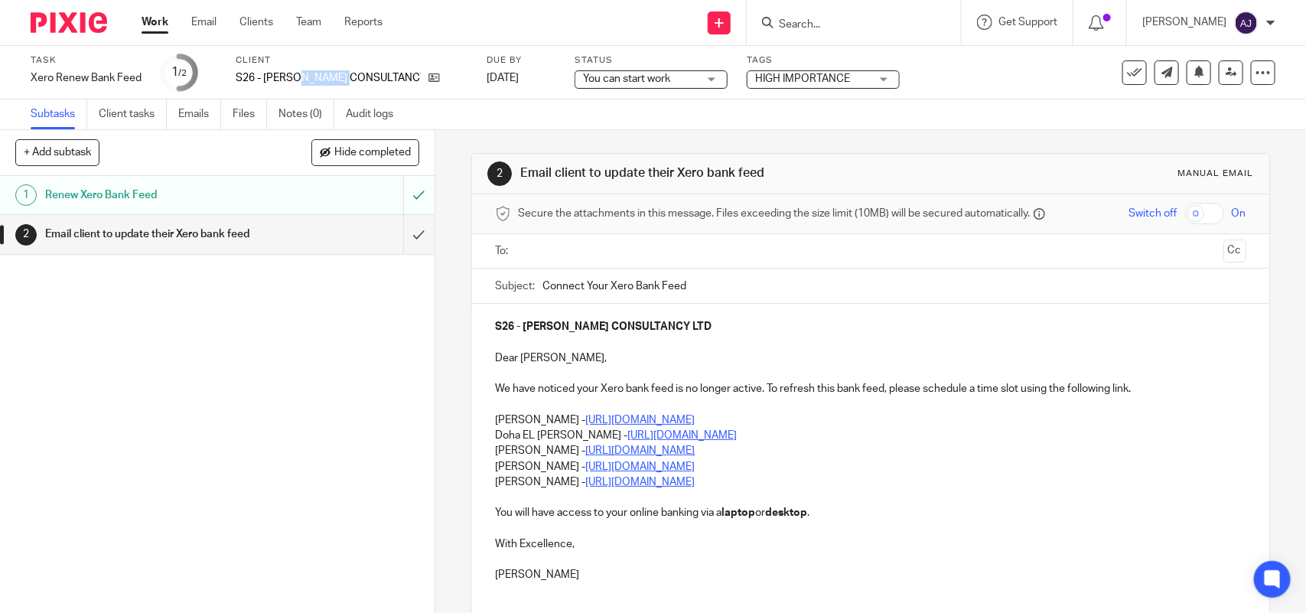
click at [293, 71] on p "S26 - [PERSON_NAME] CONSULTANCY LTD" at bounding box center [328, 77] width 185 height 15
click at [296, 84] on p "S26 - [PERSON_NAME] CONSULTANCY LTD" at bounding box center [328, 77] width 185 height 15
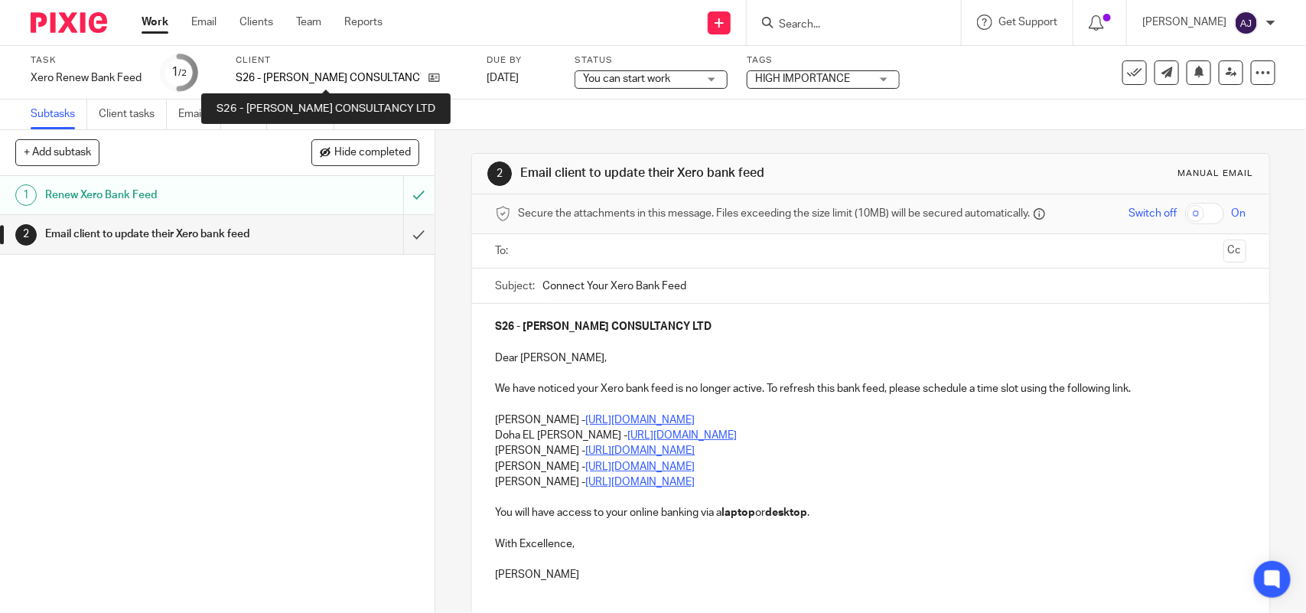
click at [287, 77] on p "S26 - [PERSON_NAME] CONSULTANCY LTD" at bounding box center [328, 77] width 185 height 15
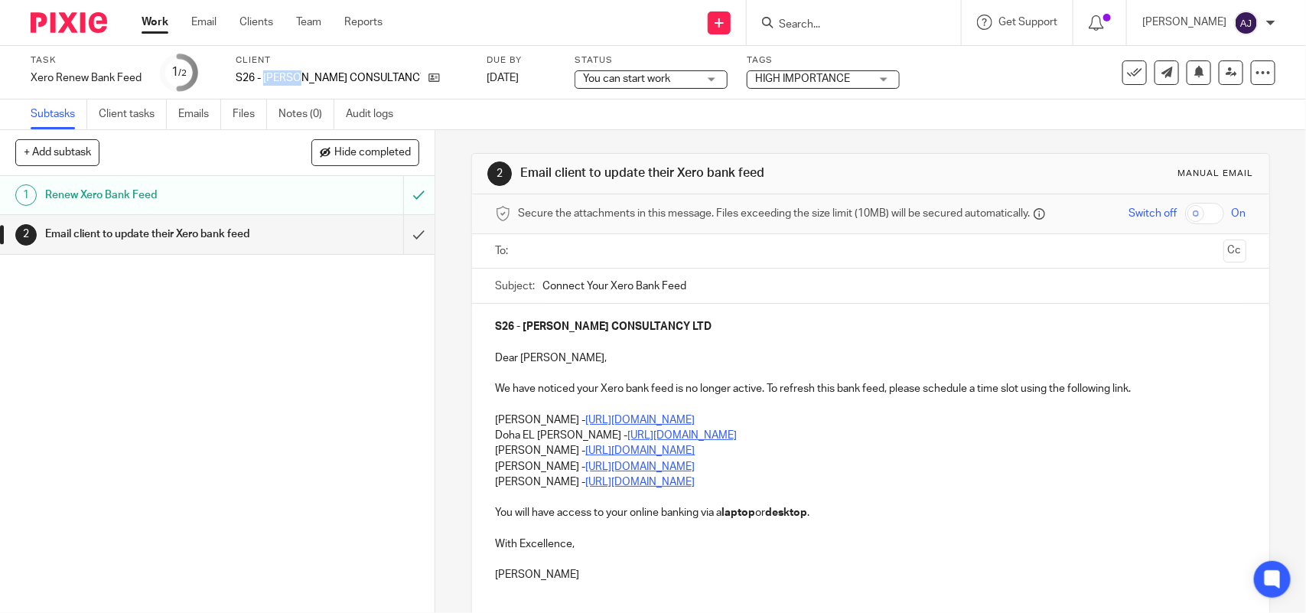
copy p "[PERSON_NAME]"
click at [395, 226] on input "submit" at bounding box center [217, 234] width 435 height 38
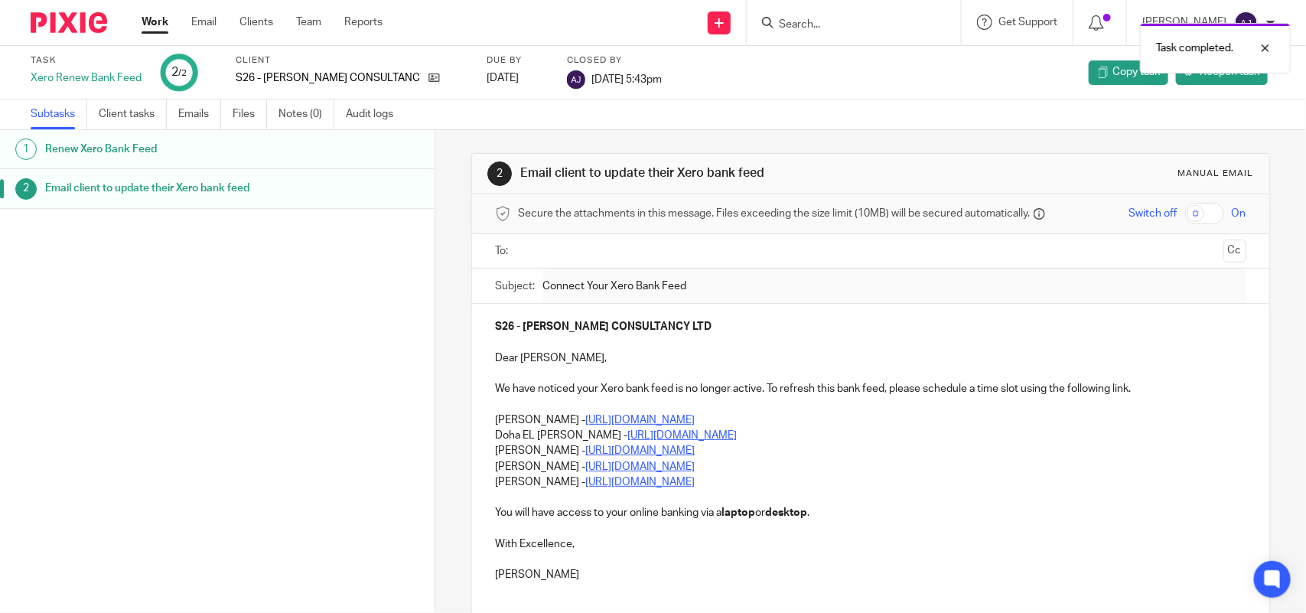
click at [161, 23] on link "Work" at bounding box center [155, 22] width 27 height 15
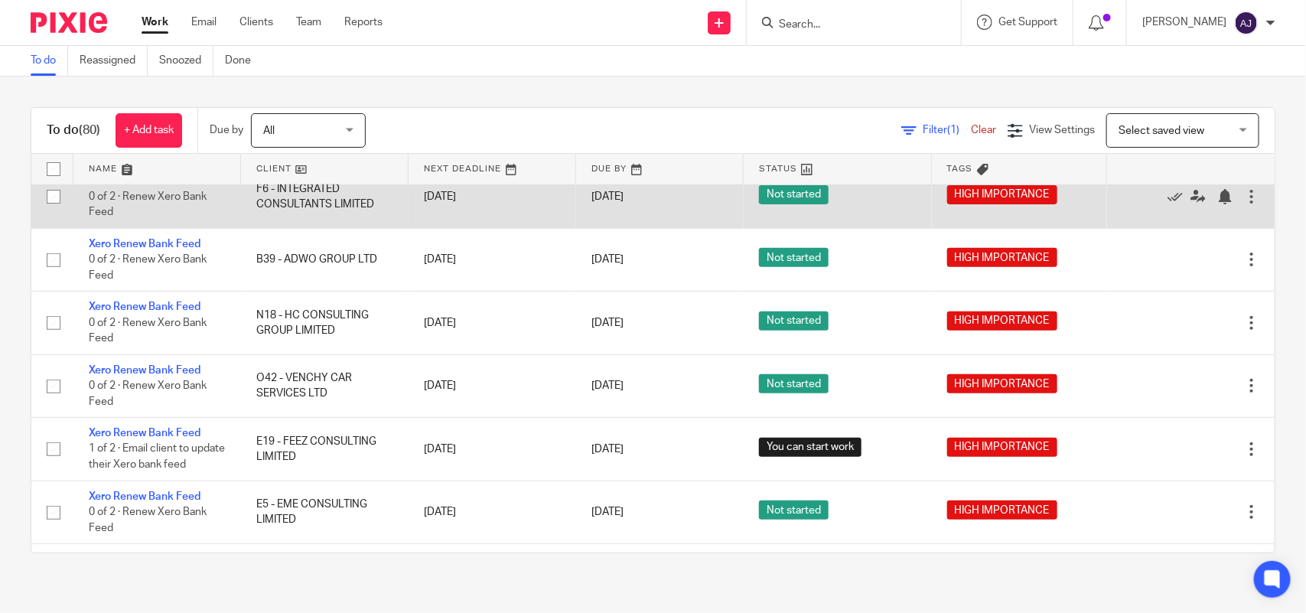
scroll to position [287, 0]
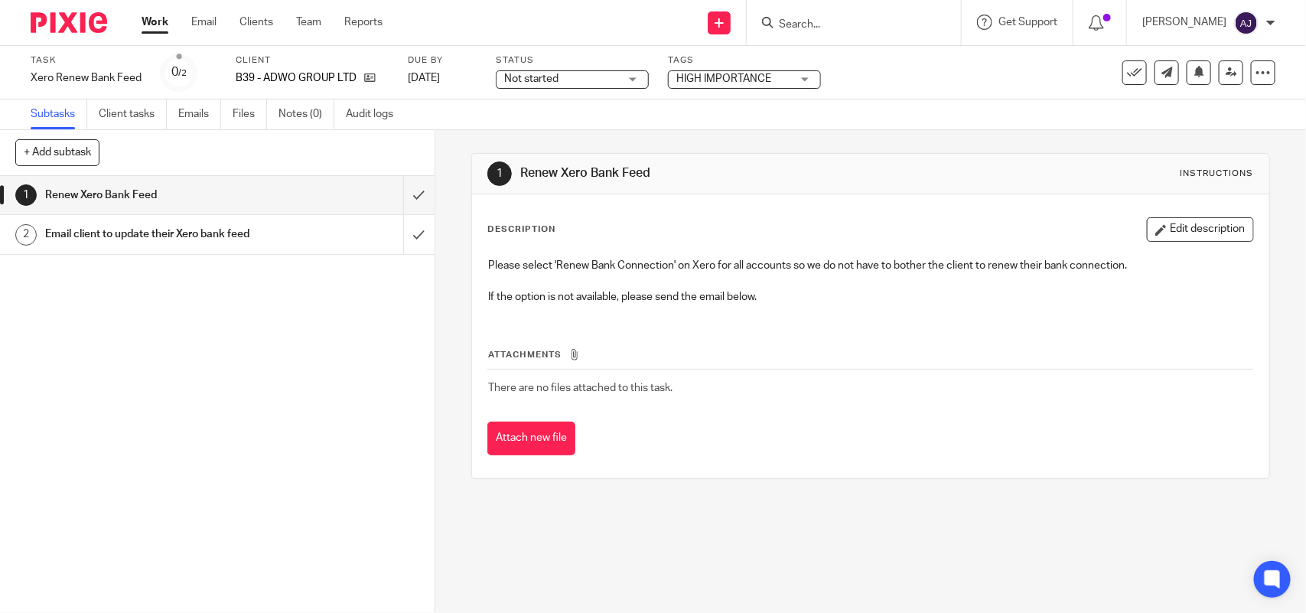
click at [279, 65] on label "Client" at bounding box center [312, 60] width 153 height 12
click at [280, 75] on p "B39 - ADWO GROUP LTD" at bounding box center [296, 77] width 121 height 15
copy p "ADWO"
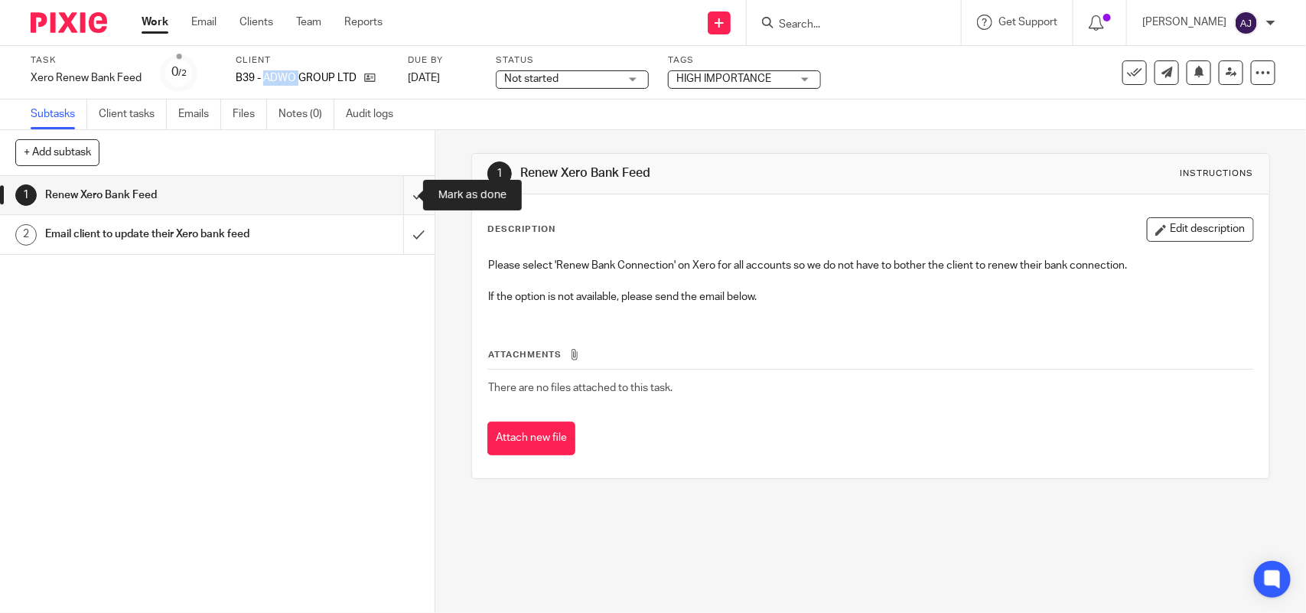
click at [396, 196] on input "submit" at bounding box center [217, 195] width 435 height 38
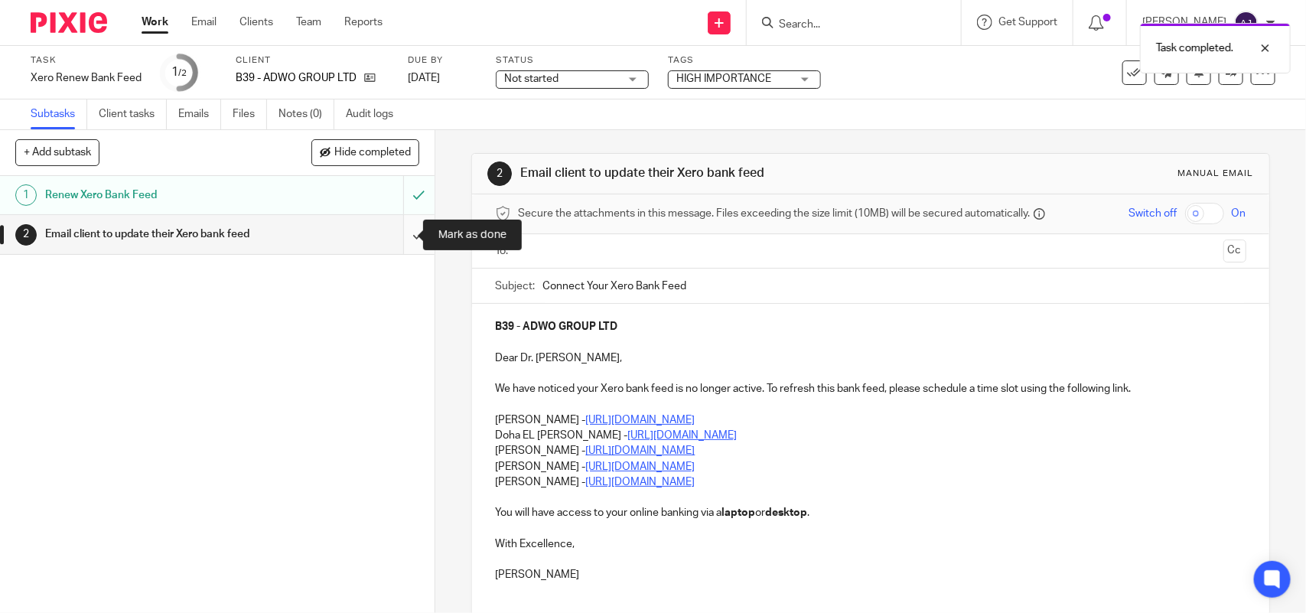
click at [387, 235] on input "submit" at bounding box center [217, 234] width 435 height 38
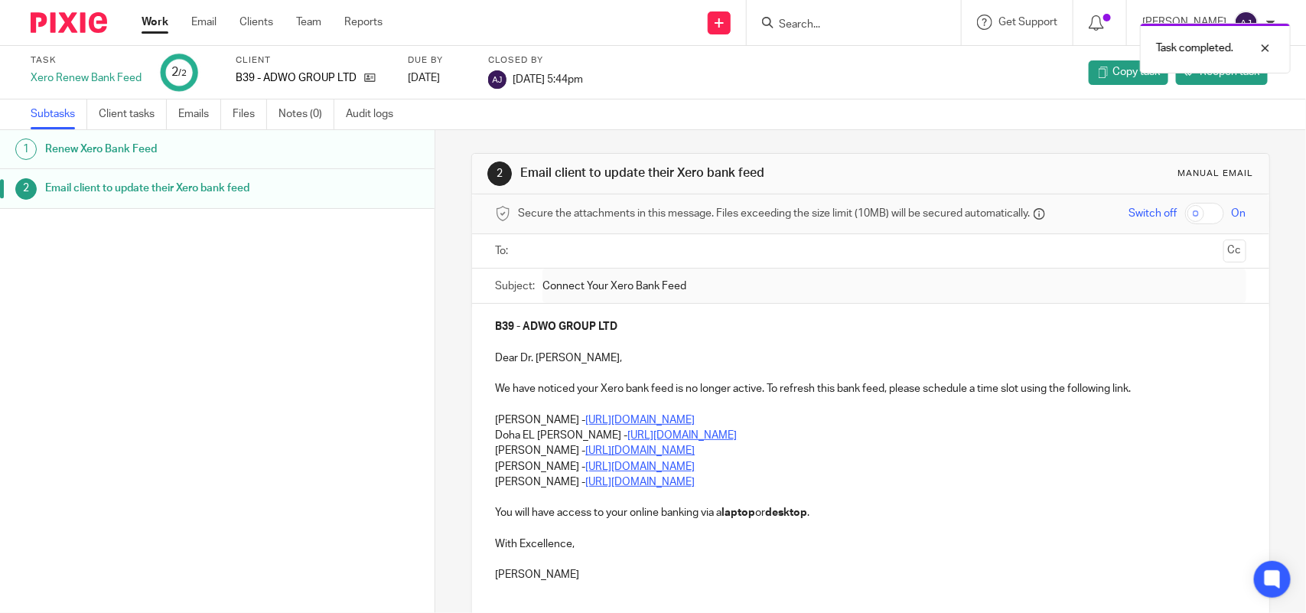
click at [165, 19] on link "Work" at bounding box center [155, 22] width 27 height 15
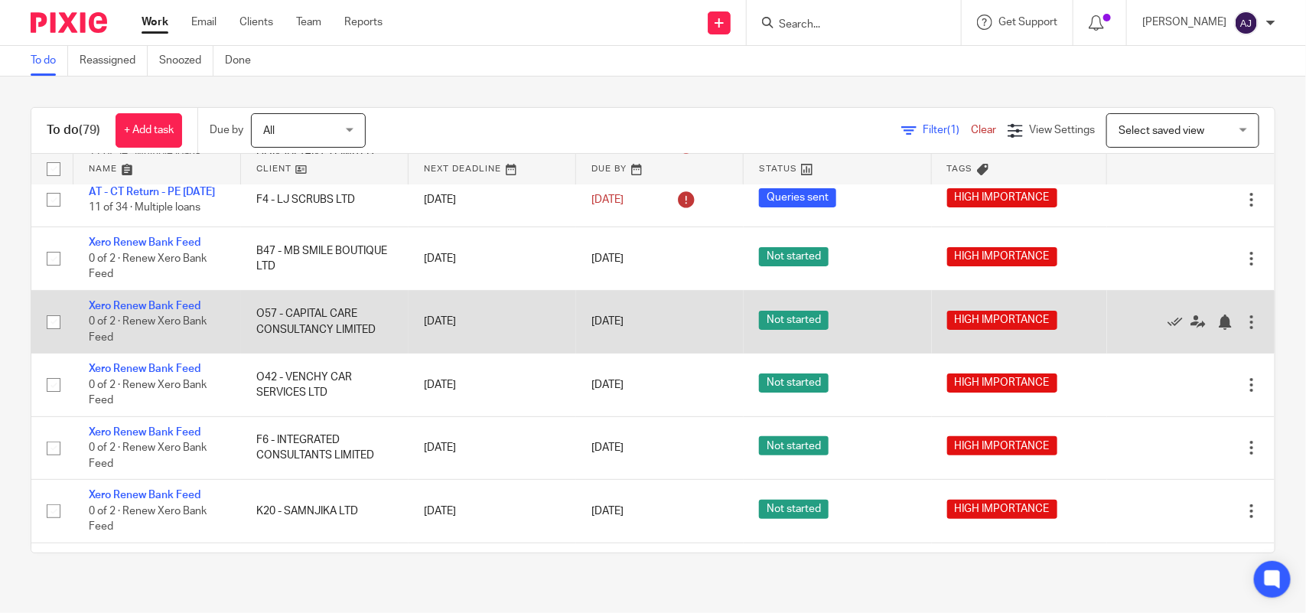
scroll to position [96, 0]
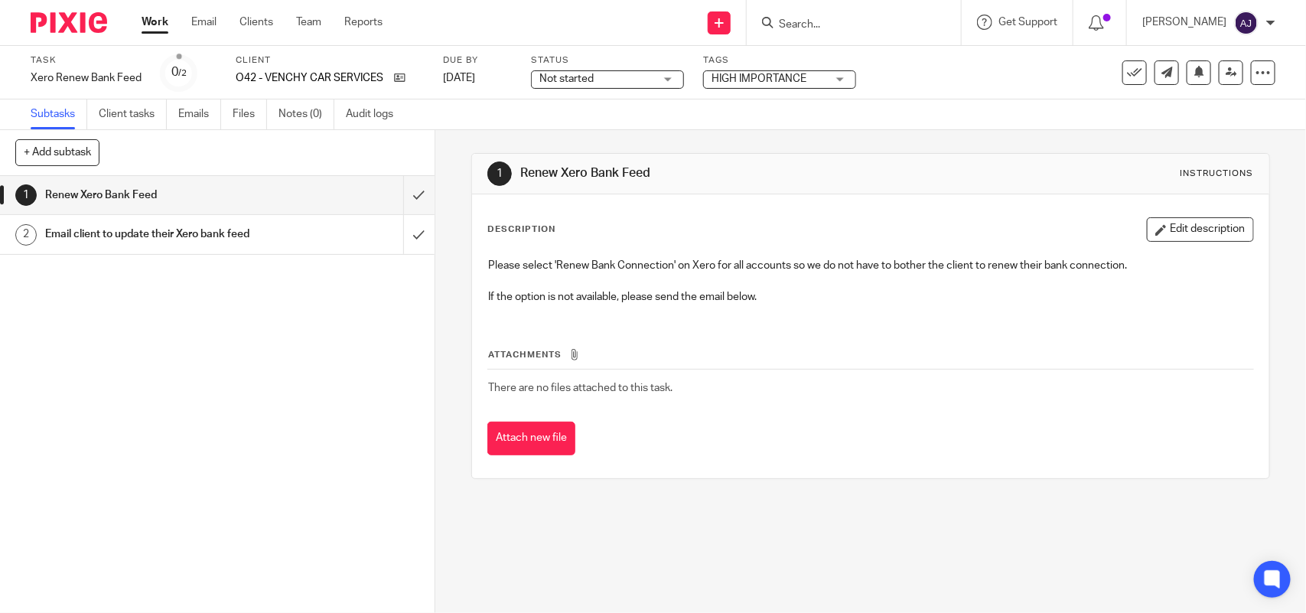
click at [289, 69] on div "Client O42 - VENCHY CAR SERVICES LTD" at bounding box center [330, 72] width 188 height 37
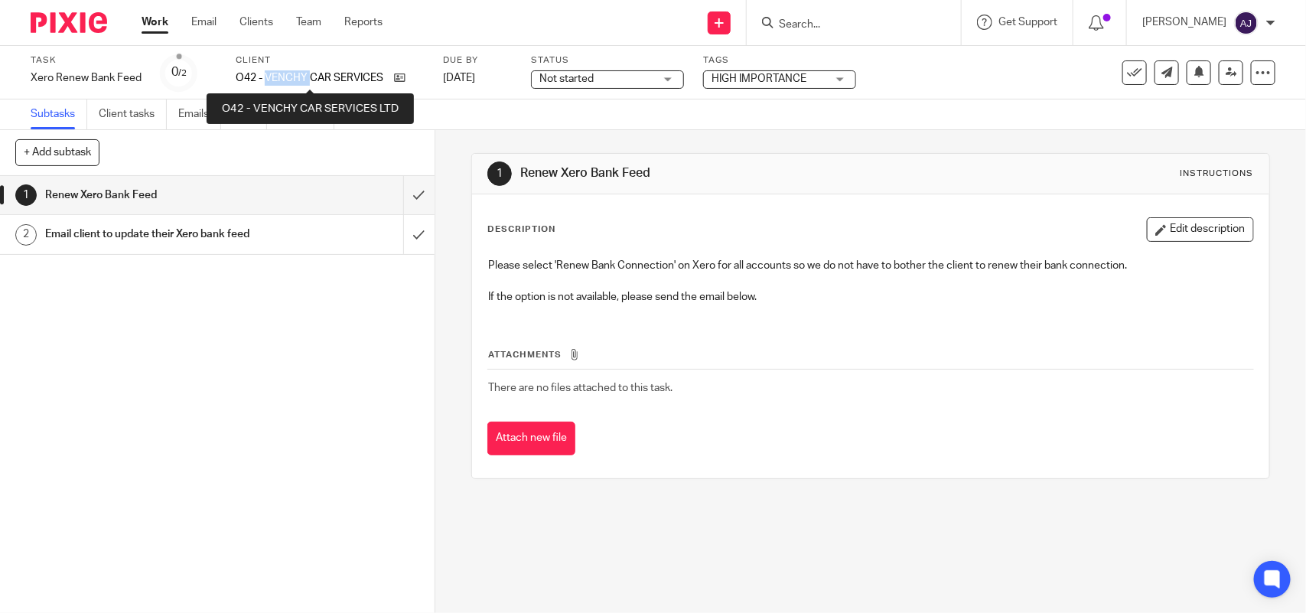
copy p "VENCHY"
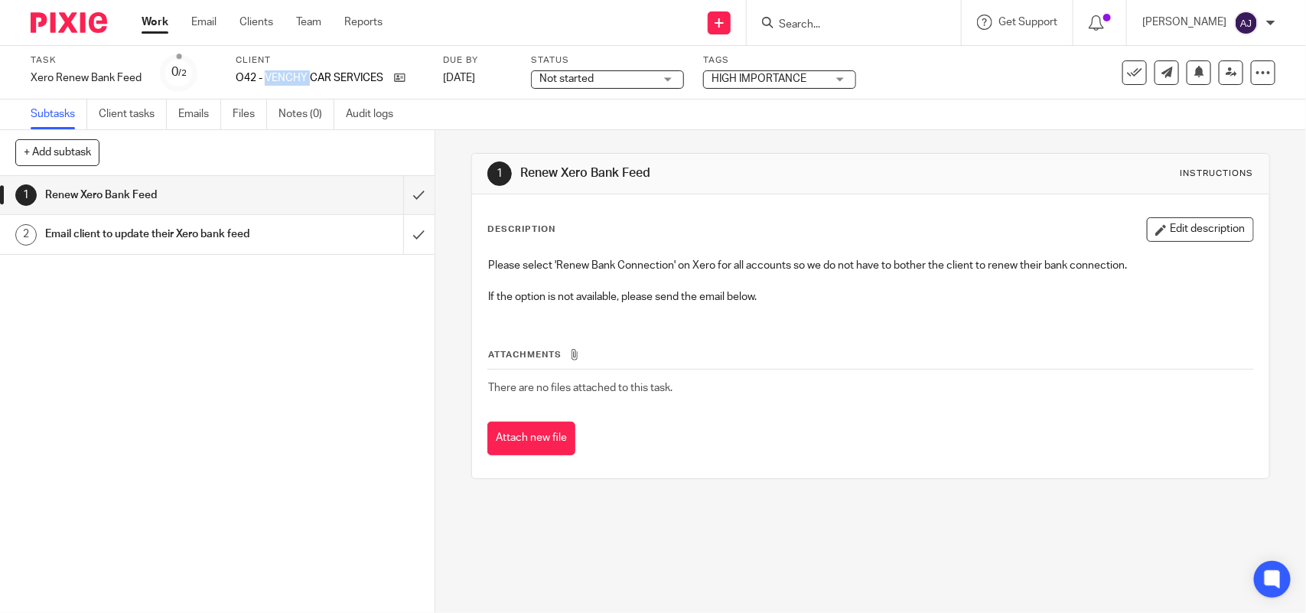
click at [1276, 235] on div "1 Renew Xero Bank Feed Instructions Description Edit description Please select …" at bounding box center [870, 371] width 871 height 483
click at [139, 14] on div "Work Email Clients Team Reports Work Email Clients Team Reports Settings" at bounding box center [265, 22] width 279 height 45
click at [153, 28] on link "Work" at bounding box center [155, 22] width 27 height 15
